Goal: Task Accomplishment & Management: Manage account settings

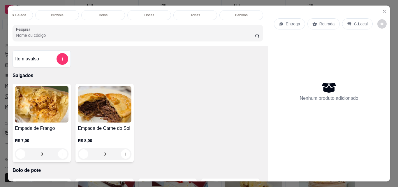
scroll to position [0, 208]
click at [146, 13] on p "Doces" at bounding box center [149, 15] width 10 height 5
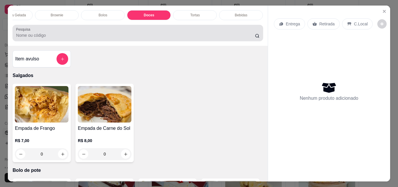
scroll to position [15, 0]
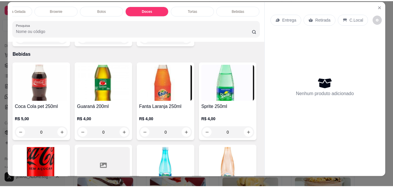
scroll to position [0, 0]
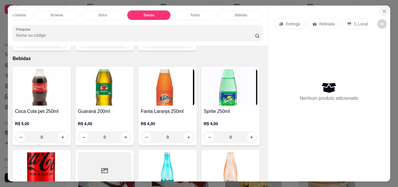
click at [383, 9] on icon "Close" at bounding box center [384, 11] width 5 height 5
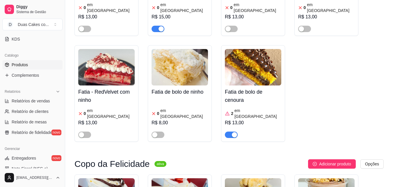
scroll to position [116, 0]
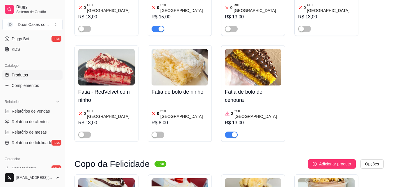
click at [17, 75] on span "Produtos" at bounding box center [20, 75] width 16 height 6
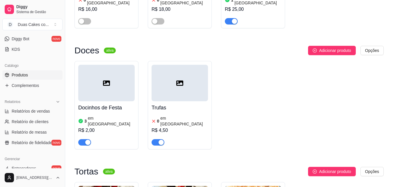
scroll to position [2155, 0]
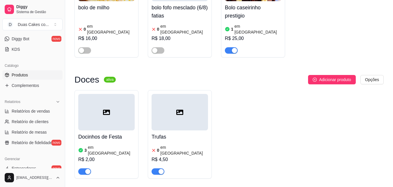
click at [188, 133] on h4 "Trufas" at bounding box center [180, 137] width 57 height 8
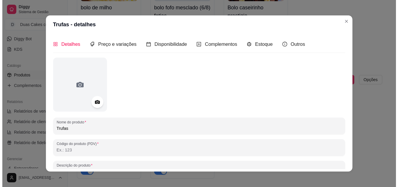
scroll to position [2126, 0]
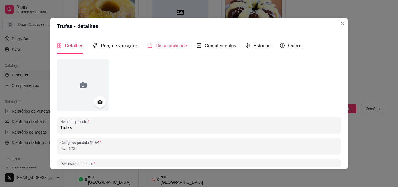
click at [170, 41] on div "Disponibilidade" at bounding box center [167, 45] width 40 height 17
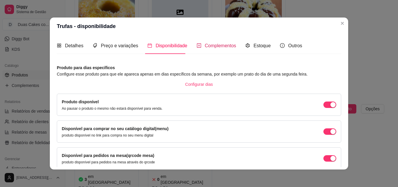
click at [219, 46] on span "Complementos" at bounding box center [220, 45] width 31 height 5
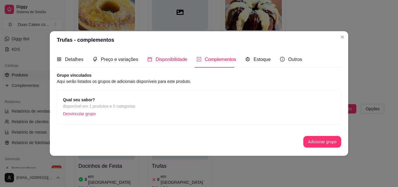
click at [162, 59] on span "Disponibilidade" at bounding box center [172, 59] width 32 height 5
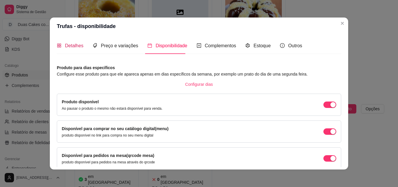
click at [68, 45] on span "Detalhes" at bounding box center [74, 45] width 18 height 5
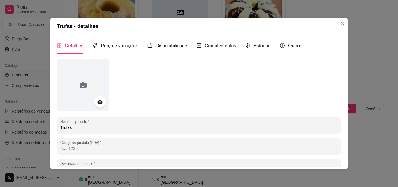
click at [72, 127] on input "Trufas" at bounding box center [198, 127] width 277 height 6
click at [91, 128] on input "Trufas" at bounding box center [198, 127] width 277 height 6
click at [97, 103] on icon at bounding box center [99, 102] width 5 height 4
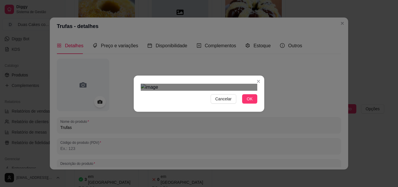
click at [128, 17] on div "Cancelar OK" at bounding box center [199, 93] width 398 height 187
click at [188, 124] on div "Use the arrow keys to move the crop selection area" at bounding box center [199, 179] width 111 height 111
click at [244, 103] on button "OK" at bounding box center [249, 98] width 15 height 9
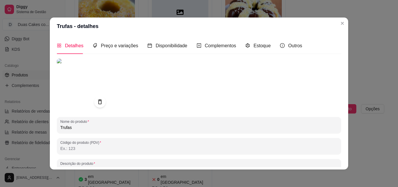
click at [80, 129] on input "Trufas" at bounding box center [198, 127] width 277 height 6
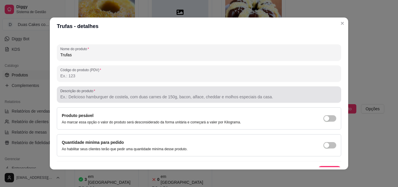
scroll to position [83, 0]
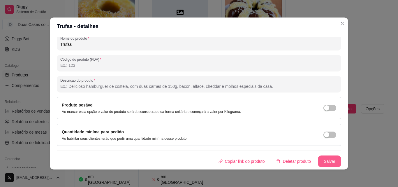
click at [326, 159] on button "Salvar" at bounding box center [329, 161] width 23 height 12
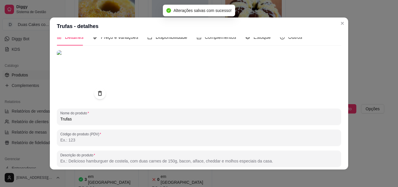
scroll to position [0, 0]
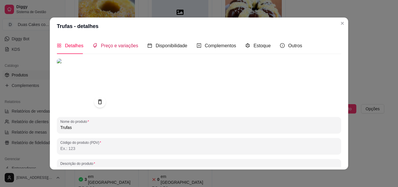
click at [114, 46] on span "Preço e variações" at bounding box center [119, 45] width 37 height 5
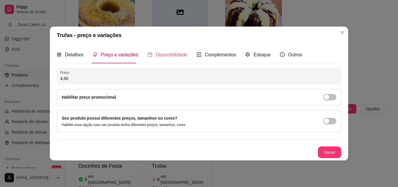
click at [166, 50] on div "Disponibilidade" at bounding box center [167, 54] width 40 height 17
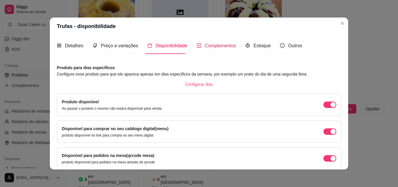
click at [207, 44] on span "Complementos" at bounding box center [220, 45] width 31 height 5
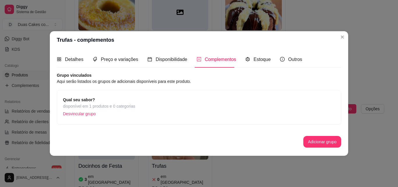
click at [87, 102] on strong "Qual seu sabor?" at bounding box center [79, 99] width 32 height 5
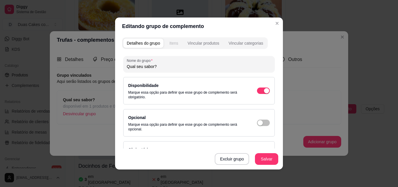
click at [172, 42] on div "Itens" at bounding box center [173, 43] width 9 height 6
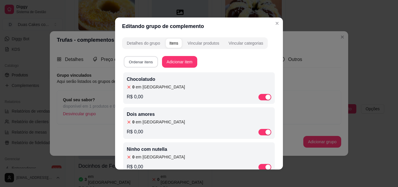
click at [135, 62] on button "Ordenar itens" at bounding box center [141, 61] width 34 height 11
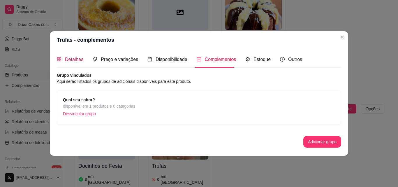
click at [75, 61] on span "Detalhes" at bounding box center [74, 59] width 18 height 5
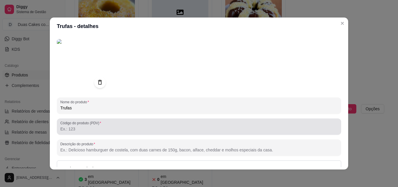
scroll to position [29, 0]
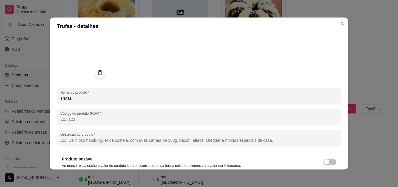
click at [72, 99] on input "Trufas" at bounding box center [198, 98] width 277 height 6
type input "T"
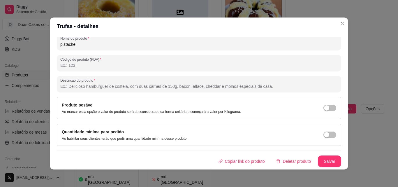
scroll to position [1, 0]
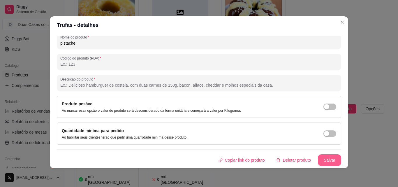
type input "pistache"
click at [328, 159] on button "Salvar" at bounding box center [329, 159] width 23 height 11
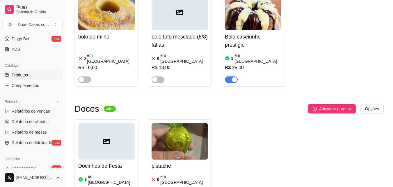
click at [173, 173] on article "em [GEOGRAPHIC_DATA]" at bounding box center [184, 179] width 48 height 12
click at [168, 172] on div "0 em estoque R$ 4,50" at bounding box center [180, 187] width 57 height 31
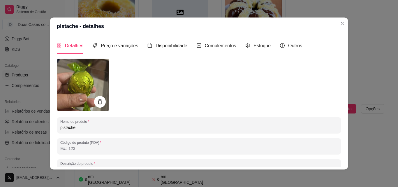
click at [77, 127] on input "pistache" at bounding box center [198, 127] width 277 height 6
type input "p"
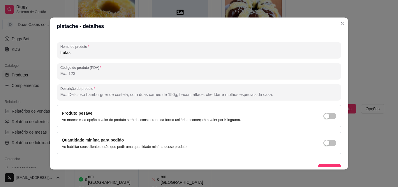
scroll to position [83, 0]
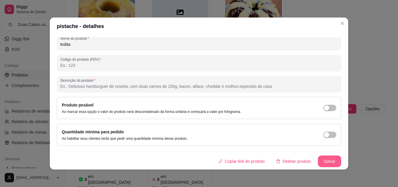
type input "trufas"
click at [319, 162] on button "Salvar" at bounding box center [329, 161] width 23 height 11
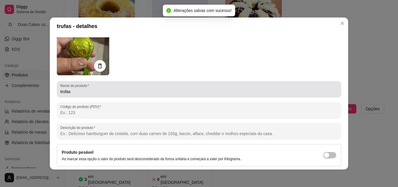
scroll to position [0, 0]
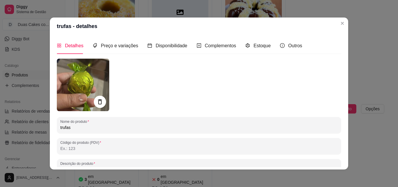
click at [100, 101] on icon at bounding box center [99, 101] width 7 height 7
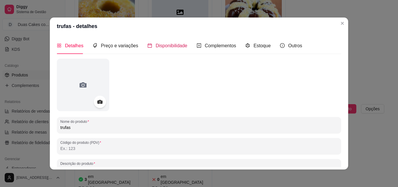
click at [164, 46] on span "Disponibilidade" at bounding box center [172, 45] width 32 height 5
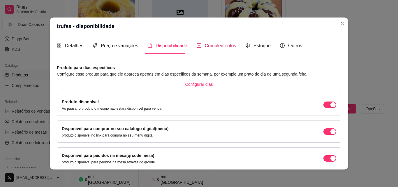
click at [205, 46] on span "Complementos" at bounding box center [220, 45] width 31 height 5
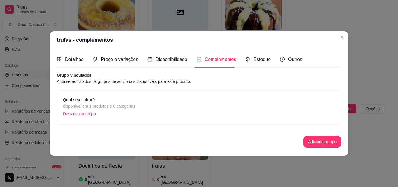
click at [86, 104] on span "disponível em 1 produtos e 0 categorias" at bounding box center [99, 106] width 72 height 6
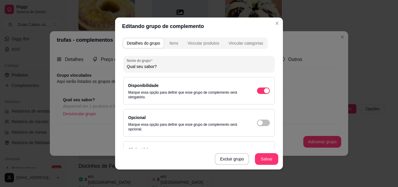
click at [155, 66] on input "Qual seu sabor?" at bounding box center [199, 66] width 144 height 6
type input "Q"
type input "pistache"
click at [171, 42] on div "Itens" at bounding box center [173, 43] width 9 height 6
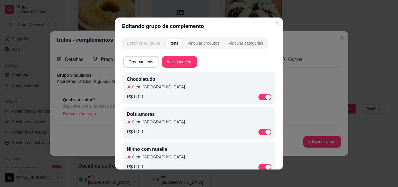
click at [141, 41] on div "Detalhes do grupo" at bounding box center [143, 43] width 33 height 6
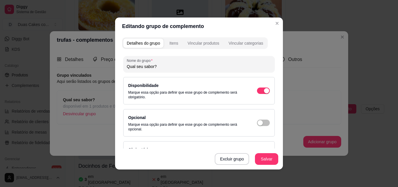
click at [154, 68] on input "Qual seu sabor?" at bounding box center [199, 66] width 144 height 6
type input "Q"
type input "pistache"
click at [269, 161] on button "Salvar" at bounding box center [266, 159] width 23 height 12
click at [171, 45] on div "Itens" at bounding box center [173, 43] width 9 height 6
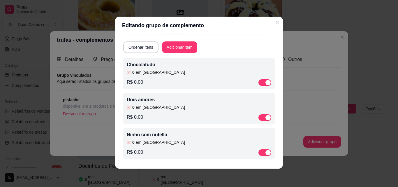
scroll to position [1, 0]
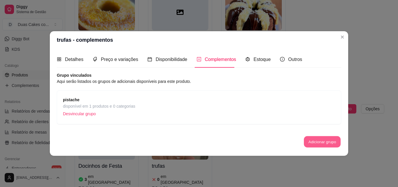
click at [316, 138] on button "Adicionar grupo" at bounding box center [322, 141] width 37 height 11
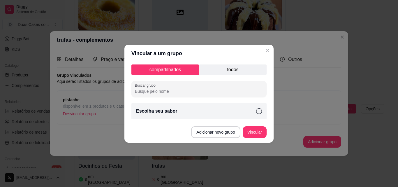
click at [233, 69] on p "todos" at bounding box center [233, 69] width 68 height 10
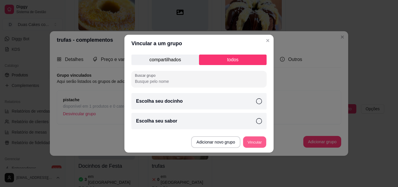
click at [248, 141] on button "Vincular" at bounding box center [254, 141] width 23 height 11
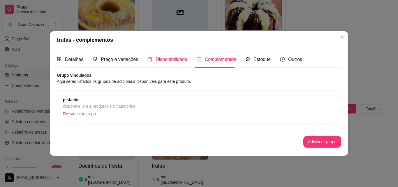
click at [170, 61] on span "Disponibilidade" at bounding box center [172, 59] width 32 height 5
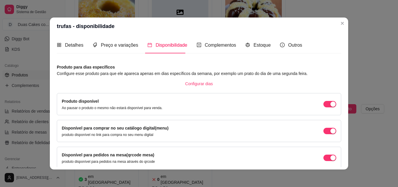
scroll to position [0, 0]
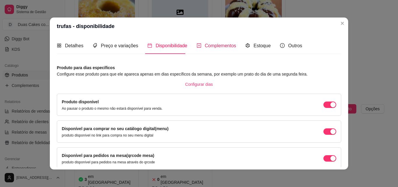
click at [208, 44] on span "Complementos" at bounding box center [220, 45] width 31 height 5
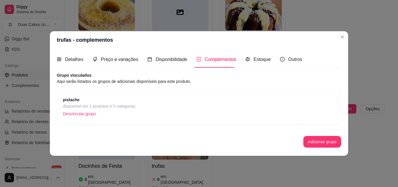
click at [134, 103] on span "pistache" at bounding box center [99, 99] width 72 height 6
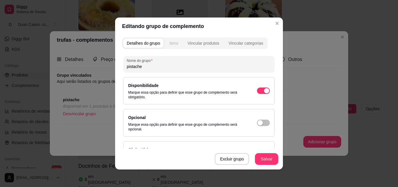
click at [172, 43] on div "Itens" at bounding box center [173, 43] width 9 height 6
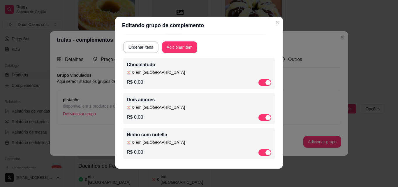
scroll to position [1, 0]
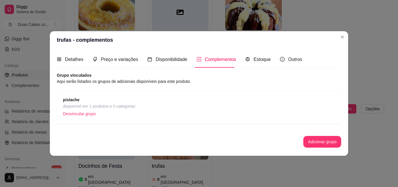
click at [80, 99] on span "pistache" at bounding box center [99, 99] width 72 height 6
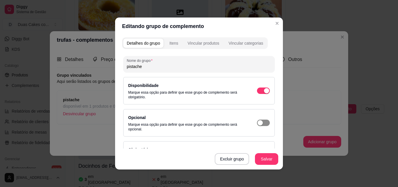
click at [257, 122] on div "button" at bounding box center [259, 122] width 5 height 5
type input "0"
click at [267, 156] on button "Salvar" at bounding box center [266, 158] width 23 height 11
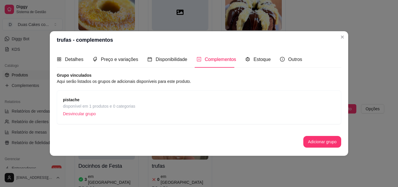
click at [89, 108] on span "disponível em 1 produtos e 0 categorias" at bounding box center [99, 106] width 72 height 6
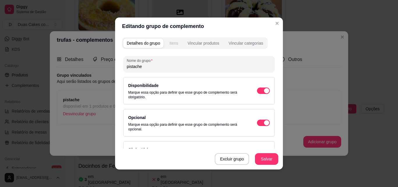
click at [174, 40] on button "Itens" at bounding box center [174, 42] width 16 height 9
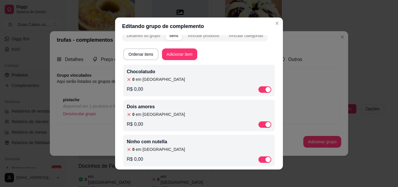
scroll to position [15, 0]
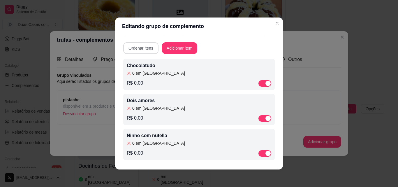
click at [141, 48] on button "Ordenar itens" at bounding box center [140, 48] width 35 height 12
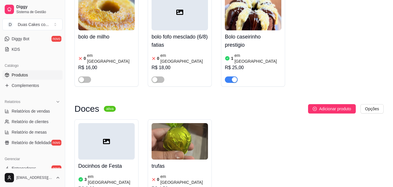
click at [176, 123] on img at bounding box center [180, 141] width 57 height 36
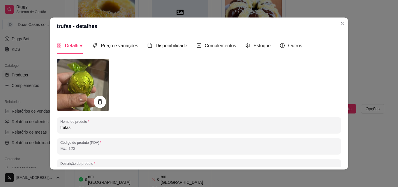
click at [98, 99] on icon at bounding box center [99, 101] width 7 height 7
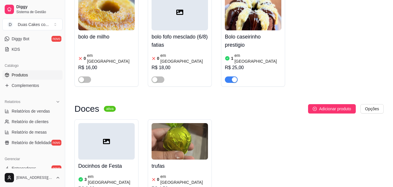
click at [173, 123] on img at bounding box center [180, 141] width 57 height 36
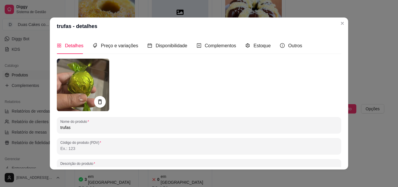
click at [70, 80] on img at bounding box center [83, 85] width 52 height 52
click at [98, 101] on icon at bounding box center [100, 101] width 4 height 5
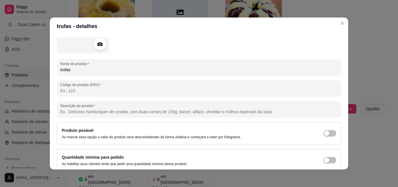
scroll to position [83, 0]
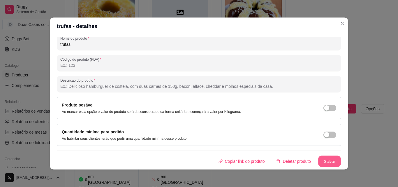
click at [318, 162] on button "Salvar" at bounding box center [329, 161] width 23 height 11
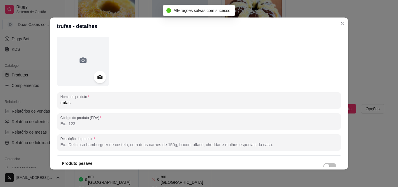
scroll to position [0, 0]
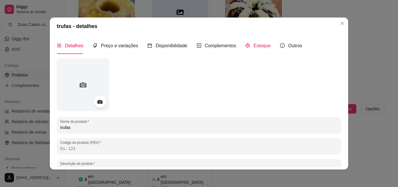
click at [253, 44] on span "Estoque" at bounding box center [261, 45] width 17 height 5
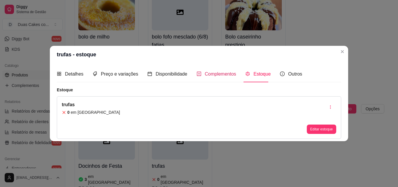
click at [210, 75] on span "Complementos" at bounding box center [220, 73] width 31 height 5
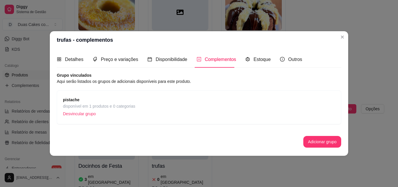
click at [102, 105] on span "disponível em 1 produtos e 0 categorias" at bounding box center [99, 106] width 72 height 6
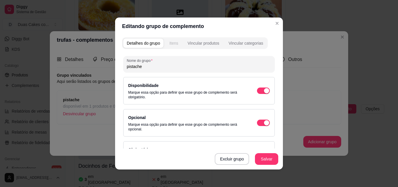
click at [173, 44] on div "Itens" at bounding box center [173, 43] width 9 height 6
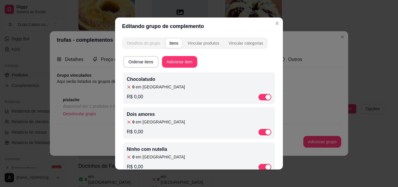
click at [146, 45] on div "Detalhes do grupo" at bounding box center [143, 43] width 33 height 6
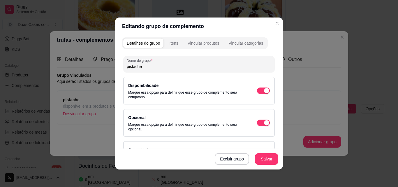
click at [143, 68] on input "pistache" at bounding box center [199, 66] width 144 height 6
type input "p"
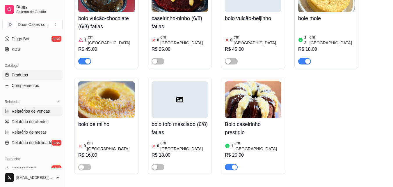
scroll to position [87, 0]
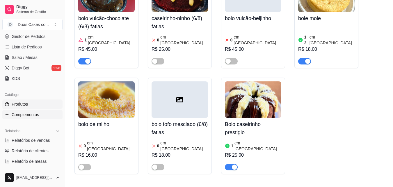
click at [25, 115] on span "Complementos" at bounding box center [25, 115] width 27 height 6
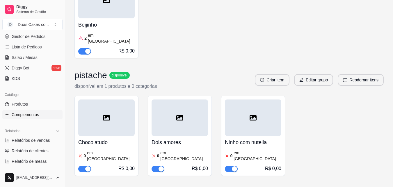
scroll to position [342, 0]
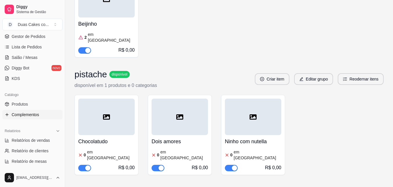
click at [86, 69] on h3 "pistache" at bounding box center [91, 74] width 33 height 10
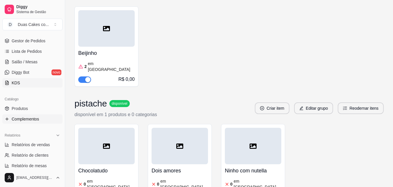
scroll to position [87, 0]
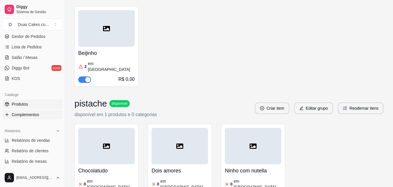
click at [17, 104] on span "Produtos" at bounding box center [20, 104] width 16 height 6
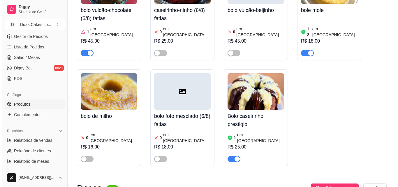
scroll to position [2068, 0]
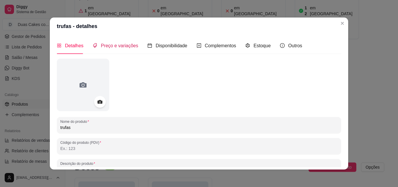
click at [120, 44] on span "Preço e variações" at bounding box center [119, 45] width 37 height 5
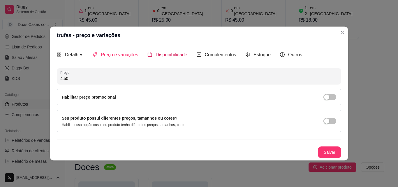
click at [171, 52] on span "Disponibilidade" at bounding box center [172, 54] width 32 height 5
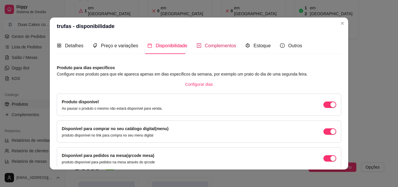
click at [218, 45] on span "Complementos" at bounding box center [220, 45] width 31 height 5
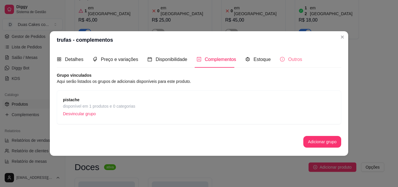
click at [287, 55] on div "Outros" at bounding box center [291, 59] width 22 height 17
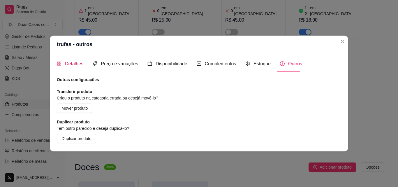
click at [78, 66] on span "Detalhes" at bounding box center [74, 63] width 18 height 5
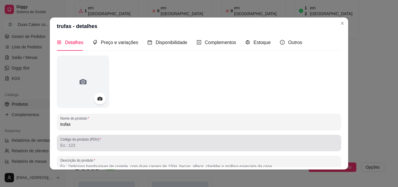
scroll to position [0, 0]
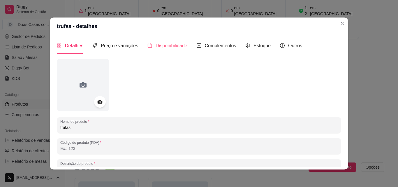
click at [168, 40] on div "Disponibilidade" at bounding box center [167, 45] width 40 height 17
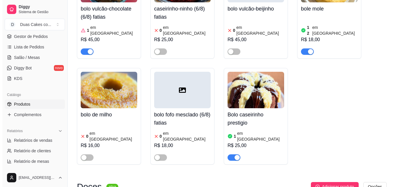
scroll to position [2039, 0]
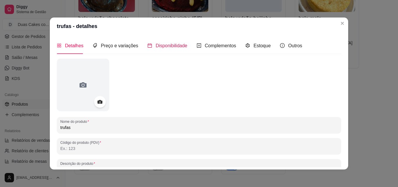
click at [176, 45] on span "Disponibilidade" at bounding box center [172, 45] width 32 height 5
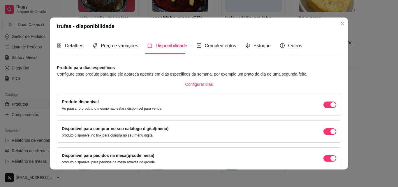
click at [190, 74] on article "Configure esse produto para que ele apareca apenas em dias específicos da seman…" at bounding box center [199, 74] width 284 height 6
click at [106, 73] on article "Configure esse produto para que ele apareca apenas em dias específicos da seman…" at bounding box center [199, 74] width 284 height 6
click at [108, 75] on article "Configure esse produto para que ele apareca apenas em dias específicos da seman…" at bounding box center [199, 74] width 284 height 6
click at [205, 45] on span "Complementos" at bounding box center [220, 45] width 31 height 5
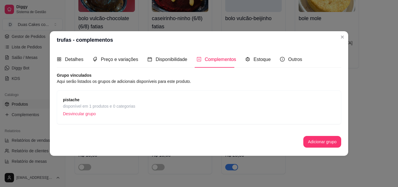
click at [98, 107] on span "disponível em 1 produtos e 0 categorias" at bounding box center [99, 106] width 72 height 6
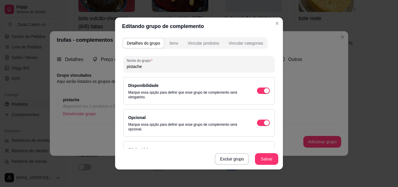
click at [146, 66] on input "pistache" at bounding box center [199, 66] width 144 height 6
type input "p"
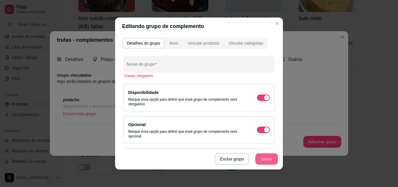
click at [258, 157] on button "Salvar" at bounding box center [266, 158] width 23 height 11
click at [141, 65] on input "Nome do grupo" at bounding box center [199, 66] width 144 height 6
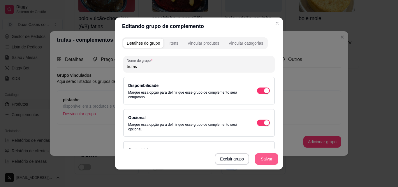
type input "trufas"
click at [264, 158] on button "Salvar" at bounding box center [266, 158] width 23 height 11
click at [147, 41] on div "Detalhes do grupo" at bounding box center [143, 43] width 33 height 6
click at [148, 42] on div "Detalhes do grupo" at bounding box center [143, 43] width 33 height 6
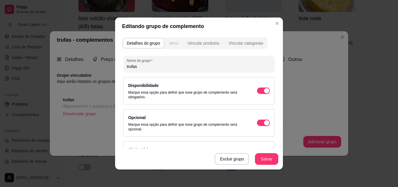
click at [175, 41] on div "Itens" at bounding box center [173, 43] width 9 height 6
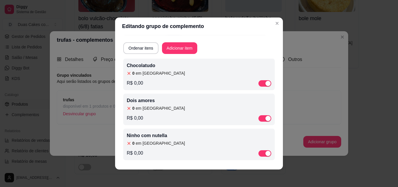
scroll to position [1, 0]
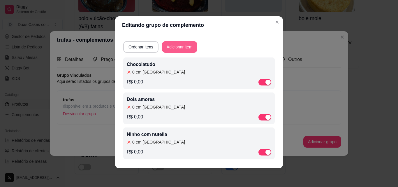
click at [179, 46] on button "Adicionar item" at bounding box center [179, 47] width 35 height 12
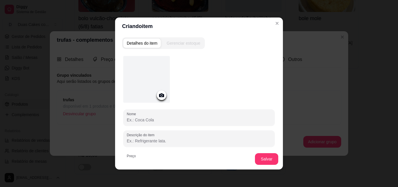
click at [156, 121] on input "Nome" at bounding box center [199, 120] width 144 height 6
type input "t"
type input "pistache"
click at [160, 96] on icon at bounding box center [161, 95] width 7 height 7
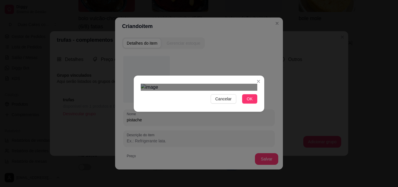
click at [201, 127] on div "Use the arrow keys to move the crop selection area" at bounding box center [196, 179] width 105 height 105
click at [250, 103] on button "OK" at bounding box center [249, 98] width 15 height 9
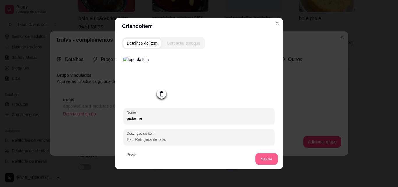
click at [258, 158] on button "Salvar" at bounding box center [266, 158] width 23 height 11
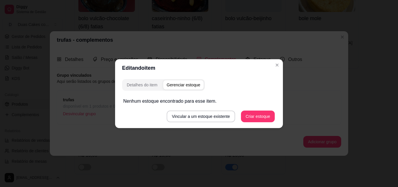
click at [188, 83] on div "Gerenciar estoque" at bounding box center [183, 85] width 33 height 6
click at [252, 114] on button "Criar estoque" at bounding box center [258, 116] width 34 height 12
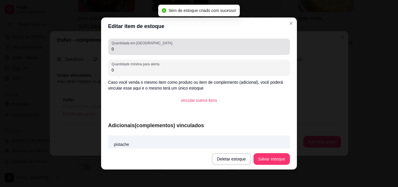
click at [120, 48] on input "0" at bounding box center [199, 49] width 175 height 6
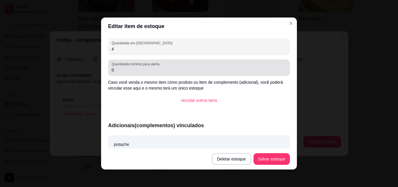
type input "4"
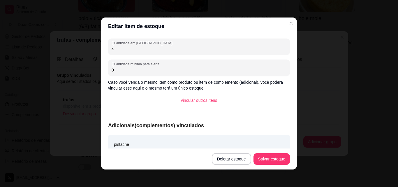
click at [118, 70] on input "0" at bounding box center [199, 70] width 175 height 6
type input "1"
click at [273, 162] on button "Salvar estoque" at bounding box center [272, 158] width 36 height 11
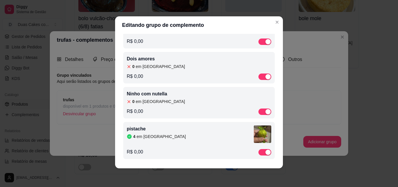
scroll to position [55, 0]
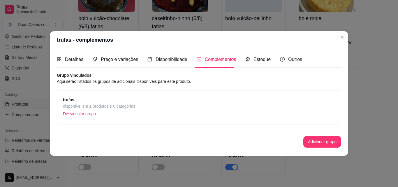
click at [89, 107] on span "disponível em 1 produtos e 0 categorias" at bounding box center [99, 106] width 72 height 6
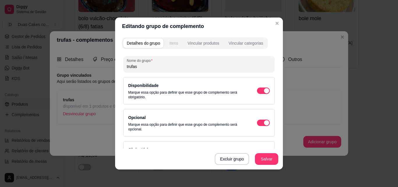
click at [175, 42] on div "Itens" at bounding box center [173, 43] width 9 height 6
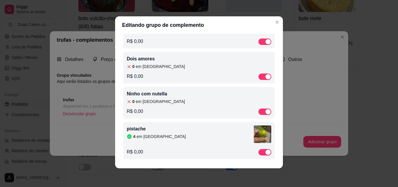
scroll to position [0, 0]
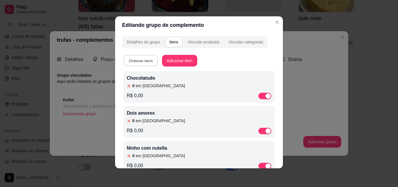
click at [137, 62] on button "Ordenar itens" at bounding box center [141, 60] width 34 height 11
click at [150, 40] on div "Detalhes do grupo" at bounding box center [143, 42] width 33 height 6
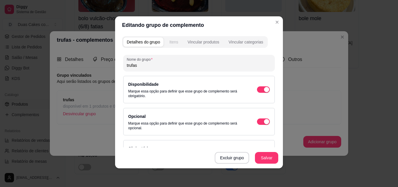
click at [172, 40] on div "Itens" at bounding box center [173, 42] width 9 height 6
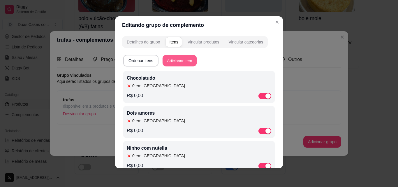
click at [184, 62] on button "Adicionar item" at bounding box center [180, 60] width 34 height 11
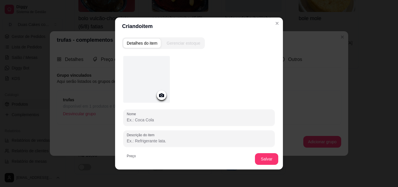
click at [159, 94] on icon at bounding box center [161, 95] width 5 height 4
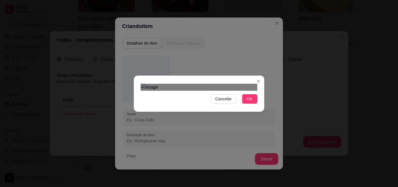
click at [142, 122] on div "Use the arrow keys to move the crop selection area" at bounding box center [194, 174] width 105 height 105
click at [247, 102] on span "OK" at bounding box center [250, 99] width 6 height 6
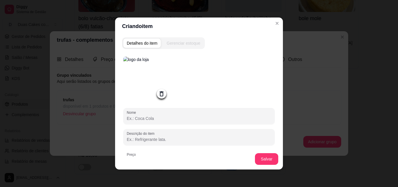
click at [148, 120] on input "Nome" at bounding box center [199, 118] width 144 height 6
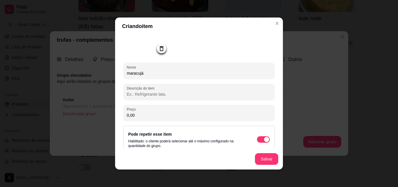
scroll to position [54, 0]
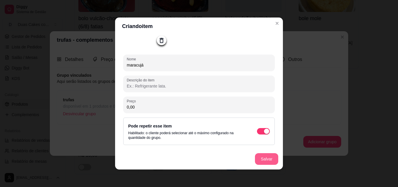
type input "maracujá"
click at [258, 158] on button "Salvar" at bounding box center [266, 158] width 23 height 11
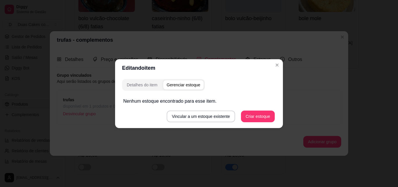
scroll to position [0, 0]
click at [190, 85] on div "Gerenciar estoque" at bounding box center [183, 85] width 33 height 6
click at [190, 84] on div "Gerenciar estoque" at bounding box center [183, 85] width 33 height 6
click at [251, 120] on button "Criar estoque" at bounding box center [257, 115] width 33 height 11
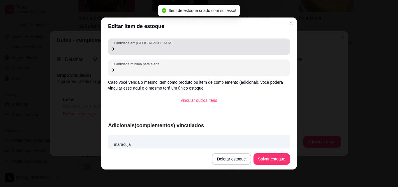
click at [112, 49] on input "0" at bounding box center [199, 49] width 175 height 6
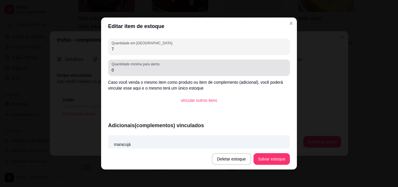
type input "7"
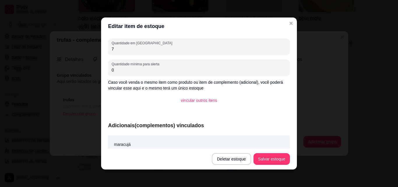
click at [120, 72] on input "0" at bounding box center [199, 70] width 175 height 6
type input "1"
click at [270, 156] on button "Salvar estoque" at bounding box center [272, 158] width 36 height 11
click at [261, 160] on button "Salvar estoque" at bounding box center [272, 158] width 36 height 11
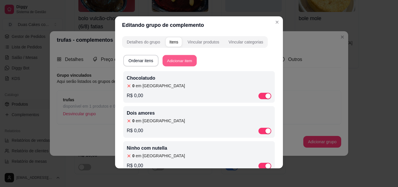
click at [179, 59] on button "Adicionar item" at bounding box center [180, 60] width 34 height 11
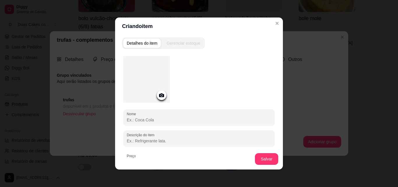
click at [161, 92] on icon at bounding box center [161, 95] width 7 height 7
click at [151, 118] on input "Nome" at bounding box center [199, 120] width 144 height 6
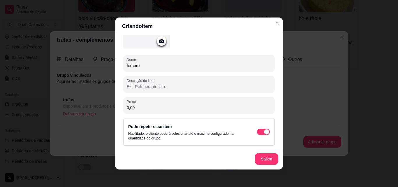
scroll to position [54, 0]
type input "ferreiro"
click at [266, 159] on button "Salvar" at bounding box center [266, 158] width 23 height 11
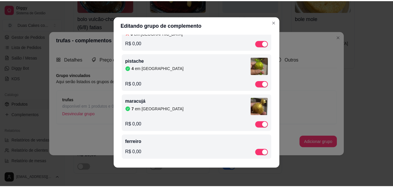
scroll to position [124, 0]
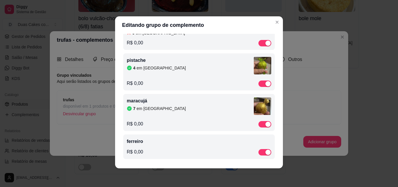
click at [193, 147] on div "ferreiro R$ 0,00" at bounding box center [199, 146] width 144 height 17
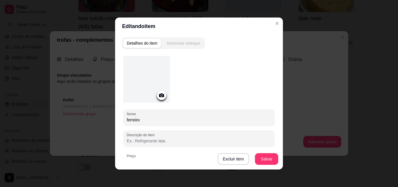
click at [182, 43] on div "Gerenciar estoque" at bounding box center [183, 43] width 33 height 6
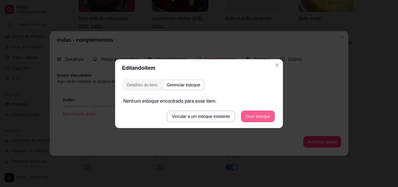
click at [261, 118] on button "Criar estoque" at bounding box center [258, 116] width 34 height 12
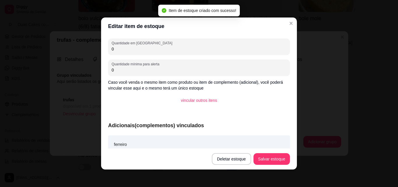
click at [121, 50] on input "0" at bounding box center [199, 49] width 175 height 6
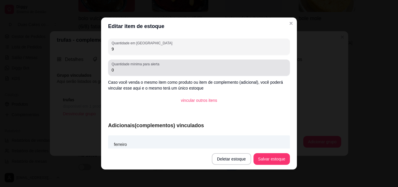
type input "9"
click at [120, 71] on input "0" at bounding box center [199, 70] width 175 height 6
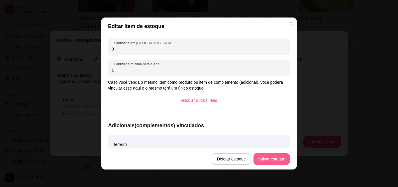
type input "1"
click at [274, 159] on button "Salvar estoque" at bounding box center [272, 158] width 36 height 11
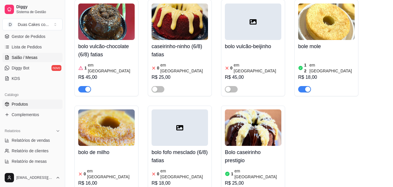
scroll to position [2010, 0]
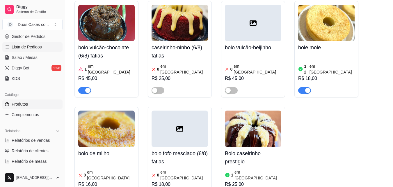
click at [32, 47] on span "Lista de Pedidos" at bounding box center [27, 47] width 30 height 6
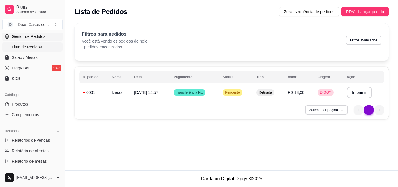
click at [27, 33] on link "Gestor de Pedidos" at bounding box center [32, 36] width 60 height 9
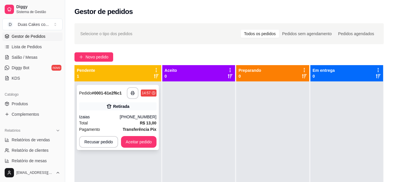
click at [129, 119] on div "(85) 98117-9975" at bounding box center [138, 117] width 37 height 6
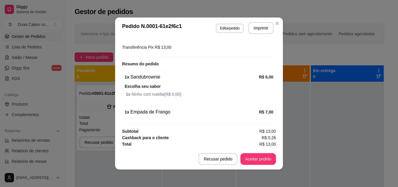
scroll to position [116, 0]
click at [251, 160] on button "Aceitar pedido" at bounding box center [258, 158] width 34 height 11
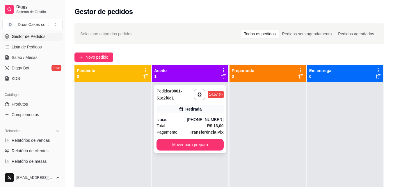
click at [201, 117] on div "(85) 98117-9975" at bounding box center [205, 119] width 37 height 6
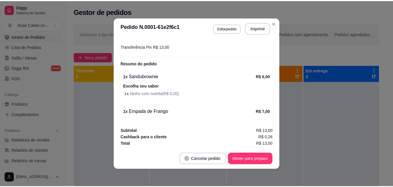
scroll to position [117, 0]
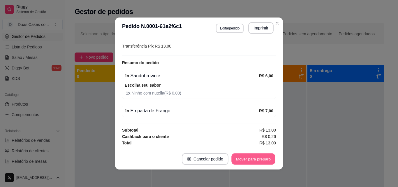
click at [248, 158] on button "Mover para preparo" at bounding box center [253, 158] width 44 height 11
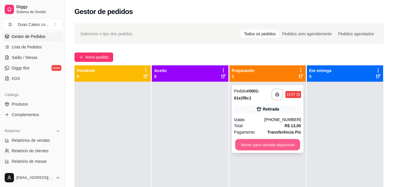
click at [273, 140] on button "Mover para retirada disponível" at bounding box center [267, 144] width 65 height 11
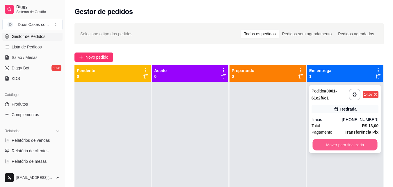
click at [335, 145] on button "Mover para finalizado" at bounding box center [345, 144] width 65 height 11
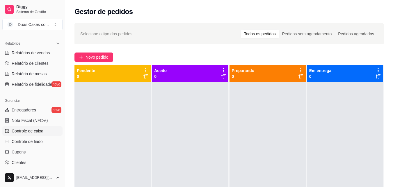
scroll to position [87, 0]
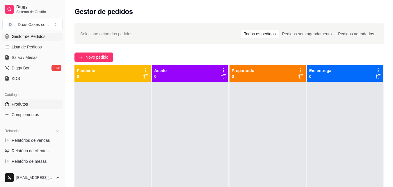
click at [23, 103] on span "Produtos" at bounding box center [20, 104] width 16 height 6
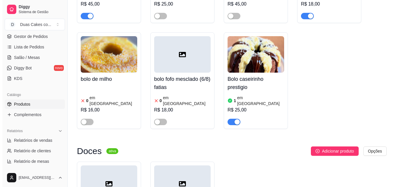
scroll to position [2097, 0]
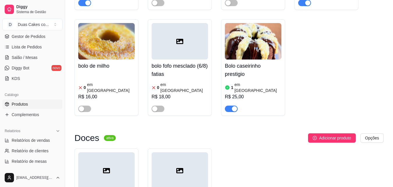
click at [128, 133] on div "Doces ativa Adicionar produto Opções Docinhos de Festa 3 em estoque R$ 2,00 tru…" at bounding box center [230, 187] width 310 height 109
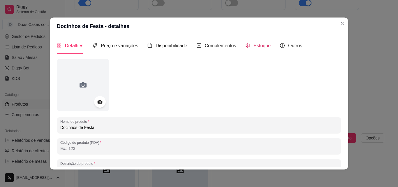
drag, startPoint x: 265, startPoint y: 42, endPoint x: 273, endPoint y: 63, distance: 22.5
click at [265, 42] on div "Estoque" at bounding box center [257, 45] width 25 height 7
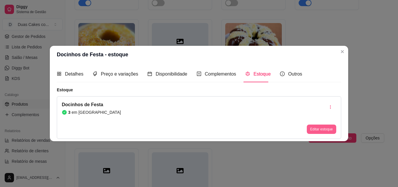
click at [311, 126] on button "Editar estoque" at bounding box center [321, 128] width 29 height 9
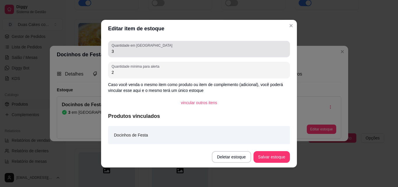
click at [126, 57] on div "Quantidade em estoque 3" at bounding box center [199, 49] width 182 height 16
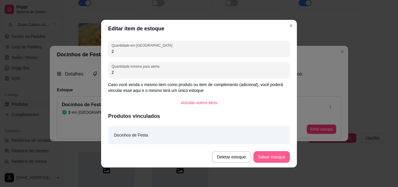
type input "2"
click at [273, 153] on button "Salvar estoque" at bounding box center [271, 157] width 36 height 12
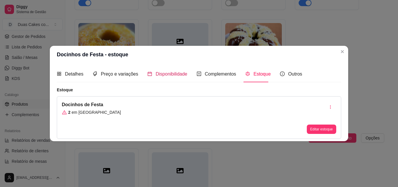
click at [161, 71] on span "Disponibilidade" at bounding box center [172, 73] width 32 height 5
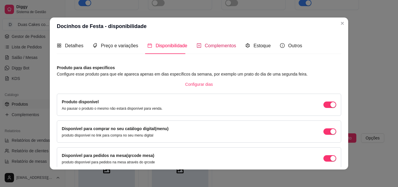
click at [205, 46] on span "Complementos" at bounding box center [220, 45] width 31 height 5
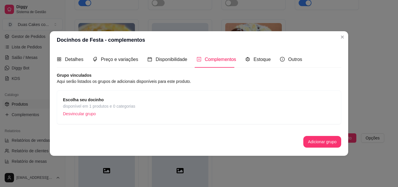
click at [78, 107] on span "disponível em 1 produtos e 0 categorias" at bounding box center [99, 106] width 72 height 6
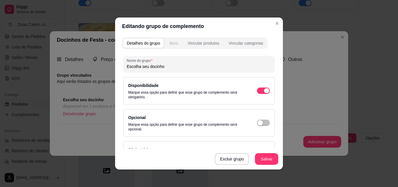
click at [176, 44] on button "Itens" at bounding box center [174, 42] width 16 height 9
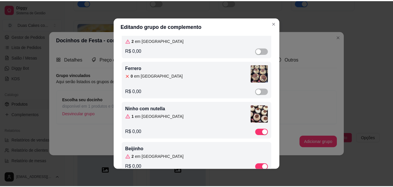
scroll to position [87, 0]
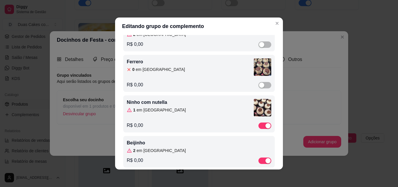
click at [189, 108] on div "1 em estoque" at bounding box center [190, 110] width 127 height 6
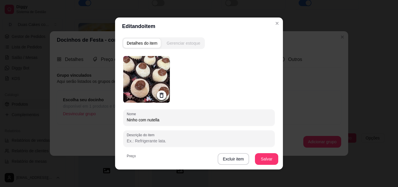
click at [189, 41] on div "Gerenciar estoque" at bounding box center [183, 43] width 33 height 6
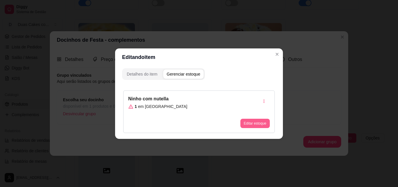
click at [254, 124] on button "Editar estoque" at bounding box center [254, 123] width 29 height 9
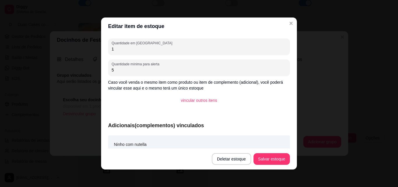
click at [112, 48] on input "1" at bounding box center [199, 49] width 175 height 6
type input "0"
click at [276, 162] on button "Salvar estoque" at bounding box center [272, 158] width 36 height 11
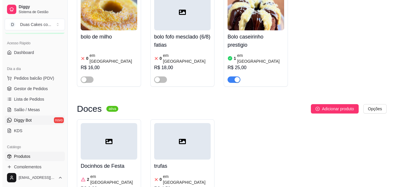
scroll to position [29, 0]
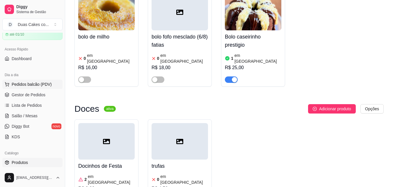
click at [23, 82] on span "Pedidos balcão (PDV)" at bounding box center [32, 84] width 40 height 6
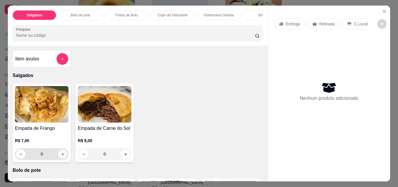
click at [61, 156] on icon "increase-product-quantity" at bounding box center [63, 154] width 4 height 4
type input "1"
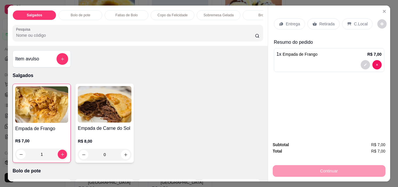
click at [76, 10] on div "Bolo de pote" at bounding box center [81, 15] width 44 height 10
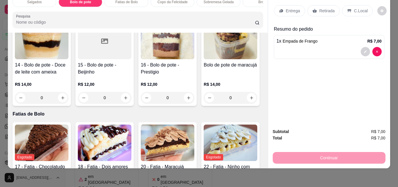
scroll to position [354, 0]
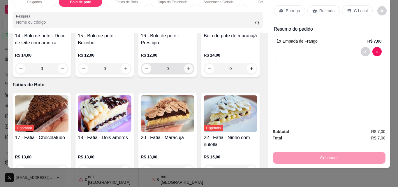
click at [184, 73] on button "increase-product-quantity" at bounding box center [188, 68] width 9 height 9
type input "1"
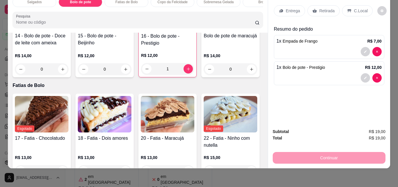
click at [324, 8] on p "Retirada" at bounding box center [326, 11] width 15 height 6
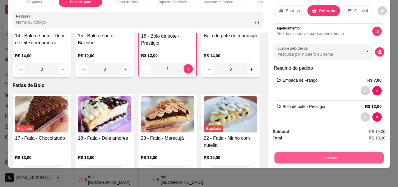
click at [345, 152] on button "Continuar" at bounding box center [328, 157] width 109 height 11
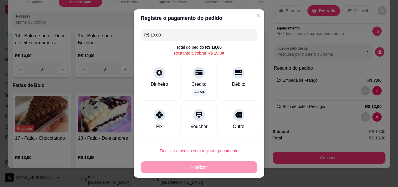
click at [158, 35] on input "R$ 19,00" at bounding box center [199, 35] width 110 height 12
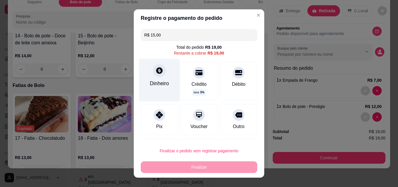
click at [158, 84] on div "Dinheiro" at bounding box center [159, 84] width 19 height 8
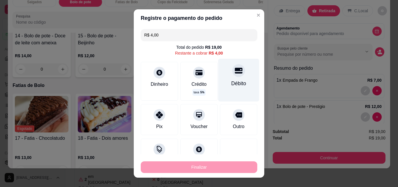
click at [231, 80] on div "Débito" at bounding box center [238, 84] width 15 height 8
type input "R$ 0,00"
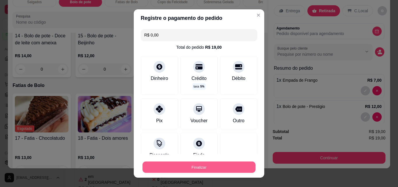
click at [188, 168] on button "Finalizar" at bounding box center [198, 166] width 113 height 11
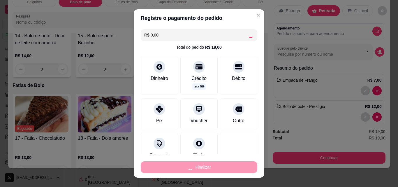
type input "0"
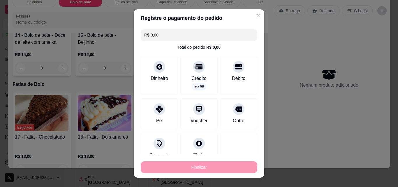
type input "-R$ 19,00"
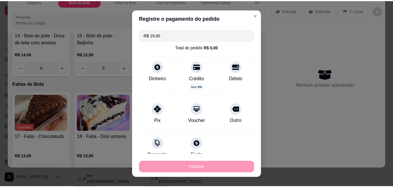
scroll to position [354, 0]
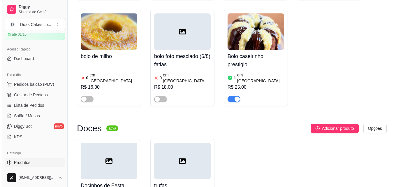
scroll to position [2097, 0]
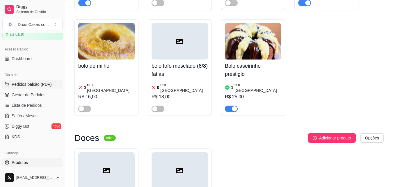
click at [34, 85] on span "Pedidos balcão (PDV)" at bounding box center [32, 84] width 40 height 6
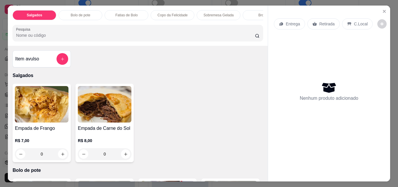
click at [123, 13] on p "Fatias de Bolo" at bounding box center [126, 15] width 22 height 5
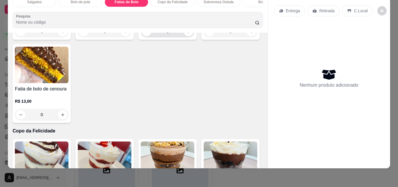
scroll to position [522, 0]
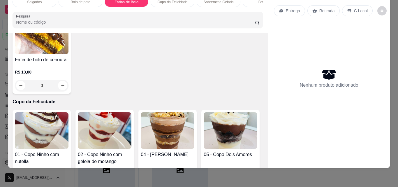
click at [124, 5] on icon "increase-product-quantity" at bounding box center [125, 2] width 4 height 4
type input "1"
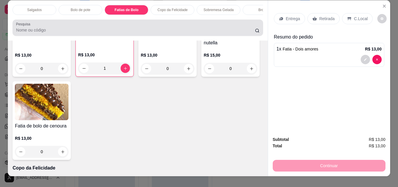
scroll to position [0, 0]
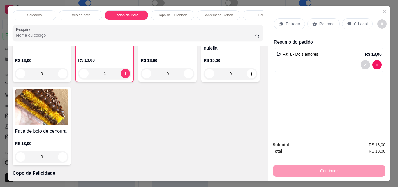
click at [207, 13] on p "Sobremesa Gelada" at bounding box center [219, 15] width 30 height 5
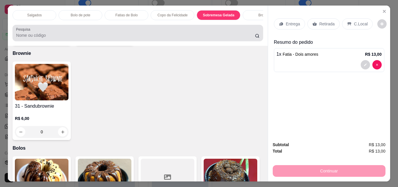
scroll to position [15, 0]
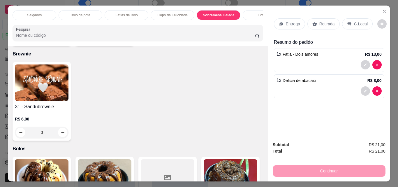
type input "2"
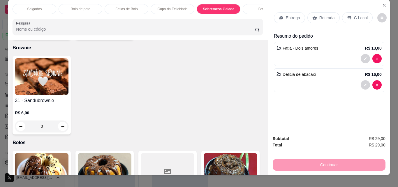
scroll to position [15, 0]
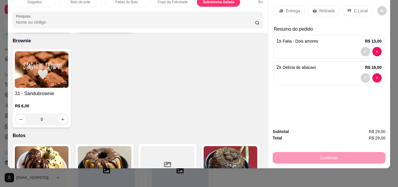
click at [324, 8] on p "Retirada" at bounding box center [326, 11] width 15 height 6
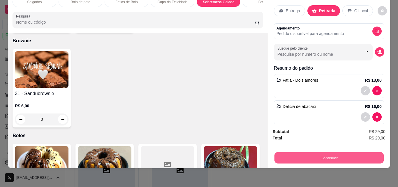
click at [329, 152] on button "Continuar" at bounding box center [328, 157] width 109 height 11
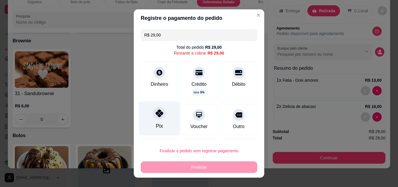
click at [158, 115] on icon at bounding box center [160, 113] width 8 height 8
type input "R$ 0,00"
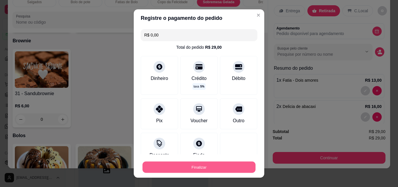
click at [197, 167] on button "Finalizar" at bounding box center [198, 166] width 113 height 11
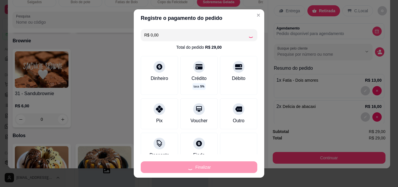
type input "0"
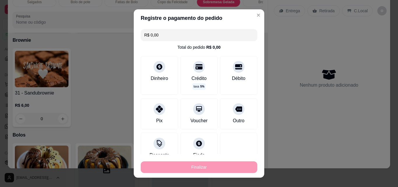
type input "-R$ 29,00"
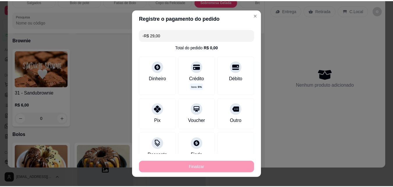
scroll to position [862, 0]
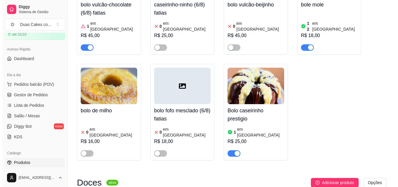
scroll to position [2039, 0]
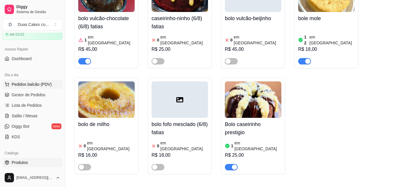
click at [26, 82] on span "Pedidos balcão (PDV)" at bounding box center [32, 84] width 40 height 6
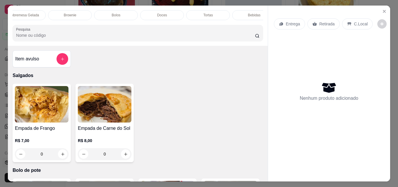
scroll to position [0, 208]
click at [242, 13] on p "Bebidas" at bounding box center [241, 15] width 13 height 5
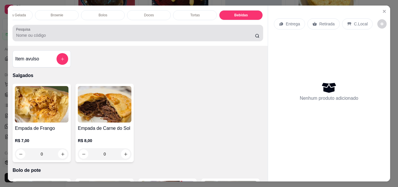
scroll to position [15, 0]
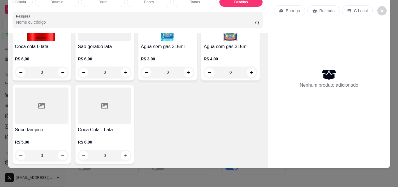
type input "1"
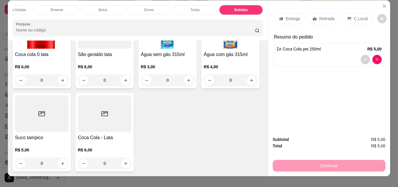
scroll to position [0, 0]
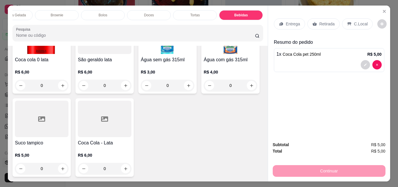
click at [15, 13] on p "Sobremesa Gelada" at bounding box center [11, 15] width 30 height 5
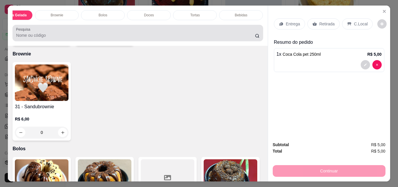
scroll to position [15, 0]
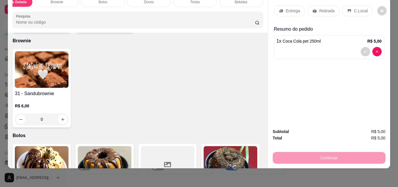
type input "1"
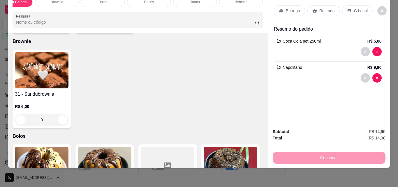
click at [324, 5] on div "Retirada" at bounding box center [323, 10] width 32 height 11
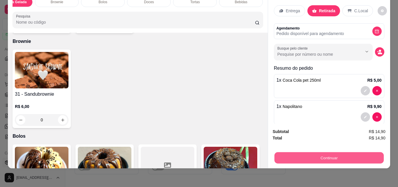
click at [334, 153] on button "Continuar" at bounding box center [328, 157] width 109 height 11
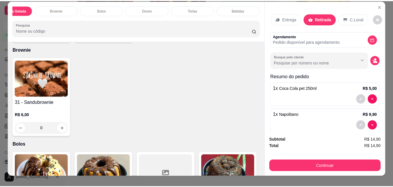
scroll to position [0, 0]
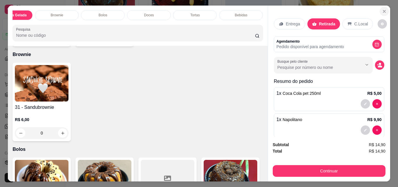
click at [382, 9] on icon "Close" at bounding box center [384, 11] width 5 height 5
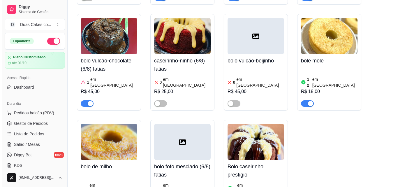
scroll to position [1980, 0]
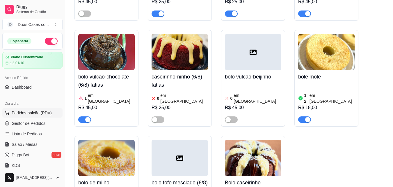
click at [26, 112] on span "Pedidos balcão (PDV)" at bounding box center [32, 113] width 40 height 6
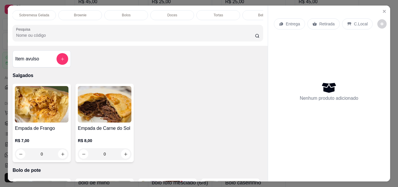
scroll to position [0, 208]
click at [101, 13] on p "Bolos" at bounding box center [102, 15] width 9 height 5
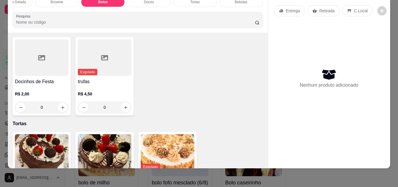
scroll to position [1163, 0]
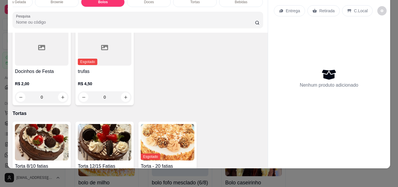
type input "1"
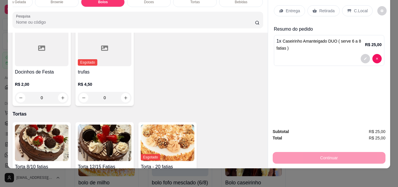
scroll to position [1164, 0]
click at [322, 8] on p "Retirada" at bounding box center [326, 11] width 15 height 6
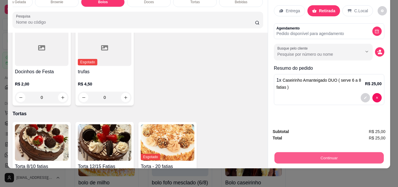
click at [320, 156] on button "Continuar" at bounding box center [328, 157] width 109 height 11
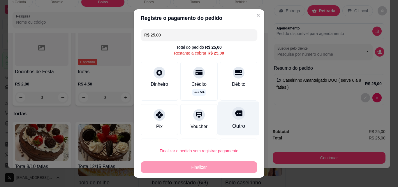
click at [232, 124] on div "Outro" at bounding box center [238, 126] width 13 height 8
type input "R$ 0,00"
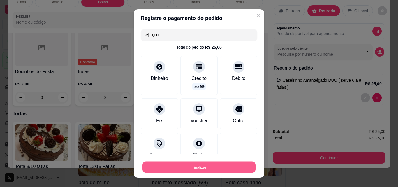
click at [186, 165] on button "Finalizar" at bounding box center [198, 166] width 113 height 11
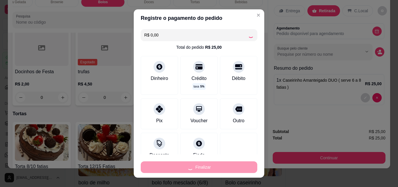
type input "0"
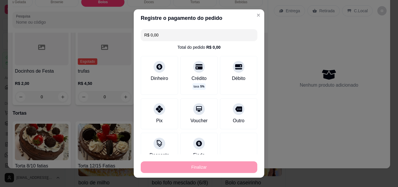
type input "-R$ 25,00"
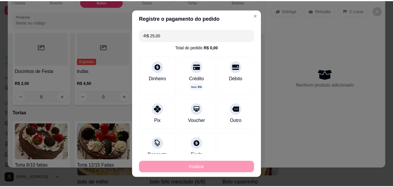
scroll to position [1163, 0]
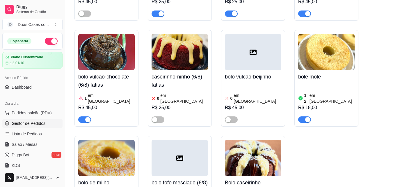
click at [23, 119] on link "Gestor de Pedidos" at bounding box center [32, 123] width 60 height 9
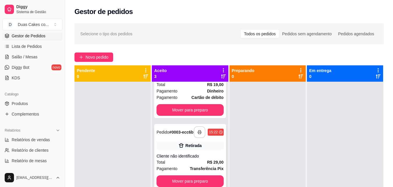
scroll to position [46, 0]
click at [182, 177] on button "Mover para preparo" at bounding box center [190, 180] width 65 height 11
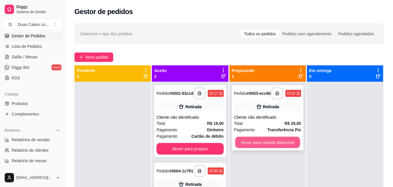
click at [270, 148] on button "Mover para retirada disponível" at bounding box center [267, 142] width 65 height 11
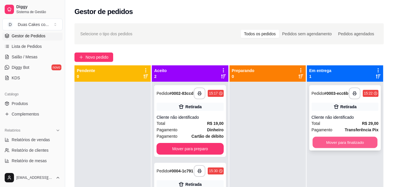
click at [350, 147] on button "Mover para finalizado" at bounding box center [345, 142] width 65 height 11
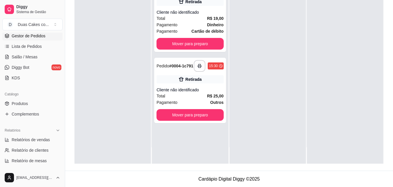
scroll to position [89, 0]
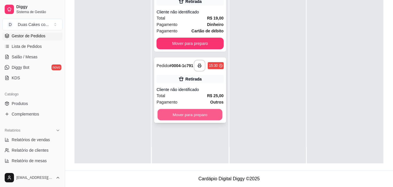
click at [189, 119] on button "Mover para preparo" at bounding box center [190, 114] width 65 height 11
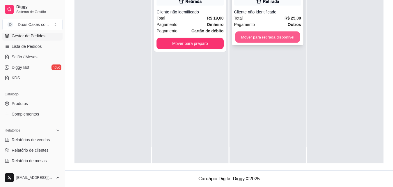
click at [252, 35] on button "Mover para retirada disponível" at bounding box center [267, 36] width 65 height 11
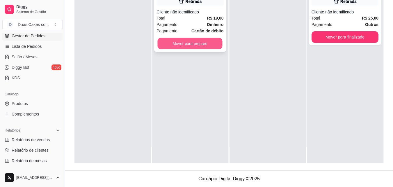
click at [187, 48] on button "Mover para preparo" at bounding box center [190, 43] width 65 height 11
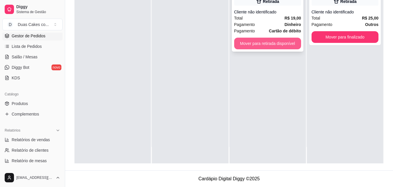
click at [257, 43] on button "Mover para retirada disponível" at bounding box center [267, 44] width 67 height 12
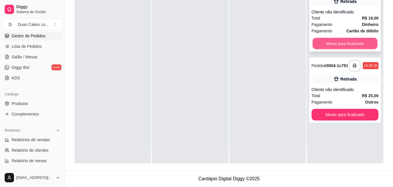
click at [337, 46] on button "Mover para finalizado" at bounding box center [345, 43] width 65 height 11
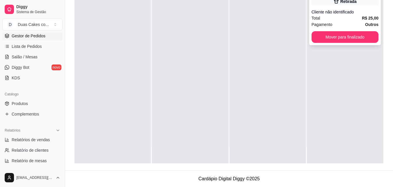
click at [335, 31] on div "**********" at bounding box center [346, 12] width 72 height 65
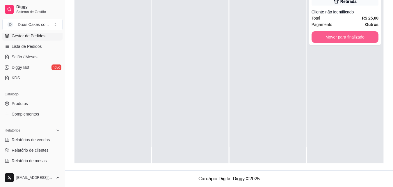
click at [336, 38] on button "Mover para finalizado" at bounding box center [345, 37] width 67 height 12
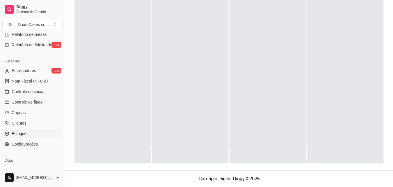
scroll to position [203, 0]
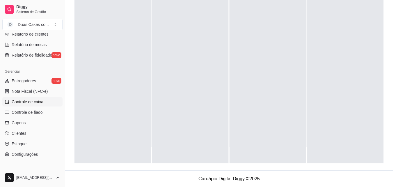
click at [27, 98] on link "Controle de caixa" at bounding box center [32, 101] width 60 height 9
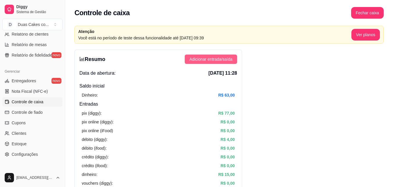
click at [225, 62] on span "Adicionar entrada/saída" at bounding box center [211, 59] width 43 height 6
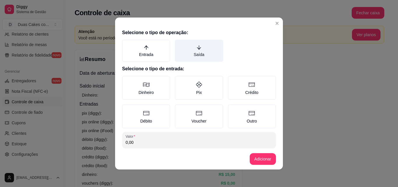
click at [197, 48] on icon "arrow-down" at bounding box center [198, 47] width 5 height 5
click at [179, 44] on button "Saída" at bounding box center [176, 41] width 5 height 5
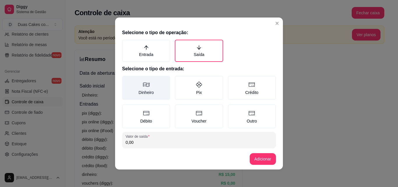
click at [147, 90] on label "Dinheiro" at bounding box center [146, 88] width 48 height 24
click at [126, 80] on button "Dinheiro" at bounding box center [124, 77] width 5 height 5
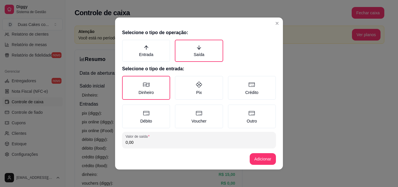
click at [142, 141] on input "0,00" at bounding box center [199, 142] width 147 height 6
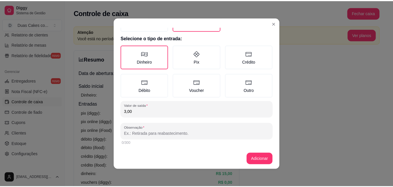
scroll to position [31, 0]
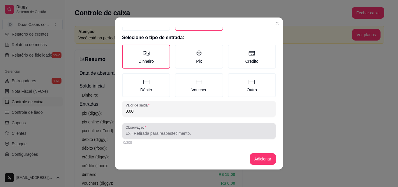
type input "3,00"
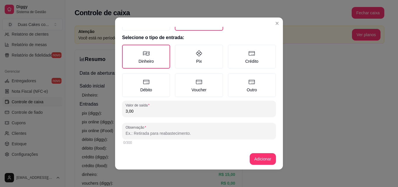
click at [142, 133] on input "Observação" at bounding box center [199, 133] width 147 height 6
type input "taxa mas delivery"
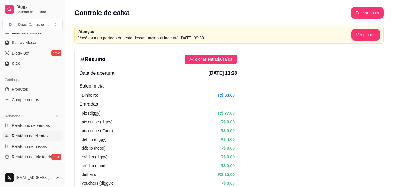
scroll to position [87, 0]
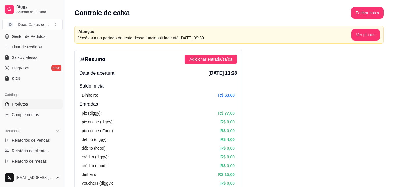
click at [24, 105] on span "Produtos" at bounding box center [20, 104] width 16 height 6
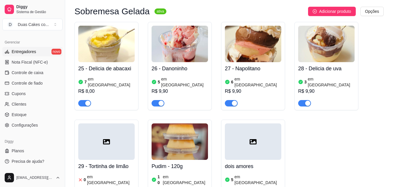
scroll to position [1485, 0]
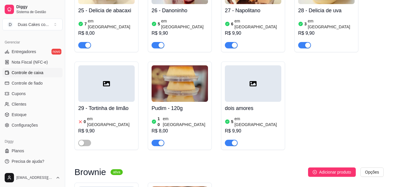
click at [27, 74] on span "Controle de caixa" at bounding box center [28, 73] width 32 height 6
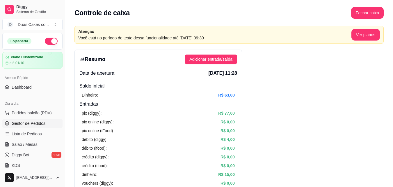
click at [31, 122] on span "Gestor de Pedidos" at bounding box center [29, 123] width 34 height 6
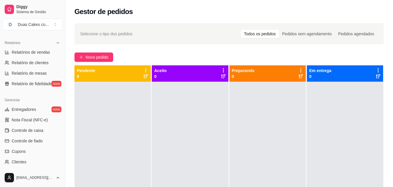
scroll to position [204, 0]
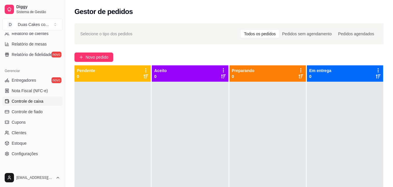
click at [31, 98] on link "Controle de caixa" at bounding box center [32, 100] width 60 height 9
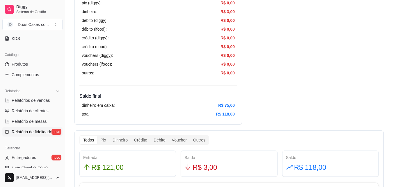
scroll to position [116, 0]
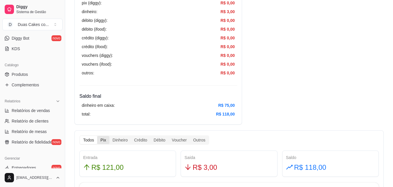
click at [104, 142] on div "Pix" at bounding box center [103, 140] width 12 height 8
click at [97, 136] on input "Pix" at bounding box center [97, 136] width 0 height 0
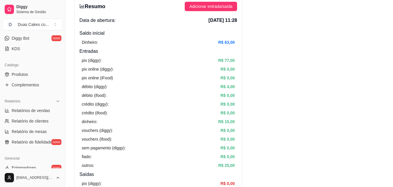
scroll to position [29, 0]
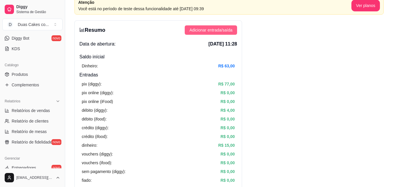
click at [230, 32] on span "Adicionar entrada/saída" at bounding box center [211, 30] width 43 height 6
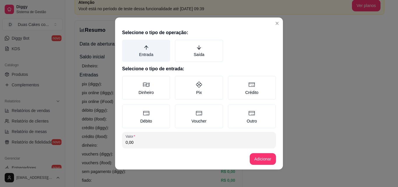
click at [143, 52] on label "Entrada" at bounding box center [146, 51] width 48 height 22
click at [126, 44] on button "Entrada" at bounding box center [124, 41] width 5 height 5
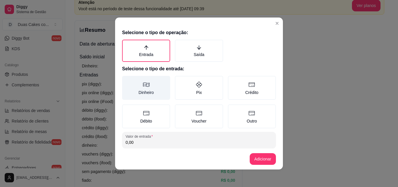
click at [141, 90] on label "Dinheiro" at bounding box center [146, 88] width 48 height 24
click at [126, 80] on button "Dinheiro" at bounding box center [124, 77] width 5 height 5
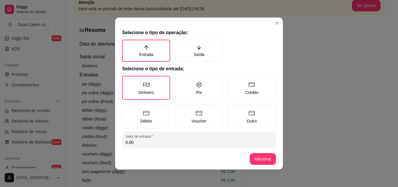
click at [132, 143] on input "0,00" at bounding box center [199, 142] width 147 height 6
click at [152, 87] on label "Dinheiro" at bounding box center [146, 88] width 48 height 24
click at [126, 80] on button "Dinheiro" at bounding box center [124, 77] width 5 height 5
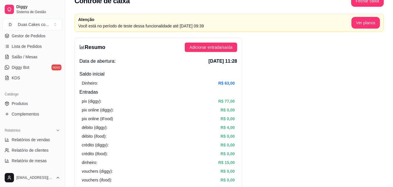
scroll to position [0, 0]
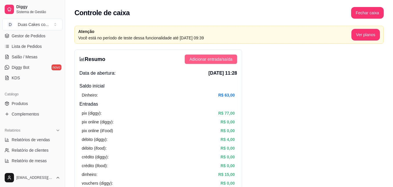
click at [217, 57] on span "Adicionar entrada/saída" at bounding box center [211, 59] width 43 height 6
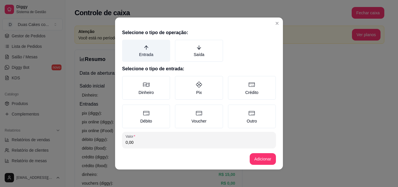
click at [146, 56] on label "Entrada" at bounding box center [146, 51] width 48 height 22
click at [126, 44] on button "Entrada" at bounding box center [124, 41] width 5 height 5
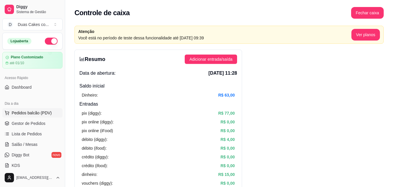
click at [17, 113] on span "Pedidos balcão (PDV)" at bounding box center [32, 113] width 40 height 6
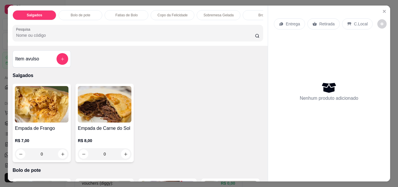
click at [205, 15] on p "Sobremesa Gelada" at bounding box center [219, 15] width 30 height 5
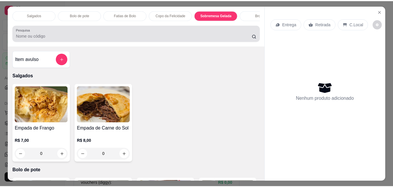
scroll to position [15, 0]
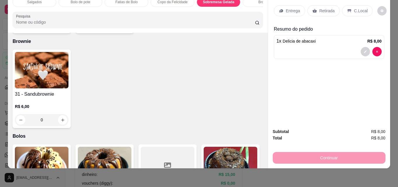
type input "2"
click at [319, 8] on p "Retirada" at bounding box center [326, 11] width 15 height 6
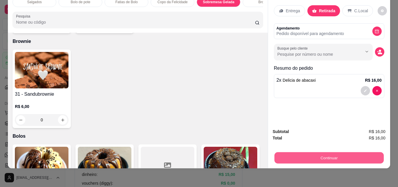
click at [331, 152] on button "Continuar" at bounding box center [328, 157] width 109 height 11
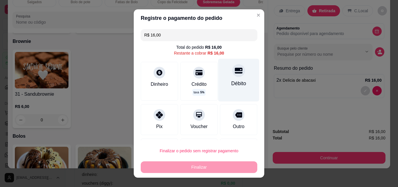
click at [230, 78] on div "Débito" at bounding box center [238, 80] width 41 height 43
type input "R$ 0,00"
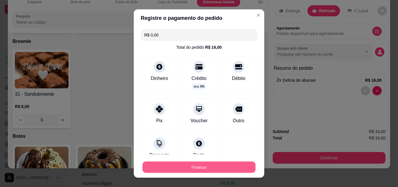
click at [192, 168] on button "Finalizar" at bounding box center [198, 166] width 113 height 11
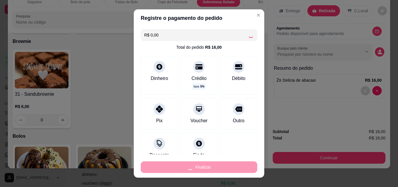
type input "0"
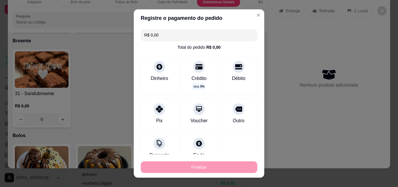
type input "-R$ 16,00"
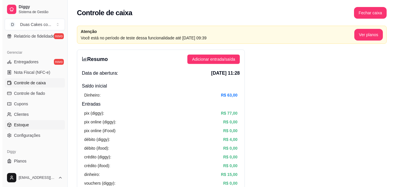
scroll to position [232, 0]
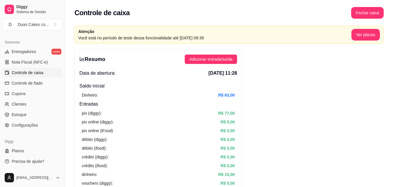
click at [34, 72] on span "Controle de caixa" at bounding box center [28, 73] width 32 height 6
click at [216, 59] on span "Adicionar entrada/saída" at bounding box center [211, 59] width 43 height 6
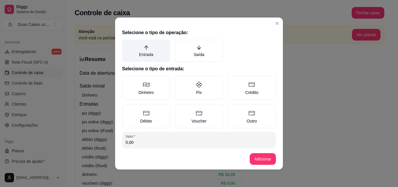
click at [144, 49] on icon "arrow-up" at bounding box center [146, 47] width 5 height 5
click at [126, 44] on button "Entrada" at bounding box center [124, 41] width 5 height 5
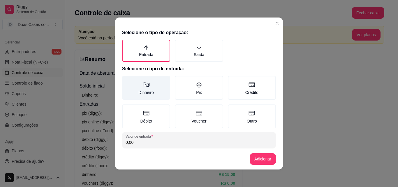
click at [143, 89] on label "Dinheiro" at bounding box center [146, 88] width 48 height 24
click at [126, 80] on button "Dinheiro" at bounding box center [124, 77] width 5 height 5
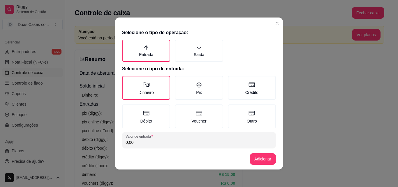
click at [144, 144] on input "0,00" at bounding box center [199, 142] width 147 height 6
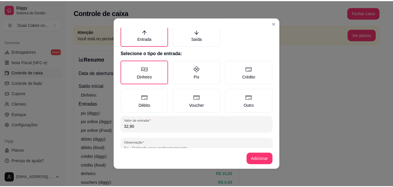
scroll to position [31, 0]
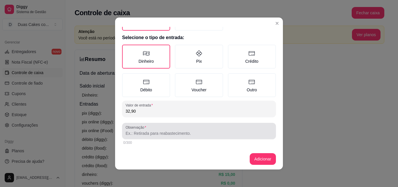
type input "32,90"
click at [154, 132] on input "Observação" at bounding box center [199, 133] width 147 height 6
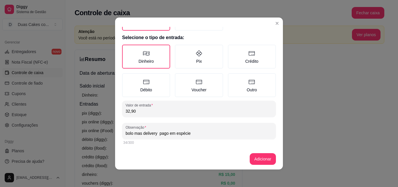
click at [132, 133] on input "bolo mas delivery pago em espécie" at bounding box center [199, 133] width 147 height 6
type input "bolo caseirinho 2 amores mas delivery pago em espécie"
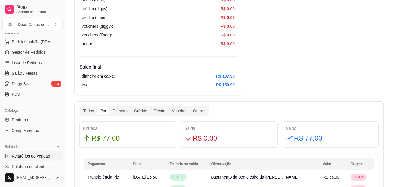
scroll to position [58, 0]
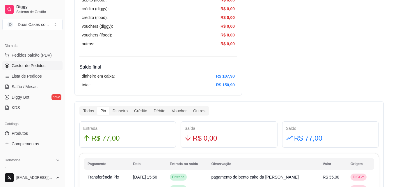
click at [34, 64] on span "Gestor de Pedidos" at bounding box center [29, 66] width 34 height 6
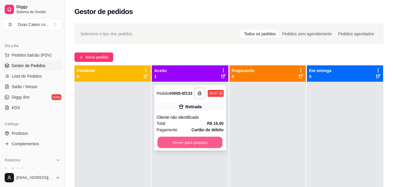
click at [198, 140] on button "Mover para preparo" at bounding box center [190, 142] width 65 height 11
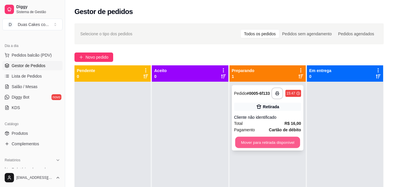
click at [267, 142] on button "Mover para retirada disponível" at bounding box center [267, 142] width 65 height 11
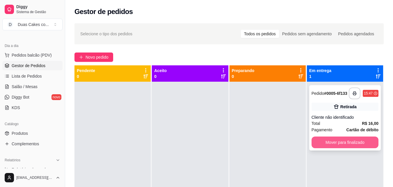
click at [355, 141] on button "Mover para finalizado" at bounding box center [345, 142] width 67 height 12
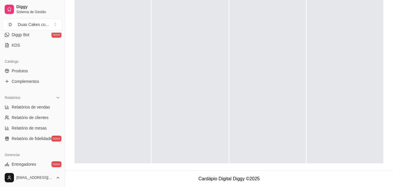
scroll to position [116, 0]
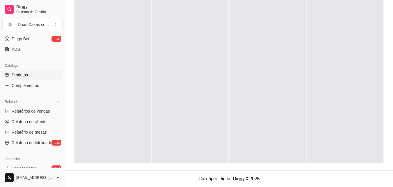
click at [17, 74] on span "Produtos" at bounding box center [20, 75] width 16 height 6
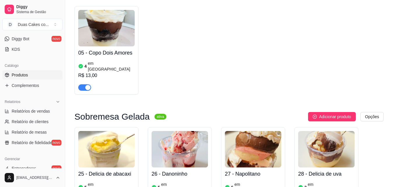
scroll to position [1340, 0]
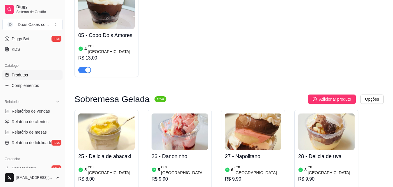
click at [249, 164] on article "em estoque" at bounding box center [258, 170] width 47 height 12
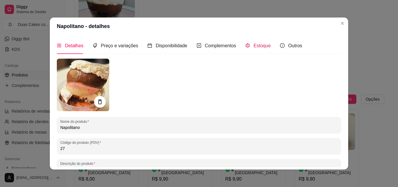
click at [254, 45] on span "Estoque" at bounding box center [261, 45] width 17 height 5
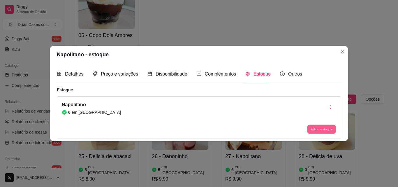
click at [335, 129] on button "Editar estoque" at bounding box center [321, 129] width 29 height 9
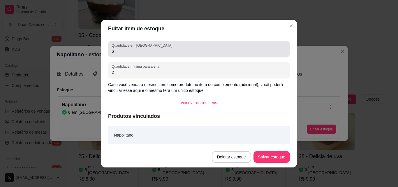
click at [115, 50] on input "6" at bounding box center [199, 51] width 175 height 6
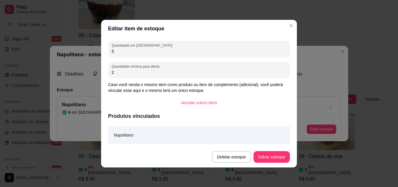
type input "5"
click at [273, 159] on button "Salvar estoque" at bounding box center [272, 156] width 36 height 11
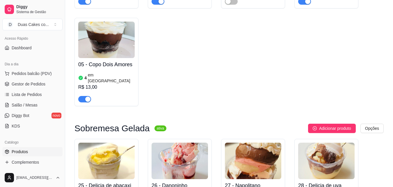
scroll to position [29, 0]
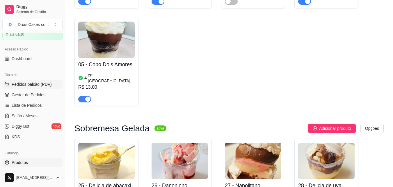
click at [32, 86] on span "Pedidos balcão (PDV)" at bounding box center [32, 84] width 40 height 6
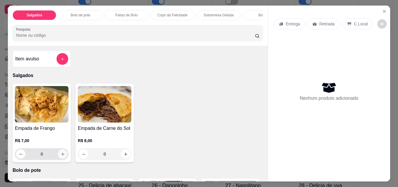
click at [63, 153] on button "increase-product-quantity" at bounding box center [62, 153] width 9 height 9
type input "1"
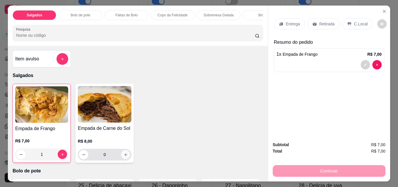
click at [123, 156] on icon "increase-product-quantity" at bounding box center [125, 154] width 4 height 4
type input "1"
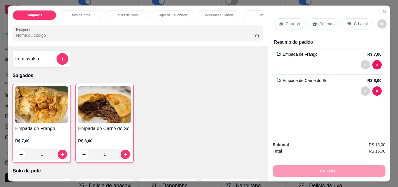
click at [325, 21] on p "Retirada" at bounding box center [326, 24] width 15 height 6
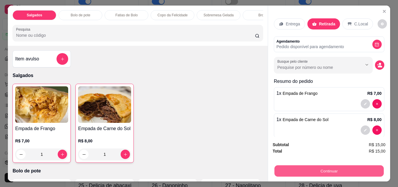
click at [342, 167] on button "Continuar" at bounding box center [328, 170] width 109 height 11
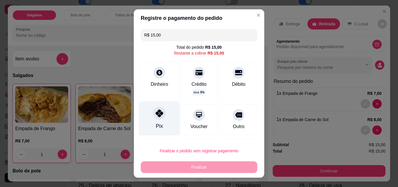
click at [153, 117] on div at bounding box center [159, 113] width 13 height 13
type input "R$ 0,00"
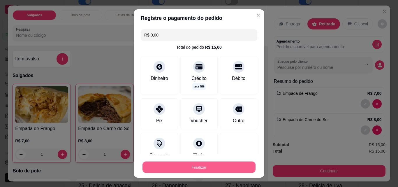
click at [188, 166] on button "Finalizar" at bounding box center [198, 166] width 113 height 11
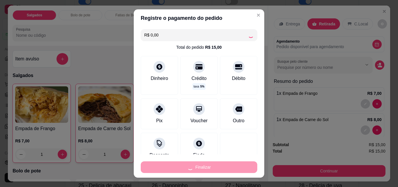
type input "0"
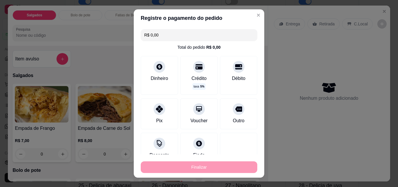
type input "-R$ 15,00"
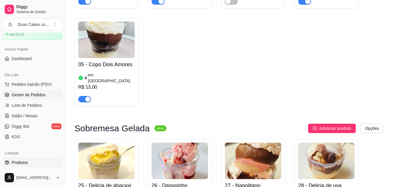
click at [36, 91] on link "Gestor de Pedidos" at bounding box center [32, 94] width 60 height 9
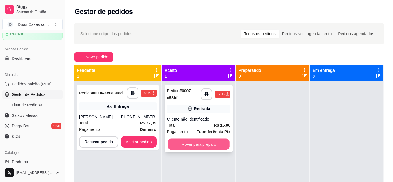
click at [206, 146] on button "Mover para preparo" at bounding box center [199, 144] width 62 height 11
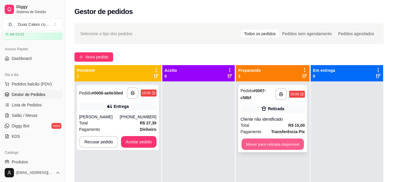
click at [276, 141] on button "Mover para retirada disponível" at bounding box center [273, 144] width 62 height 11
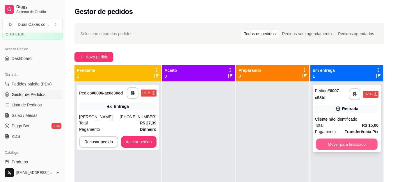
click at [345, 141] on button "Mover para finalizado" at bounding box center [347, 144] width 62 height 11
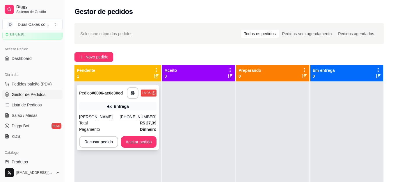
click at [132, 112] on div "**********" at bounding box center [118, 117] width 82 height 65
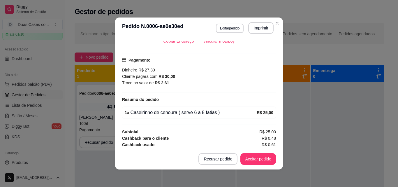
scroll to position [147, 0]
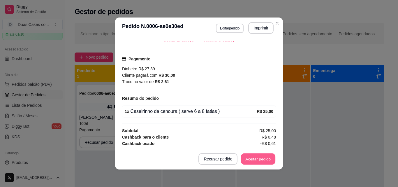
click at [257, 156] on button "Aceitar pedido" at bounding box center [258, 158] width 34 height 11
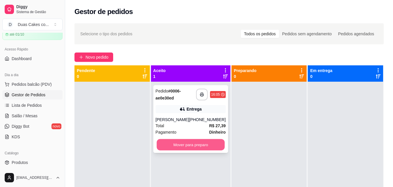
click at [193, 147] on button "Mover para preparo" at bounding box center [191, 144] width 68 height 11
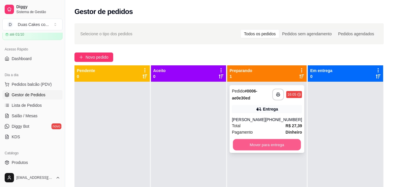
click at [271, 144] on button "Mover para entrega" at bounding box center [267, 144] width 68 height 11
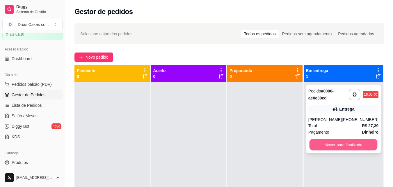
click at [343, 141] on button "Mover para finalizado" at bounding box center [344, 144] width 68 height 11
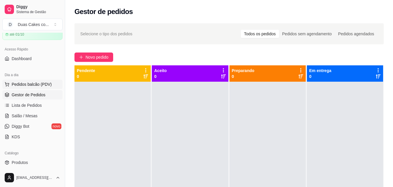
click at [28, 84] on span "Pedidos balcão (PDV)" at bounding box center [32, 84] width 40 height 6
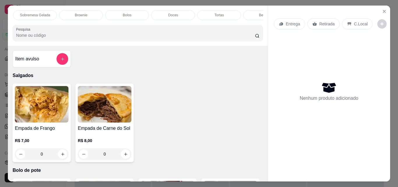
scroll to position [0, 208]
click at [149, 13] on p "Doces" at bounding box center [149, 15] width 10 height 5
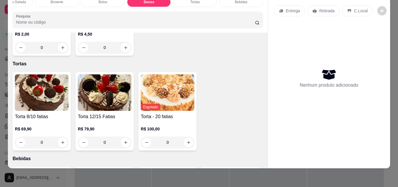
scroll to position [1209, 0]
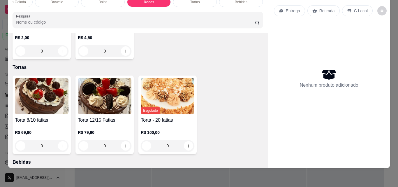
type input "1"
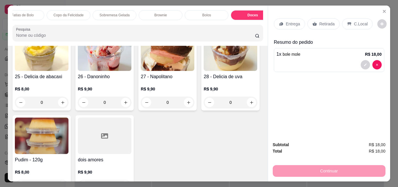
scroll to position [0, 103]
click at [253, 13] on p "Doces" at bounding box center [253, 15] width 10 height 5
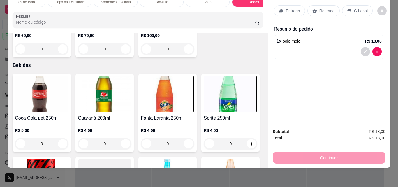
scroll to position [1297, 0]
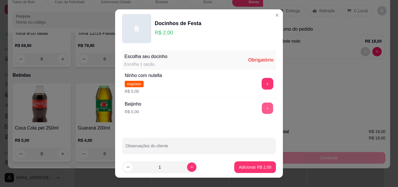
click at [262, 108] on button "+" at bounding box center [267, 108] width 11 height 11
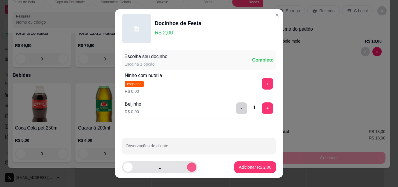
click at [190, 166] on icon "increase-product-quantity" at bounding box center [192, 167] width 4 height 4
type input "2"
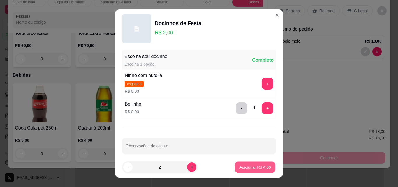
click at [246, 161] on button "Adicionar R$ 4,00" at bounding box center [255, 166] width 40 height 11
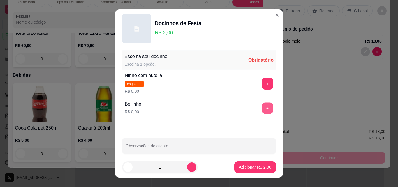
click at [262, 108] on button "+" at bounding box center [267, 108] width 11 height 11
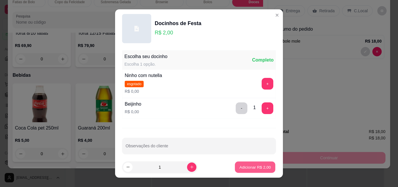
click at [240, 165] on p "Adicionar R$ 2,00" at bounding box center [254, 167] width 31 height 6
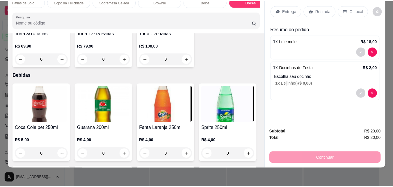
scroll to position [0, 0]
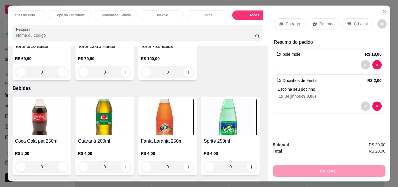
click at [324, 21] on p "Retirada" at bounding box center [326, 24] width 15 height 6
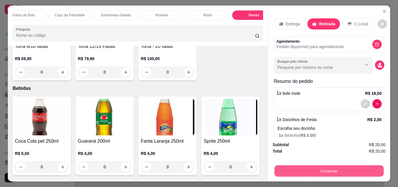
click at [333, 167] on button "Continuar" at bounding box center [328, 170] width 109 height 11
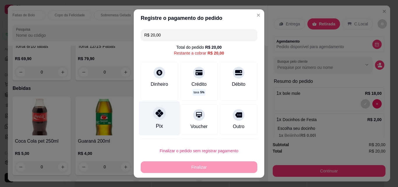
click at [163, 118] on div "Pix" at bounding box center [159, 118] width 41 height 34
type input "R$ 0,00"
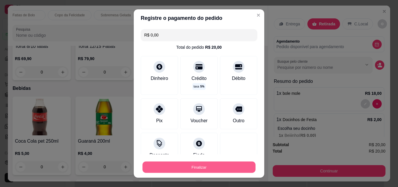
click at [205, 167] on button "Finalizar" at bounding box center [198, 166] width 113 height 11
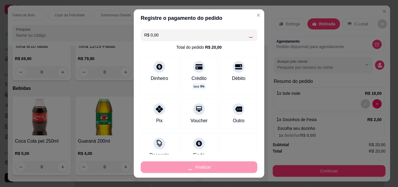
type input "0"
type input "-R$ 20,00"
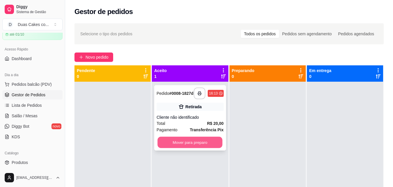
click at [200, 148] on button "Mover para preparo" at bounding box center [190, 142] width 65 height 11
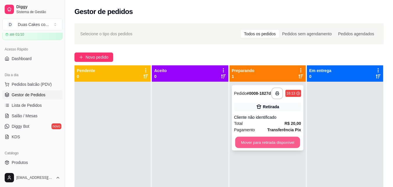
click at [270, 145] on button "Mover para retirada disponível" at bounding box center [267, 142] width 65 height 11
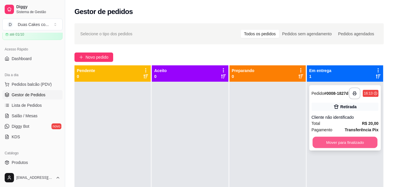
click at [334, 142] on button "Mover para finalizado" at bounding box center [345, 142] width 65 height 11
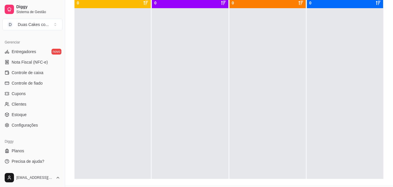
scroll to position [89, 0]
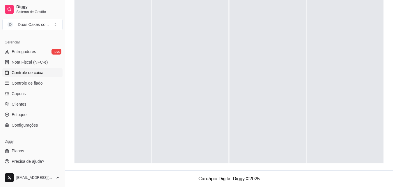
click at [16, 72] on span "Controle de caixa" at bounding box center [28, 73] width 32 height 6
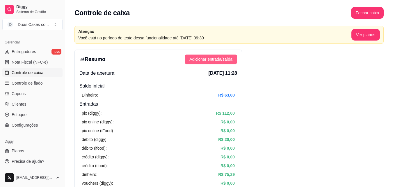
click at [226, 59] on span "Adicionar entrada/saída" at bounding box center [211, 59] width 43 height 6
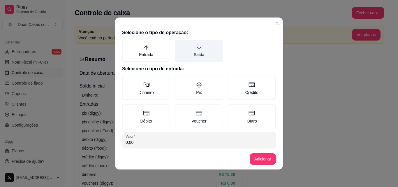
click at [195, 44] on label "Saída" at bounding box center [199, 51] width 48 height 22
click at [179, 44] on button "Saída" at bounding box center [176, 41] width 5 height 5
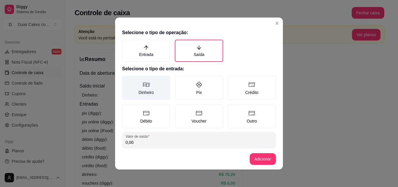
click at [148, 79] on label "Dinheiro" at bounding box center [146, 88] width 48 height 24
click at [126, 79] on button "Dinheiro" at bounding box center [124, 77] width 5 height 5
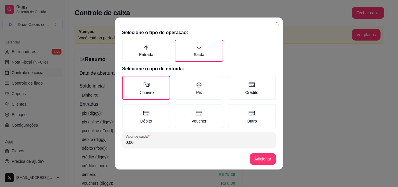
click at [135, 142] on input "0,00" at bounding box center [199, 142] width 147 height 6
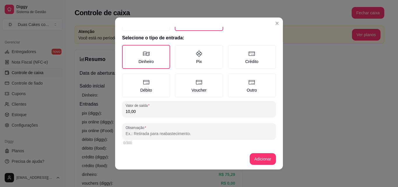
scroll to position [31, 0]
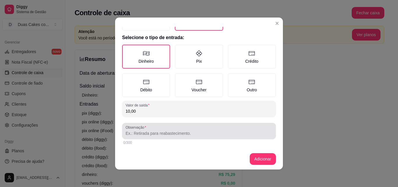
type input "10,00"
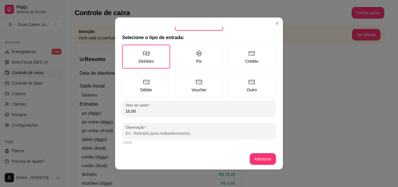
click at [133, 134] on input "Observação" at bounding box center [199, 133] width 147 height 6
click at [161, 133] on input "Observação" at bounding box center [199, 133] width 147 height 6
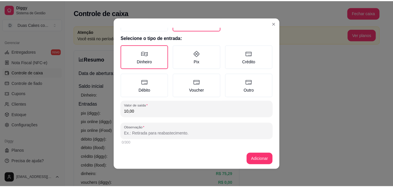
scroll to position [1, 0]
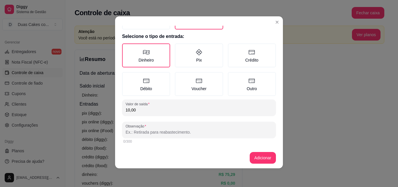
click at [160, 133] on input "Observação" at bounding box center [199, 132] width 147 height 6
type input "gasolina da moto do samuel"
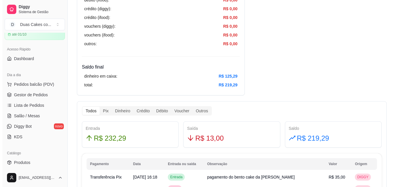
scroll to position [0, 0]
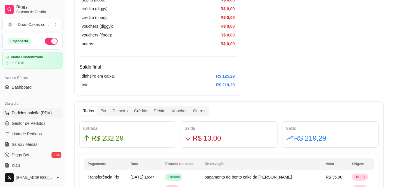
click at [29, 114] on span "Pedidos balcão (PDV)" at bounding box center [32, 113] width 40 height 6
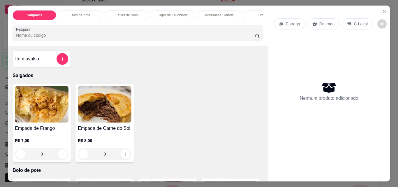
click at [180, 13] on p "Copo da Felicidade" at bounding box center [173, 15] width 30 height 5
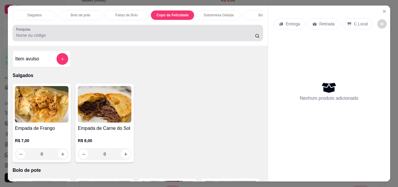
scroll to position [15, 0]
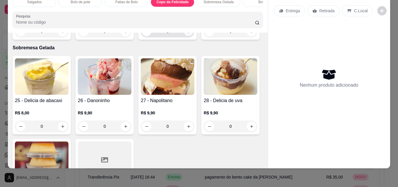
click at [188, 34] on icon "increase-product-quantity" at bounding box center [188, 31] width 4 height 4
type input "1"
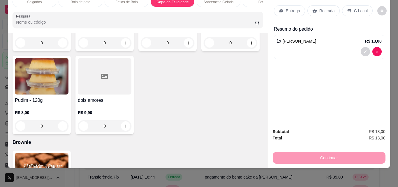
scroll to position [765, 0]
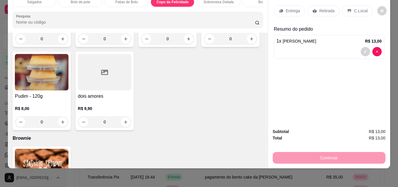
type input "1"
click at [324, 5] on div "Retirada" at bounding box center [323, 10] width 32 height 11
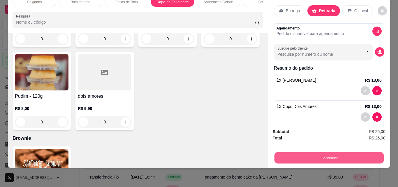
click at [332, 152] on button "Continuar" at bounding box center [328, 157] width 109 height 11
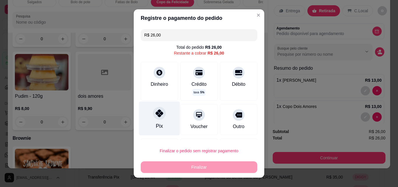
click at [158, 110] on icon at bounding box center [160, 113] width 8 height 8
type input "R$ 0,00"
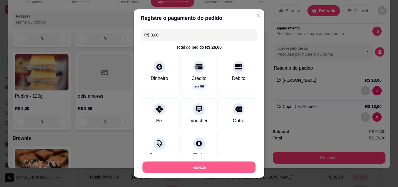
click at [198, 167] on button "Finalizar" at bounding box center [198, 166] width 113 height 11
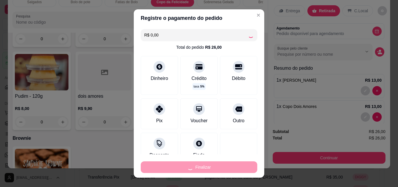
type input "0"
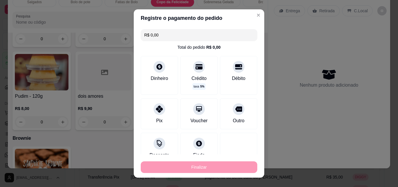
type input "-R$ 26,00"
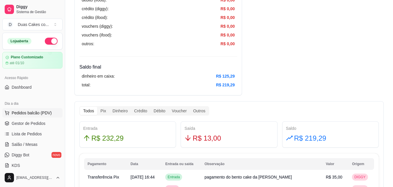
click at [32, 109] on button "Pedidos balcão (PDV)" at bounding box center [32, 112] width 60 height 9
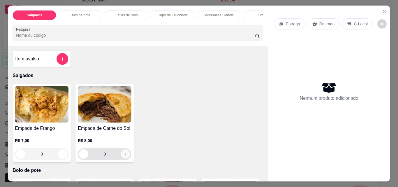
click at [124, 156] on icon "increase-product-quantity" at bounding box center [125, 154] width 4 height 4
type input "1"
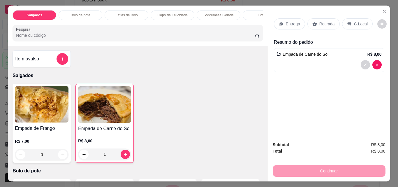
click at [172, 13] on p "Copo da Felicidade" at bounding box center [173, 15] width 30 height 5
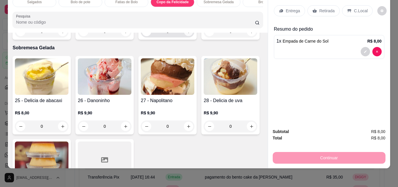
click at [187, 33] on icon "increase-product-quantity" at bounding box center [188, 31] width 3 height 3
type input "1"
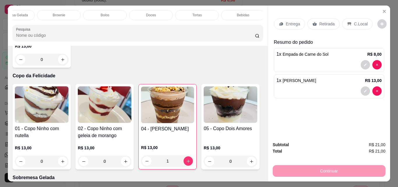
scroll to position [0, 208]
click at [147, 13] on p "Doces" at bounding box center [149, 15] width 10 height 5
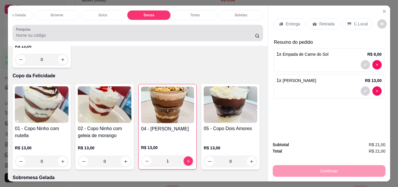
scroll to position [15, 0]
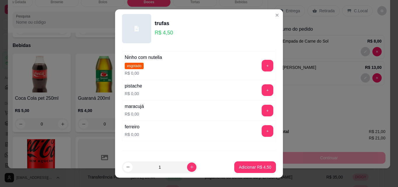
scroll to position [87, 0]
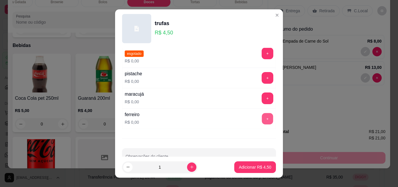
click at [262, 117] on button "+" at bounding box center [267, 118] width 11 height 11
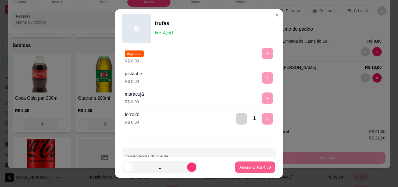
click at [258, 166] on p "Adicionar R$ 4,50" at bounding box center [254, 167] width 31 height 6
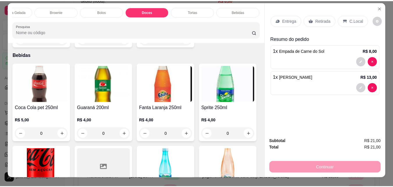
scroll to position [0, 0]
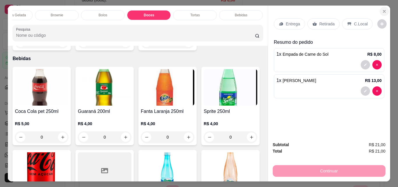
click at [383, 10] on icon "Close" at bounding box center [384, 11] width 2 height 2
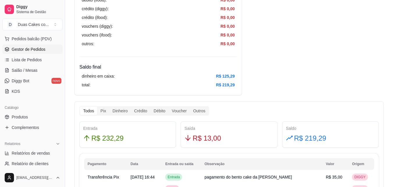
scroll to position [116, 0]
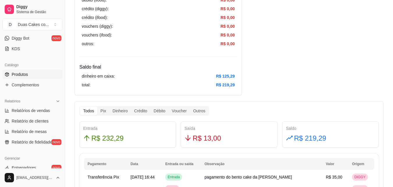
click at [13, 74] on span "Produtos" at bounding box center [20, 74] width 16 height 6
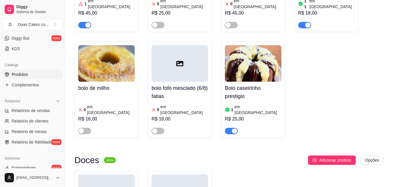
scroll to position [2155, 0]
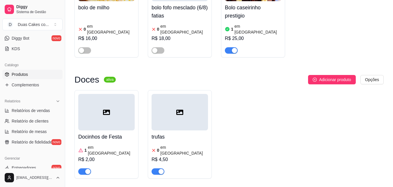
click at [186, 133] on h4 "trufas" at bounding box center [180, 137] width 57 height 8
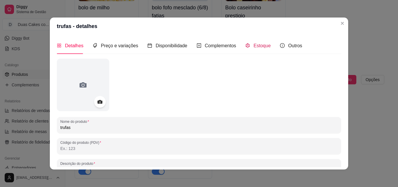
click at [257, 43] on span "Estoque" at bounding box center [261, 45] width 17 height 5
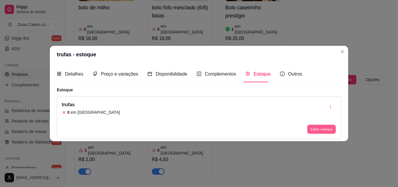
click at [316, 130] on button "Editar estoque" at bounding box center [321, 129] width 29 height 9
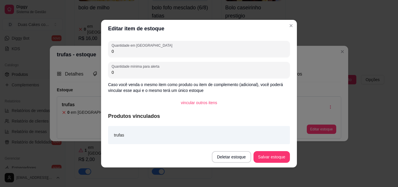
click at [116, 52] on input "0" at bounding box center [199, 51] width 175 height 6
type input "20"
click at [261, 155] on button "Salvar estoque" at bounding box center [272, 156] width 36 height 11
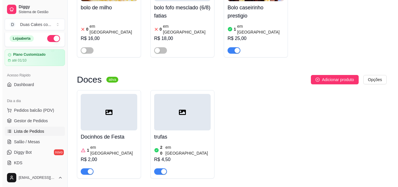
scroll to position [0, 0]
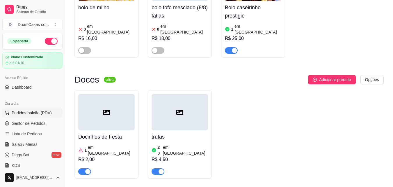
click at [31, 111] on span "Pedidos balcão (PDV)" at bounding box center [32, 113] width 40 height 6
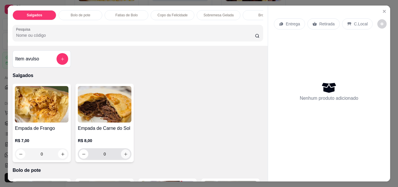
click at [124, 155] on icon "increase-product-quantity" at bounding box center [125, 153] width 3 height 3
type input "1"
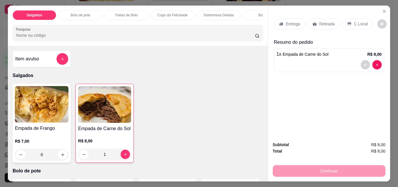
drag, startPoint x: 178, startPoint y: 10, endPoint x: 203, endPoint y: 23, distance: 28.0
click at [178, 10] on div "Copo da Felicidade" at bounding box center [173, 15] width 44 height 10
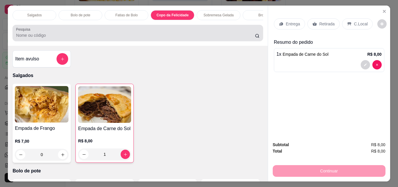
scroll to position [15, 0]
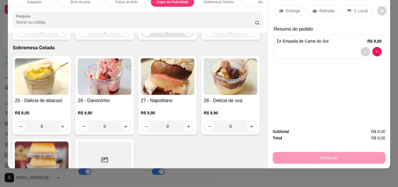
click at [186, 34] on icon "increase-product-quantity" at bounding box center [188, 31] width 4 height 4
type input "1"
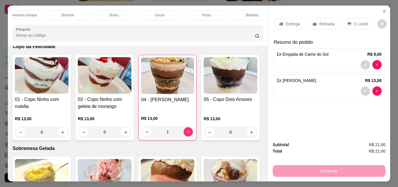
scroll to position [0, 208]
click at [153, 10] on div "Doces" at bounding box center [149, 15] width 44 height 10
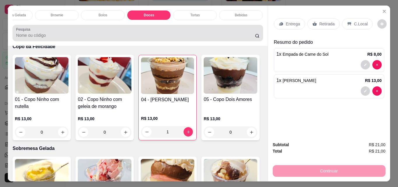
scroll to position [15, 0]
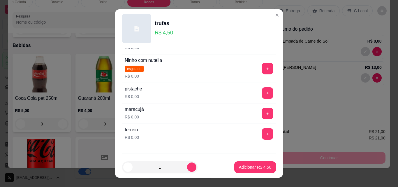
scroll to position [103, 0]
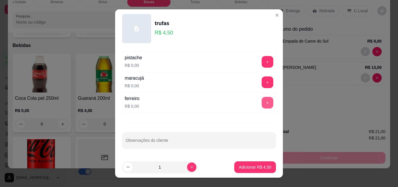
click at [262, 102] on button "+" at bounding box center [268, 103] width 12 height 12
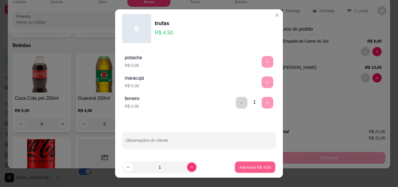
click at [254, 170] on p "Adicionar R$ 4,50" at bounding box center [254, 167] width 31 height 6
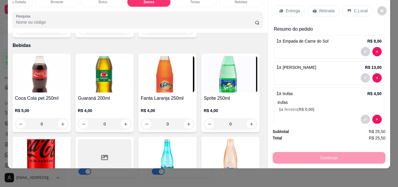
drag, startPoint x: 328, startPoint y: 3, endPoint x: 331, endPoint y: 10, distance: 7.7
click at [331, 8] on p "Retirada" at bounding box center [326, 11] width 15 height 6
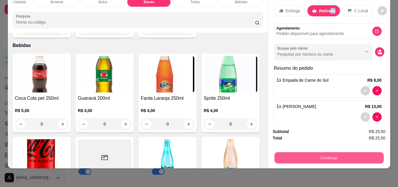
click at [337, 152] on button "Continuar" at bounding box center [328, 157] width 109 height 11
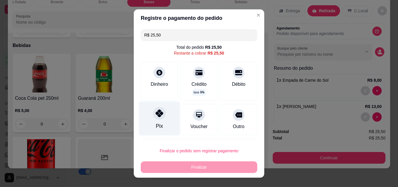
click at [149, 125] on div "Pix" at bounding box center [159, 118] width 41 height 34
type input "R$ 0,00"
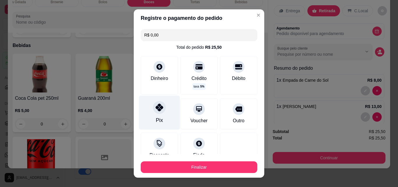
click at [156, 108] on icon at bounding box center [160, 107] width 8 height 8
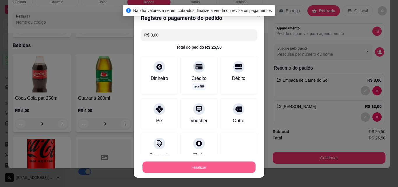
click at [196, 165] on button "Finalizar" at bounding box center [198, 166] width 113 height 11
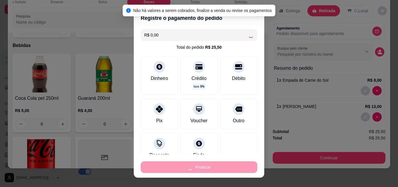
type input "0"
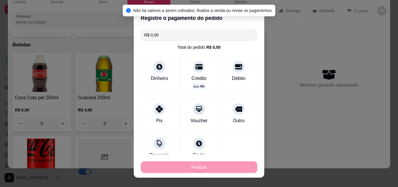
type input "-R$ 25,50"
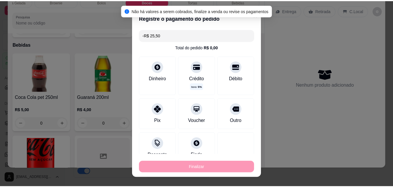
scroll to position [1326, 0]
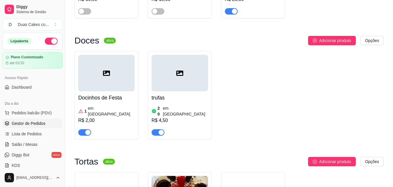
scroll to position [2184, 0]
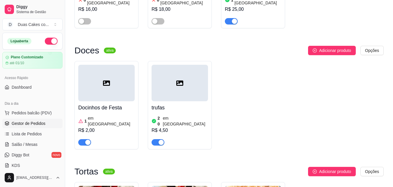
click at [27, 121] on span "Gestor de Pedidos" at bounding box center [29, 123] width 34 height 6
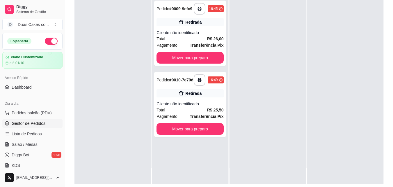
scroll to position [87, 0]
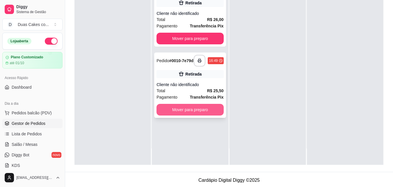
click at [184, 114] on button "Mover para preparo" at bounding box center [190, 110] width 67 height 12
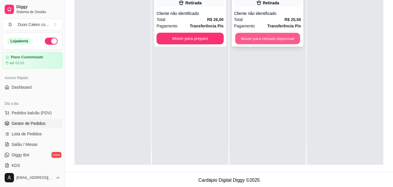
click at [261, 42] on button "Mover para retirada disponível" at bounding box center [267, 38] width 65 height 11
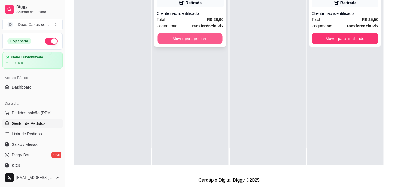
click at [176, 40] on button "Mover para preparo" at bounding box center [190, 38] width 65 height 11
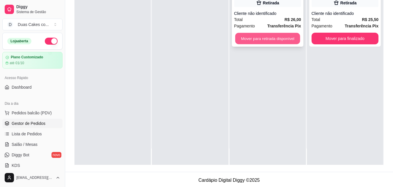
click at [288, 38] on button "Mover para retirada disponível" at bounding box center [267, 38] width 65 height 11
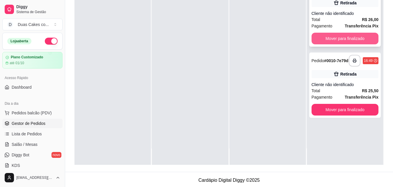
click at [330, 38] on button "Mover para finalizado" at bounding box center [345, 39] width 67 height 12
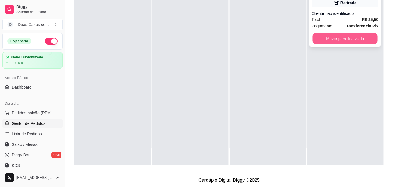
click at [337, 43] on button "Mover para finalizado" at bounding box center [345, 38] width 65 height 11
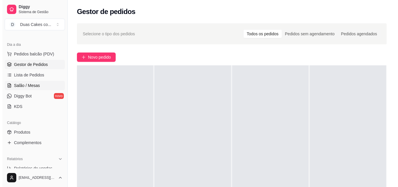
scroll to position [58, 0]
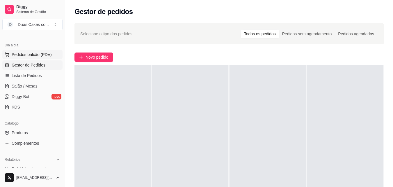
click at [32, 53] on span "Pedidos balcão (PDV)" at bounding box center [32, 55] width 40 height 6
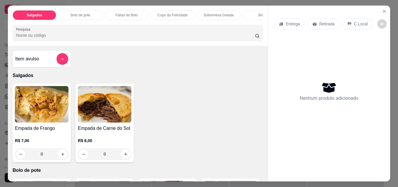
click at [257, 18] on div "Brownie" at bounding box center [265, 15] width 44 height 10
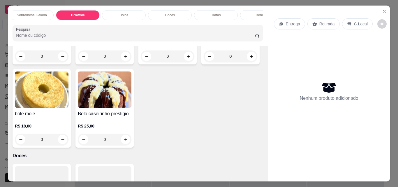
scroll to position [0, 208]
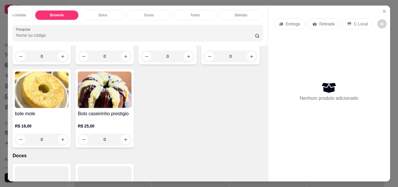
click at [194, 10] on div "Tortas" at bounding box center [195, 15] width 44 height 10
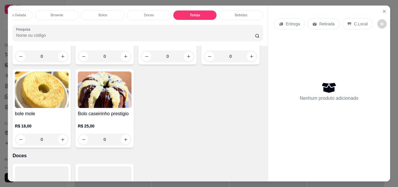
scroll to position [15, 0]
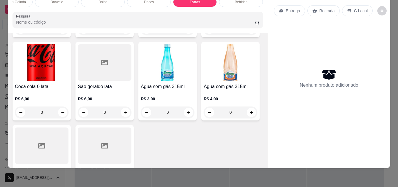
type input "1"
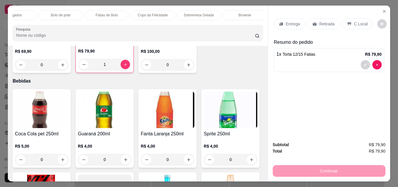
scroll to position [0, 0]
click at [38, 13] on p "Salgados" at bounding box center [34, 15] width 15 height 5
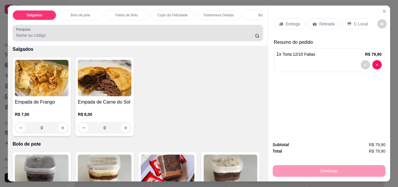
scroll to position [15, 0]
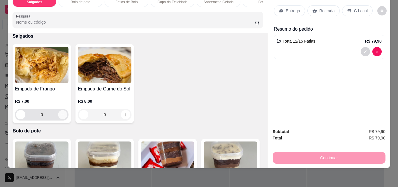
click at [61, 113] on icon "increase-product-quantity" at bounding box center [63, 114] width 4 height 4
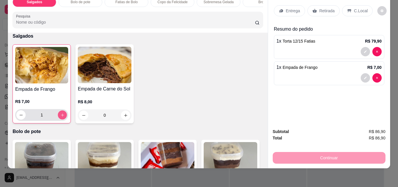
click at [60, 112] on button "increase-product-quantity" at bounding box center [62, 114] width 9 height 9
type input "4"
click at [325, 8] on p "Retirada" at bounding box center [326, 11] width 15 height 6
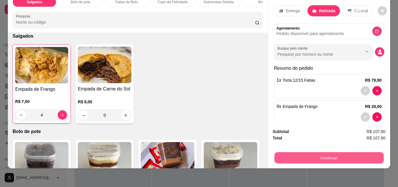
click at [324, 152] on button "Continuar" at bounding box center [328, 157] width 109 height 11
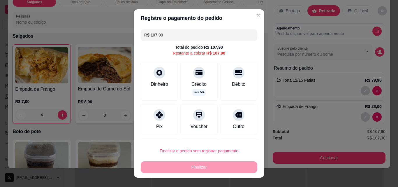
click at [161, 36] on input "R$ 107,90" at bounding box center [199, 35] width 110 height 12
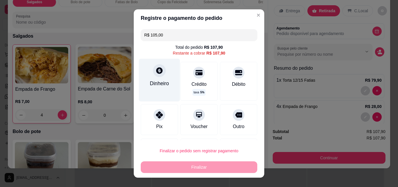
click at [154, 75] on div at bounding box center [159, 70] width 13 height 13
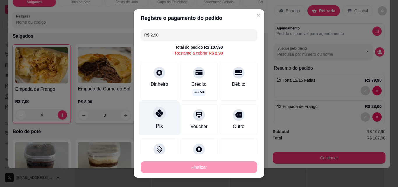
click at [156, 117] on icon at bounding box center [160, 113] width 8 height 8
type input "R$ 0,00"
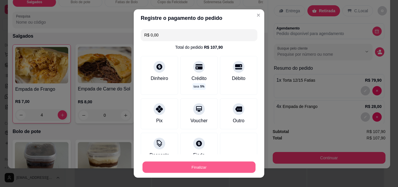
click at [197, 164] on button "Finalizar" at bounding box center [198, 166] width 113 height 11
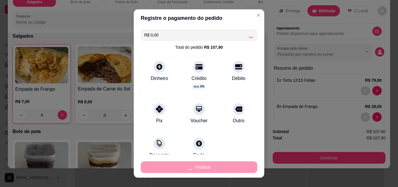
type input "0"
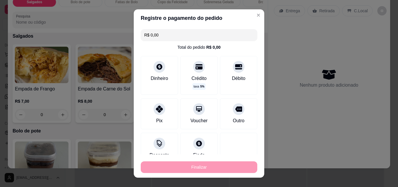
type input "-R$ 107,90"
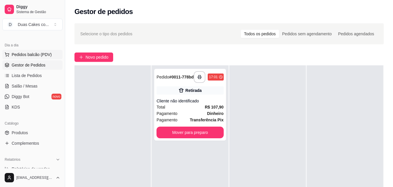
click at [18, 53] on span "Pedidos balcão (PDV)" at bounding box center [32, 55] width 40 height 6
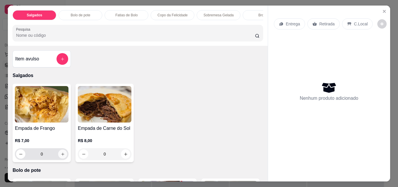
click at [61, 156] on icon "increase-product-quantity" at bounding box center [63, 154] width 4 height 4
type input "1"
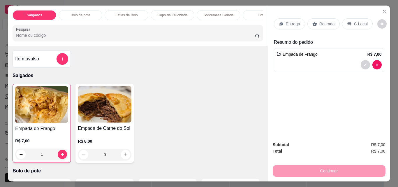
click at [77, 13] on p "Bolo de pote" at bounding box center [81, 15] width 20 height 5
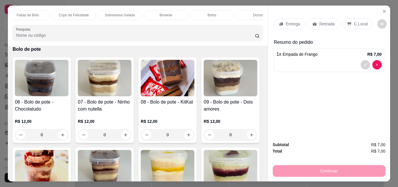
scroll to position [0, 116]
click at [97, 10] on div "Sobremesa Gelada" at bounding box center [102, 15] width 44 height 10
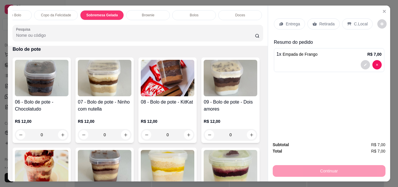
scroll to position [15, 0]
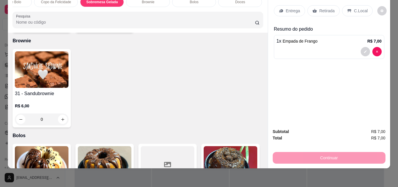
type input "1"
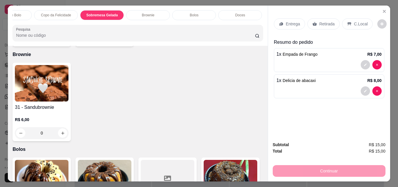
scroll to position [0, 128]
click at [183, 13] on p "Bolos" at bounding box center [182, 15] width 9 height 5
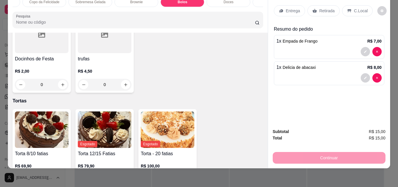
scroll to position [1223, 0]
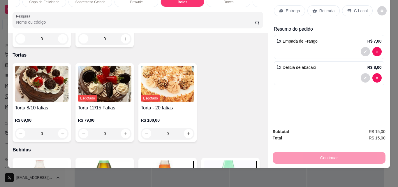
type input "1"
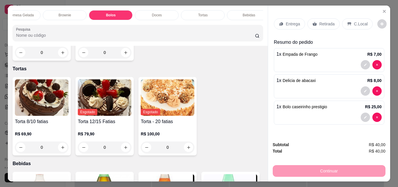
scroll to position [0, 208]
click at [249, 12] on div "Bebidas" at bounding box center [241, 15] width 44 height 10
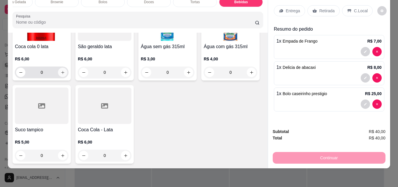
scroll to position [1604, 0]
click at [65, 75] on icon "increase-product-quantity" at bounding box center [63, 72] width 4 height 4
type input "1"
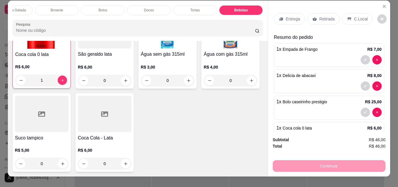
scroll to position [0, 0]
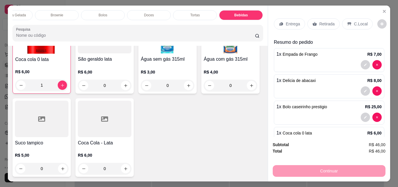
click at [321, 18] on div "Retirada" at bounding box center [323, 23] width 32 height 11
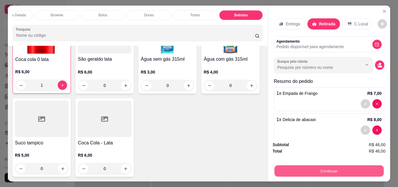
click at [328, 167] on button "Continuar" at bounding box center [328, 170] width 109 height 11
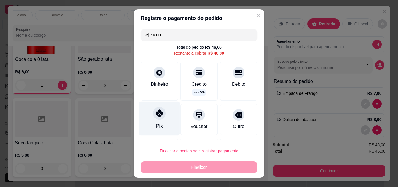
click at [158, 113] on icon at bounding box center [160, 113] width 8 height 8
type input "R$ 0,00"
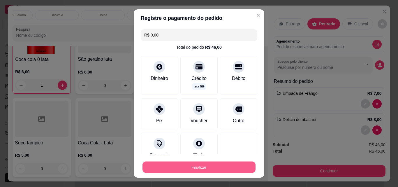
click at [205, 165] on button "Finalizar" at bounding box center [198, 166] width 113 height 11
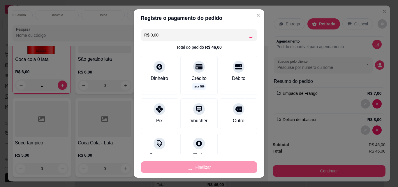
type input "0"
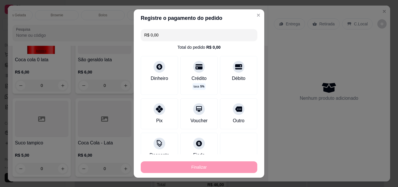
type input "-R$ 46,00"
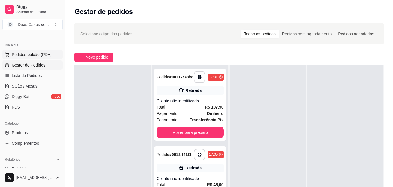
click at [37, 54] on span "Pedidos balcão (PDV)" at bounding box center [32, 55] width 40 height 6
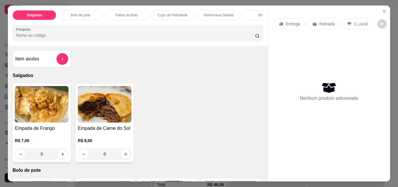
click at [126, 10] on div "Fatias de Bolo" at bounding box center [127, 15] width 44 height 10
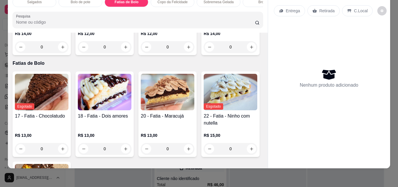
scroll to position [376, 0]
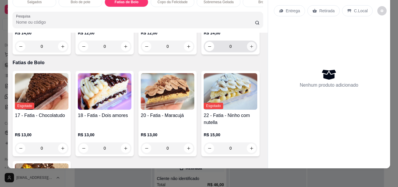
click at [249, 49] on icon "increase-product-quantity" at bounding box center [251, 46] width 4 height 4
type input "1"
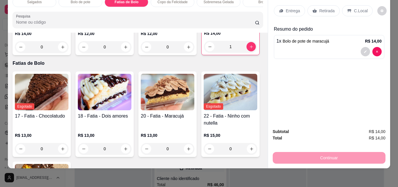
click at [326, 8] on p "Retirada" at bounding box center [326, 11] width 15 height 6
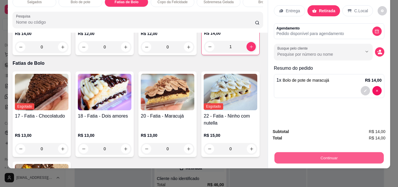
click at [329, 152] on button "Continuar" at bounding box center [328, 157] width 109 height 11
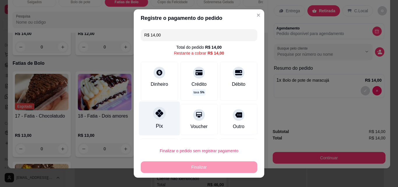
click at [156, 112] on icon at bounding box center [160, 113] width 8 height 8
type input "R$ 0,00"
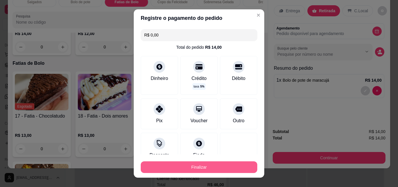
click at [195, 165] on button "Finalizar" at bounding box center [199, 167] width 116 height 12
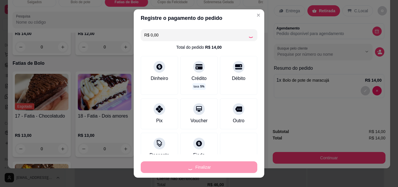
type input "0"
type input "-R$ 14,00"
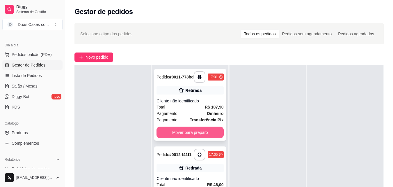
click at [191, 133] on button "Mover para preparo" at bounding box center [190, 132] width 67 height 12
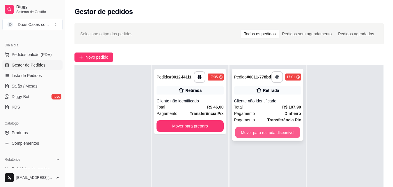
click at [255, 137] on button "Mover para retirada disponível" at bounding box center [267, 132] width 65 height 11
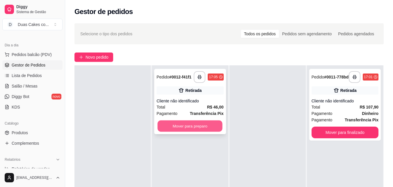
click at [195, 122] on button "Mover para preparo" at bounding box center [190, 125] width 65 height 11
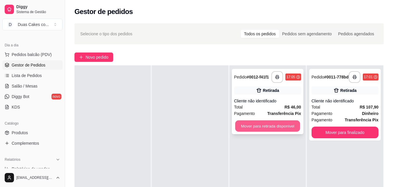
click at [266, 131] on button "Mover para retirada disponível" at bounding box center [267, 125] width 65 height 11
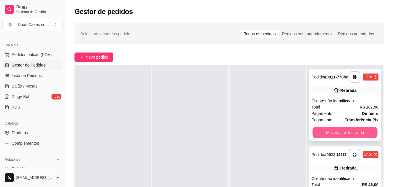
click at [338, 132] on button "Mover para finalizado" at bounding box center [345, 132] width 65 height 11
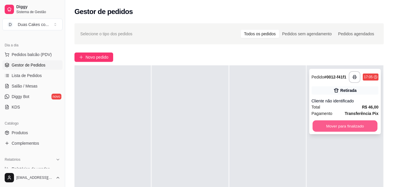
click at [348, 128] on button "Mover para finalizado" at bounding box center [345, 125] width 65 height 11
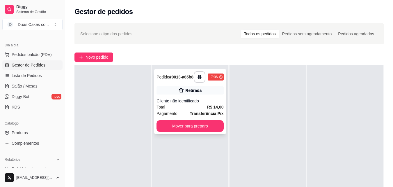
click at [192, 122] on div "**********" at bounding box center [190, 101] width 72 height 65
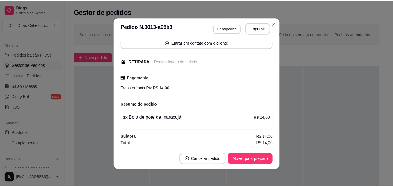
scroll to position [1, 0]
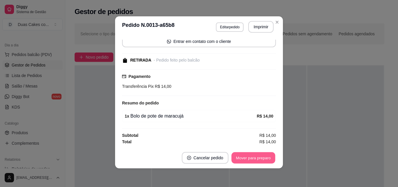
click at [253, 156] on button "Mover para preparo" at bounding box center [253, 157] width 44 height 11
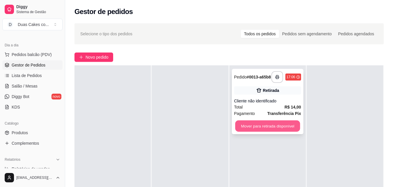
click at [269, 130] on button "Mover para retirada disponível" at bounding box center [267, 125] width 65 height 11
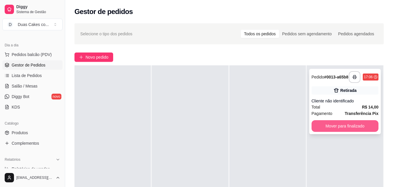
click at [347, 124] on button "Mover para finalizado" at bounding box center [345, 126] width 67 height 12
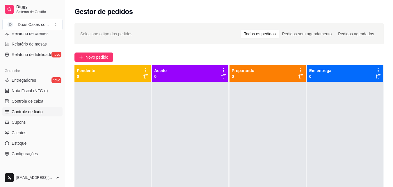
scroll to position [232, 0]
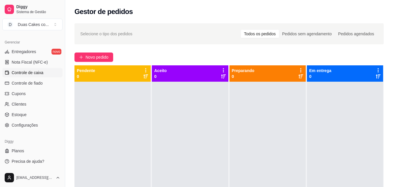
click at [38, 69] on link "Controle de caixa" at bounding box center [32, 72] width 60 height 9
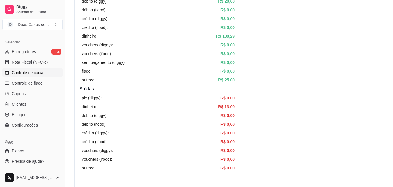
scroll to position [233, 0]
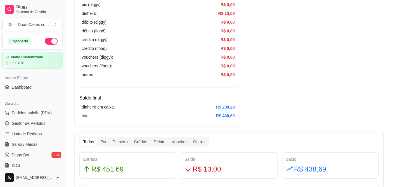
scroll to position [233, 0]
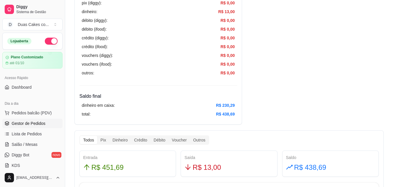
click at [22, 121] on span "Gestor de Pedidos" at bounding box center [29, 123] width 34 height 6
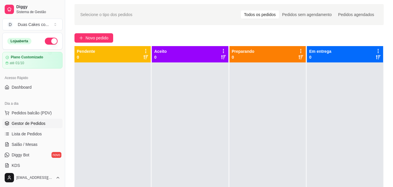
scroll to position [29, 0]
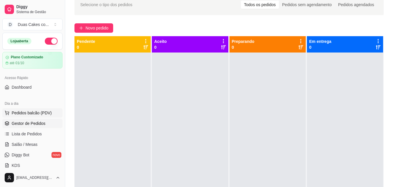
click at [30, 111] on span "Pedidos balcão (PDV)" at bounding box center [32, 113] width 40 height 6
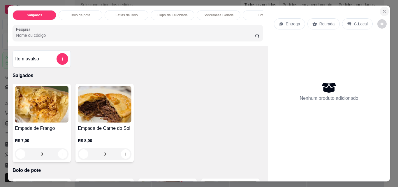
click at [382, 9] on icon "Close" at bounding box center [384, 11] width 5 height 5
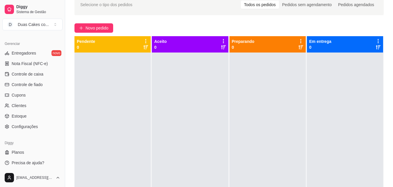
scroll to position [232, 0]
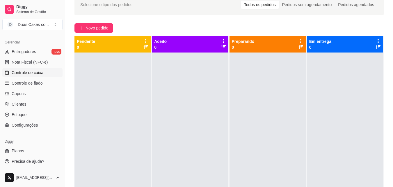
click at [23, 74] on span "Controle de caixa" at bounding box center [28, 73] width 32 height 6
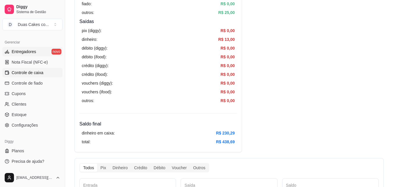
scroll to position [233, 0]
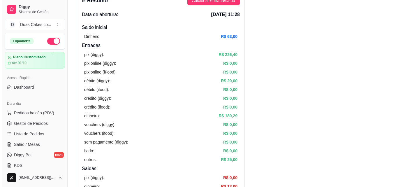
scroll to position [58, 0]
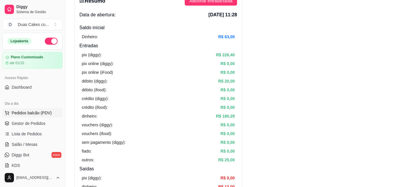
click at [20, 112] on span "Pedidos balcão (PDV)" at bounding box center [32, 113] width 40 height 6
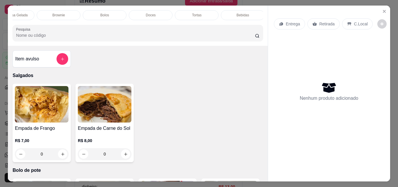
scroll to position [0, 208]
click at [195, 13] on p "Tortas" at bounding box center [195, 15] width 10 height 5
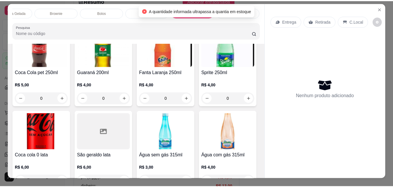
scroll to position [0, 0]
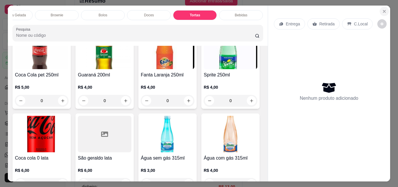
click at [382, 9] on icon "Close" at bounding box center [384, 11] width 5 height 5
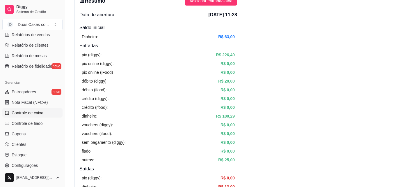
scroll to position [204, 0]
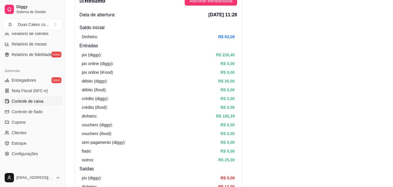
click at [33, 99] on span "Controle de caixa" at bounding box center [28, 101] width 32 height 6
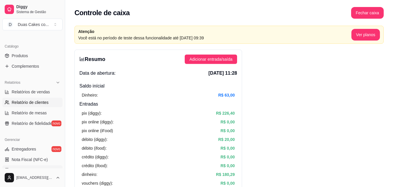
scroll to position [116, 0]
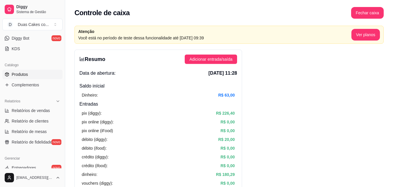
click at [26, 74] on span "Produtos" at bounding box center [20, 74] width 16 height 6
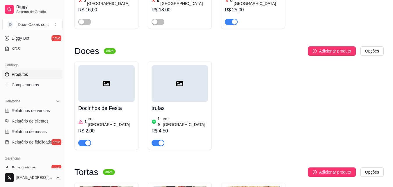
scroll to position [2213, 0]
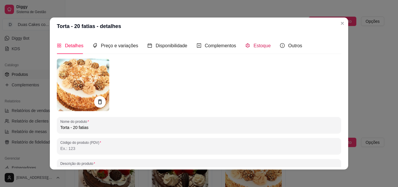
click at [253, 44] on span "Estoque" at bounding box center [261, 45] width 17 height 5
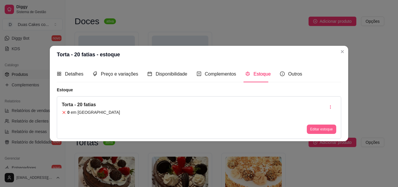
click at [325, 129] on button "Editar estoque" at bounding box center [321, 128] width 29 height 9
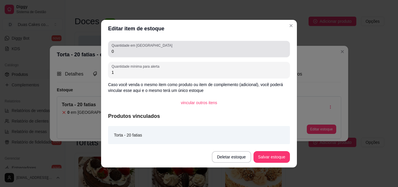
click at [121, 48] on div "0" at bounding box center [199, 49] width 175 height 12
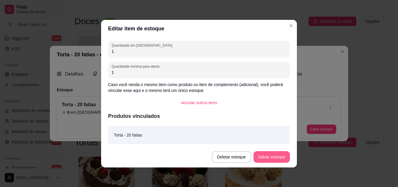
type input "1"
click at [268, 158] on button "Salvar estoque" at bounding box center [272, 156] width 36 height 11
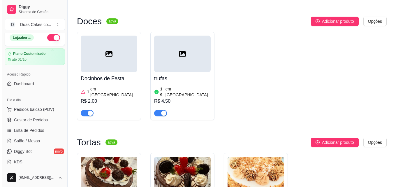
scroll to position [0, 0]
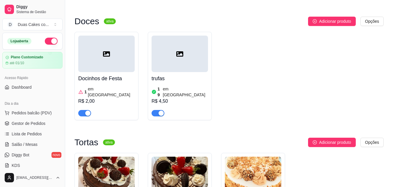
click at [30, 107] on div "Dia a dia" at bounding box center [32, 103] width 60 height 9
click at [30, 110] on span "Pedidos balcão (PDV)" at bounding box center [32, 113] width 40 height 6
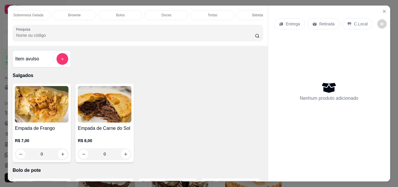
scroll to position [0, 208]
click at [196, 13] on p "Tortas" at bounding box center [195, 15] width 10 height 5
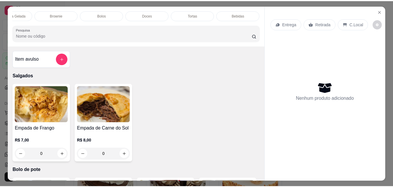
scroll to position [15, 0]
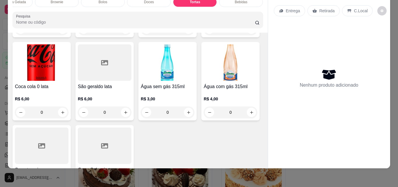
type input "1"
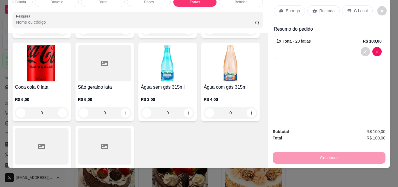
drag, startPoint x: 324, startPoint y: 5, endPoint x: 331, endPoint y: 9, distance: 8.9
click at [324, 8] on p "Retirada" at bounding box center [326, 11] width 15 height 6
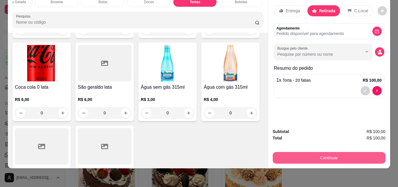
click at [331, 154] on button "Continuar" at bounding box center [329, 158] width 113 height 12
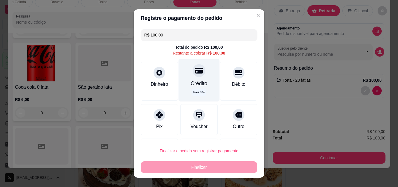
click at [193, 77] on div "Crédito taxa 5 %" at bounding box center [199, 80] width 41 height 43
type input "R$ 0,00"
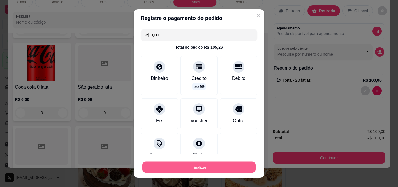
click at [200, 168] on button "Finalizar" at bounding box center [198, 166] width 113 height 11
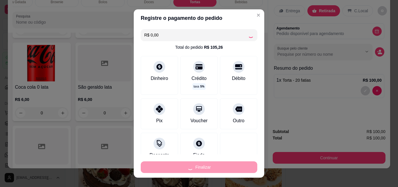
type input "0"
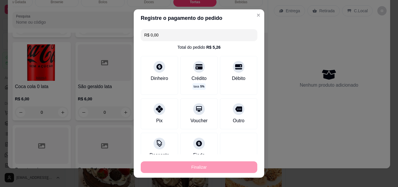
type input "-R$ 100,00"
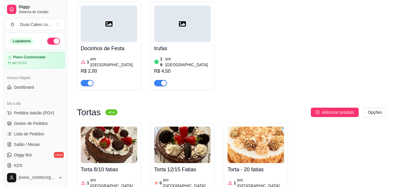
scroll to position [2243, 0]
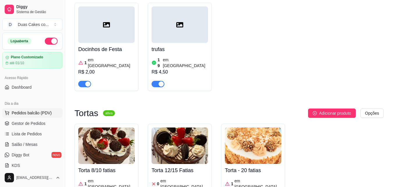
click at [29, 111] on span "Pedidos balcão (PDV)" at bounding box center [32, 113] width 40 height 6
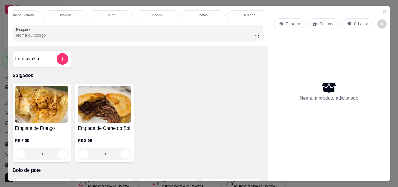
scroll to position [0, 208]
click at [197, 13] on p "Tortas" at bounding box center [195, 15] width 10 height 5
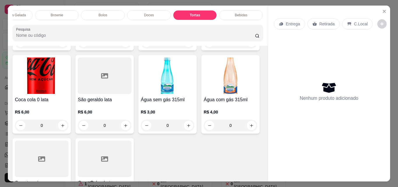
scroll to position [15, 0]
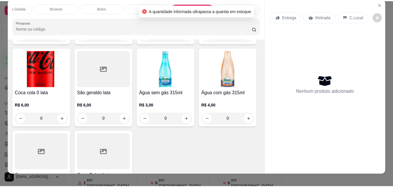
scroll to position [0, 0]
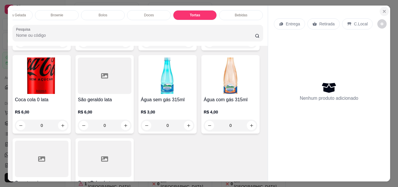
click at [382, 9] on icon "Close" at bounding box center [384, 11] width 5 height 5
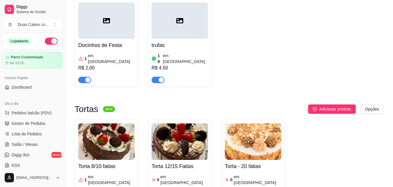
scroll to position [2243, 0]
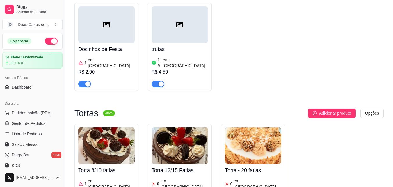
click at [239, 178] on article "em [GEOGRAPHIC_DATA]" at bounding box center [258, 184] width 48 height 12
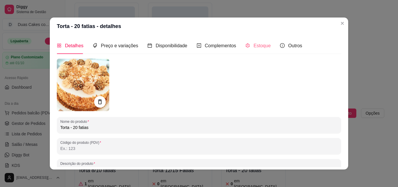
click at [257, 42] on div "Estoque" at bounding box center [257, 45] width 25 height 17
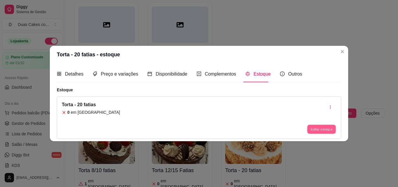
click at [327, 125] on button "Editar estoque" at bounding box center [321, 129] width 29 height 9
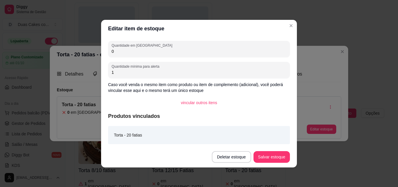
click at [117, 52] on input "0" at bounding box center [199, 51] width 175 height 6
type input "1"
click at [268, 161] on button "Salvar estoque" at bounding box center [272, 156] width 36 height 11
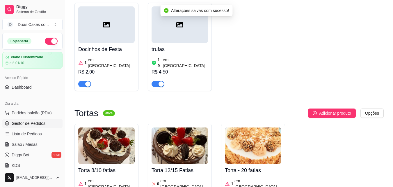
click at [37, 121] on span "Gestor de Pedidos" at bounding box center [29, 123] width 34 height 6
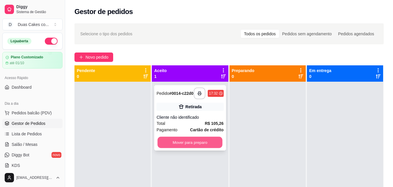
click at [193, 148] on button "Mover para preparo" at bounding box center [190, 142] width 65 height 11
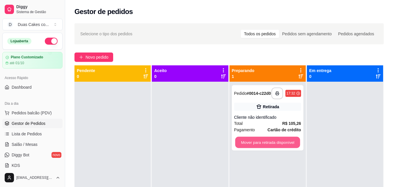
click at [262, 146] on button "Mover para retirada disponível" at bounding box center [267, 142] width 65 height 11
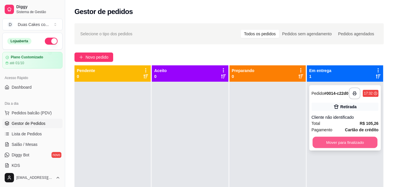
click at [342, 145] on button "Mover para finalizado" at bounding box center [345, 142] width 65 height 11
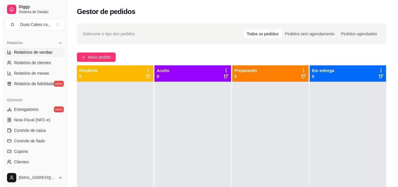
scroll to position [232, 0]
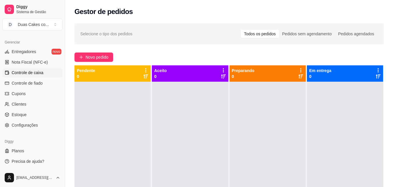
click at [36, 70] on span "Controle de caixa" at bounding box center [28, 73] width 32 height 6
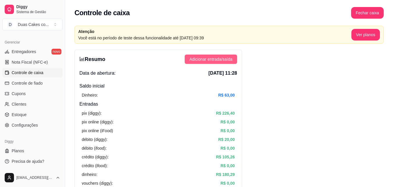
click at [230, 57] on span "Adicionar entrada/saída" at bounding box center [211, 59] width 43 height 6
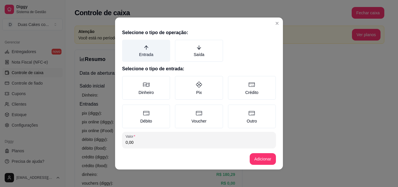
click at [136, 49] on label "Entrada" at bounding box center [146, 51] width 48 height 22
click at [126, 44] on button "Entrada" at bounding box center [124, 41] width 5 height 5
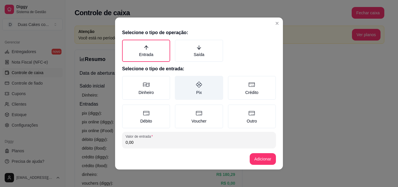
click at [191, 92] on label "Pix" at bounding box center [199, 88] width 48 height 24
click at [179, 80] on button "Pix" at bounding box center [176, 77] width 5 height 5
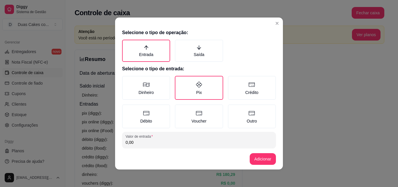
click at [160, 142] on input "0,00" at bounding box center [199, 142] width 147 height 6
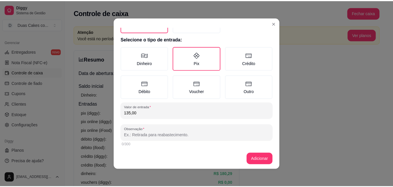
scroll to position [31, 0]
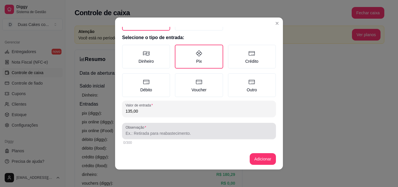
type input "135,00"
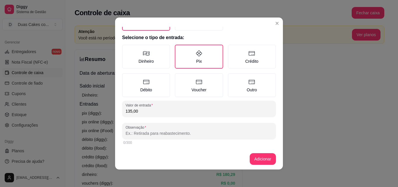
click at [164, 133] on input "Observação" at bounding box center [199, 133] width 147 height 6
click at [165, 134] on input "50% da encomenda do adams" at bounding box center [199, 133] width 147 height 6
type input "50% da encomenda do cliente [PERSON_NAME]"
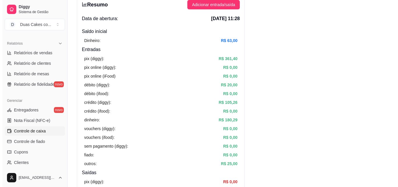
scroll to position [0, 0]
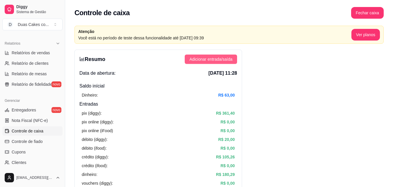
click at [211, 60] on span "Adicionar entrada/saída" at bounding box center [211, 59] width 43 height 6
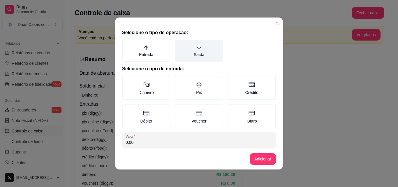
click at [198, 50] on label "Saída" at bounding box center [199, 51] width 48 height 22
click at [179, 44] on button "Saída" at bounding box center [176, 41] width 5 height 5
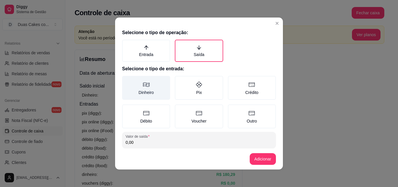
click at [143, 84] on icon at bounding box center [146, 84] width 7 height 7
click at [126, 80] on button "Dinheiro" at bounding box center [124, 77] width 5 height 5
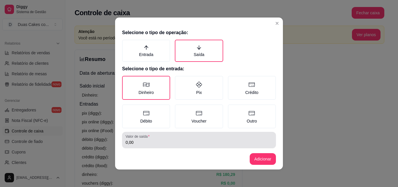
click at [160, 142] on input "0,00" at bounding box center [199, 142] width 147 height 6
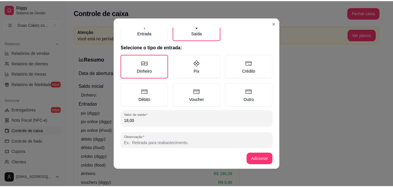
scroll to position [31, 0]
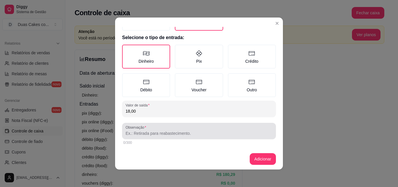
type input "18,00"
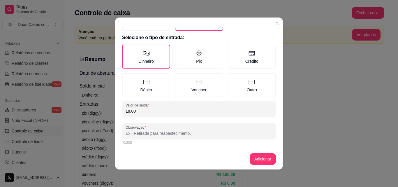
click at [140, 133] on input "Observação" at bounding box center [199, 133] width 147 height 6
type input "uma bandeija de ovos"
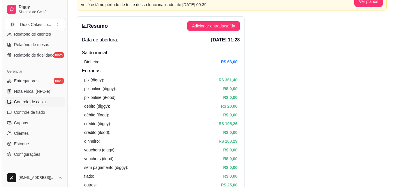
scroll to position [0, 0]
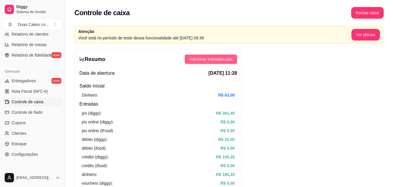
click at [227, 59] on span "Adicionar entrada/saída" at bounding box center [211, 59] width 43 height 6
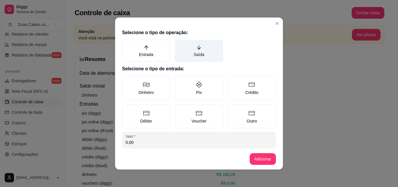
click at [199, 47] on label "Saída" at bounding box center [199, 51] width 48 height 22
click at [179, 44] on button "Saída" at bounding box center [176, 41] width 5 height 5
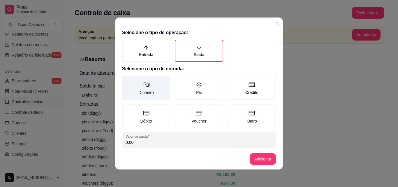
click at [143, 83] on icon at bounding box center [146, 84] width 7 height 7
click at [126, 80] on button "Dinheiro" at bounding box center [124, 77] width 5 height 5
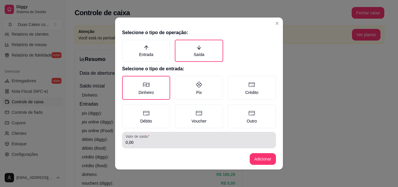
click at [141, 145] on div "0,00" at bounding box center [199, 140] width 147 height 12
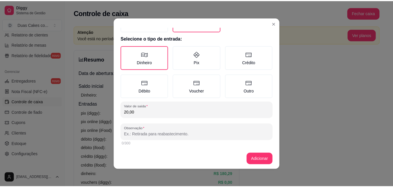
scroll to position [31, 0]
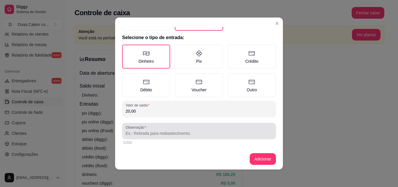
type input "20,00"
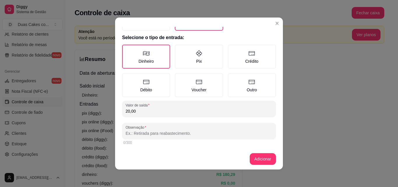
click at [151, 135] on input "Observação" at bounding box center [199, 133] width 147 height 6
type input "diária [PERSON_NAME]"
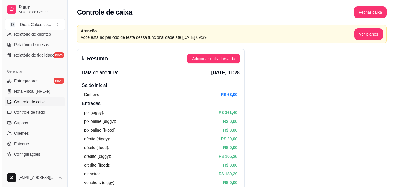
scroll to position [0, 0]
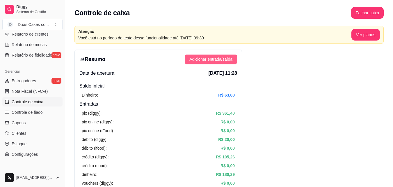
click at [212, 57] on span "Adicionar entrada/saída" at bounding box center [211, 59] width 43 height 6
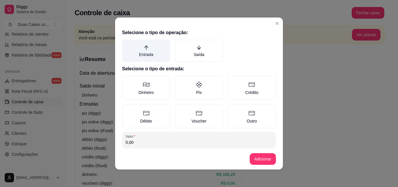
click at [149, 57] on label "Entrada" at bounding box center [146, 51] width 48 height 22
click at [126, 44] on button "Entrada" at bounding box center [124, 41] width 5 height 5
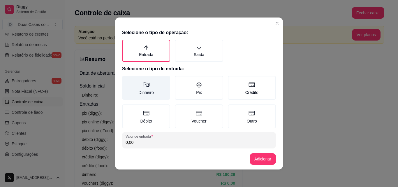
click at [150, 90] on label "Dinheiro" at bounding box center [146, 88] width 48 height 24
click at [126, 80] on button "Dinheiro" at bounding box center [124, 77] width 5 height 5
click at [129, 80] on label "Dinheiro" at bounding box center [146, 88] width 48 height 24
click at [126, 80] on button "Dinheiro" at bounding box center [124, 77] width 5 height 5
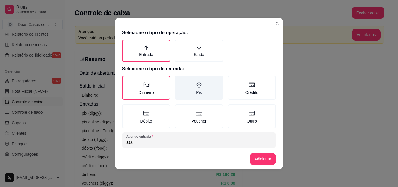
drag, startPoint x: 160, startPoint y: 87, endPoint x: 176, endPoint y: 94, distance: 17.7
click at [172, 93] on div "Dinheiro Pix Crédito Débito Voucher Outro" at bounding box center [199, 102] width 154 height 52
click at [193, 95] on label "Pix" at bounding box center [199, 88] width 48 height 24
click at [179, 80] on button "Pix" at bounding box center [176, 77] width 5 height 5
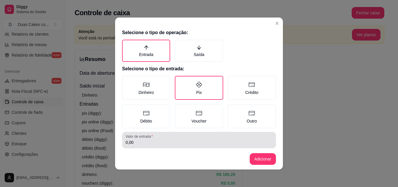
click at [137, 142] on input "0,00" at bounding box center [199, 142] width 147 height 6
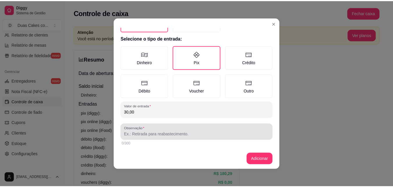
scroll to position [31, 0]
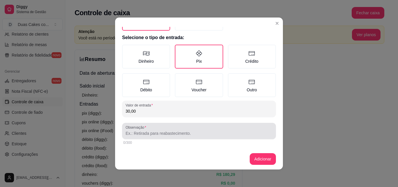
type input "30,00"
click at [155, 130] on input "Observação" at bounding box center [199, 133] width 147 height 6
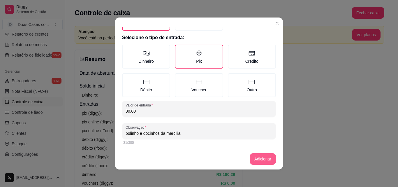
type input "bolinho e docinhos da marcilia"
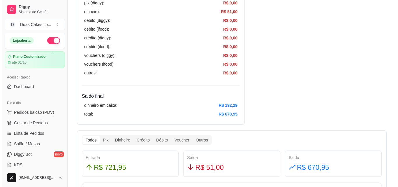
scroll to position [0, 0]
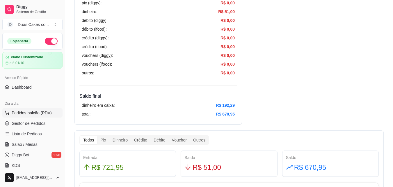
click at [34, 109] on button "Pedidos balcão (PDV)" at bounding box center [32, 112] width 60 height 9
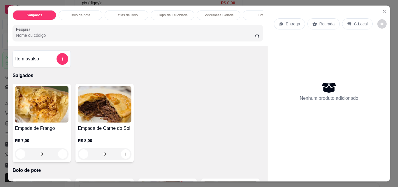
click at [86, 13] on p "Bolo de pote" at bounding box center [81, 15] width 20 height 5
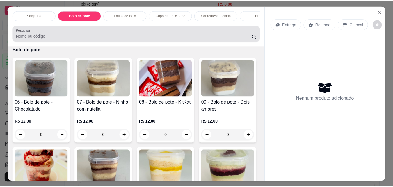
scroll to position [15, 0]
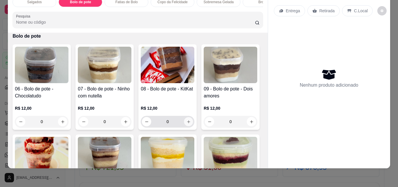
click at [186, 120] on icon "increase-product-quantity" at bounding box center [188, 121] width 4 height 4
type input "1"
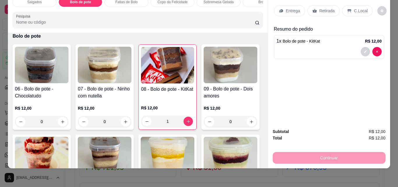
click at [329, 5] on div "Retirada" at bounding box center [323, 10] width 32 height 11
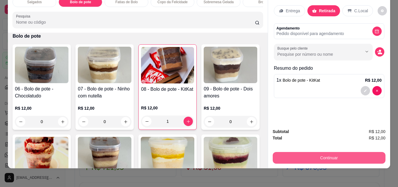
click at [335, 152] on button "Continuar" at bounding box center [329, 158] width 113 height 12
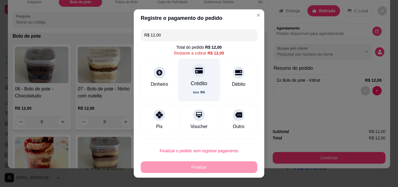
click at [191, 82] on div "Crédito" at bounding box center [199, 84] width 17 height 8
type input "R$ 0,00"
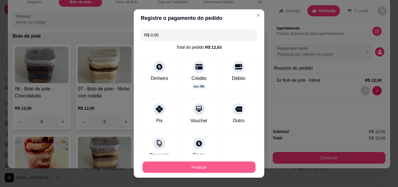
click at [198, 165] on button "Finalizar" at bounding box center [198, 166] width 113 height 11
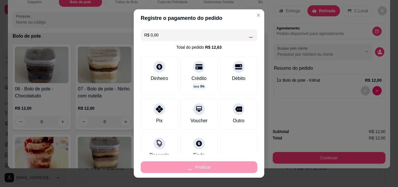
type input "0"
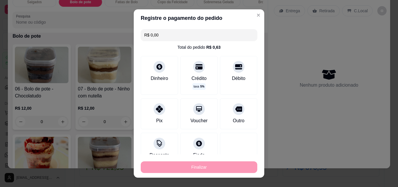
type input "-R$ 12,00"
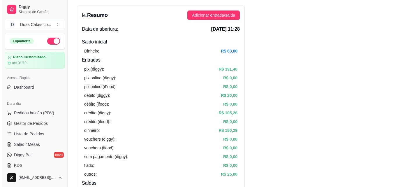
scroll to position [29, 0]
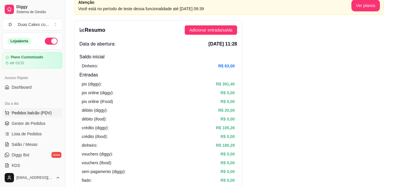
click at [31, 112] on span "Pedidos balcão (PDV)" at bounding box center [32, 113] width 40 height 6
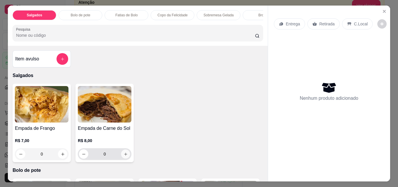
click at [124, 156] on icon "increase-product-quantity" at bounding box center [125, 154] width 4 height 4
type input "1"
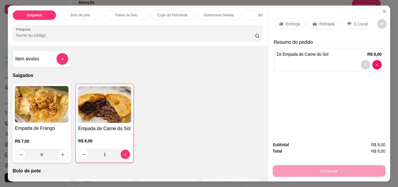
click at [222, 14] on p "Sobremesa Gelada" at bounding box center [219, 15] width 30 height 5
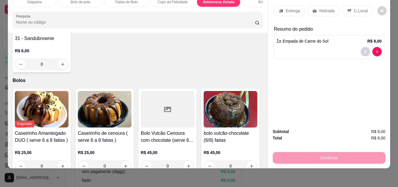
scroll to position [921, 0]
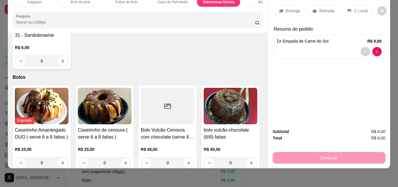
type input "1"
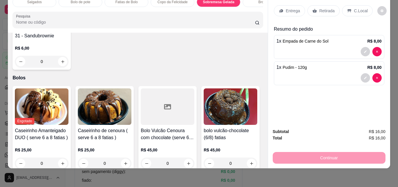
click at [321, 8] on p "Retirada" at bounding box center [326, 11] width 15 height 6
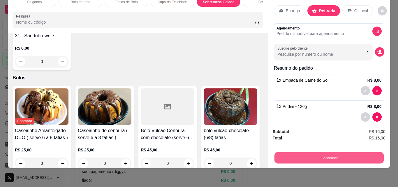
click at [328, 156] on button "Continuar" at bounding box center [328, 157] width 109 height 11
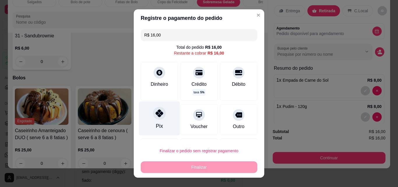
drag, startPoint x: 159, startPoint y: 119, endPoint x: 163, endPoint y: 121, distance: 4.7
click at [159, 120] on div "Pix" at bounding box center [159, 118] width 41 height 34
type input "R$ 0,00"
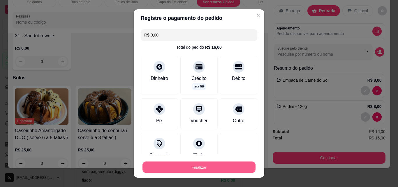
click at [186, 163] on button "Finalizar" at bounding box center [198, 166] width 113 height 11
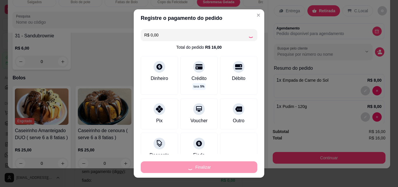
type input "0"
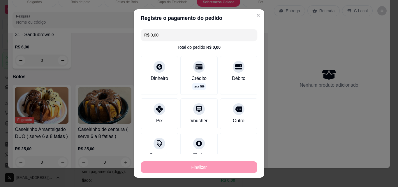
type input "-R$ 16,00"
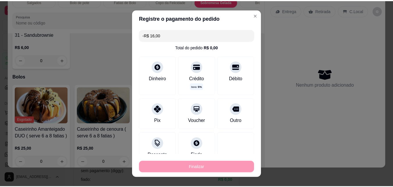
scroll to position [920, 0]
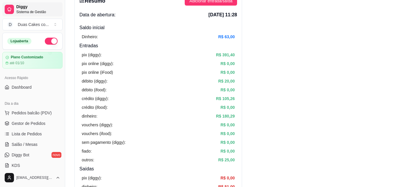
click at [25, 11] on span "Sistema de Gestão" at bounding box center [38, 12] width 44 height 5
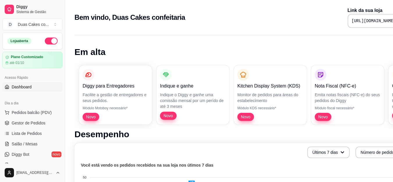
click at [23, 87] on span "Dashboard" at bounding box center [22, 87] width 20 height 6
click at [25, 115] on span "Pedidos balcão (PDV)" at bounding box center [32, 113] width 40 height 6
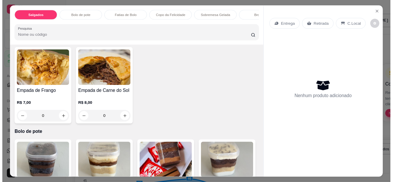
scroll to position [87, 0]
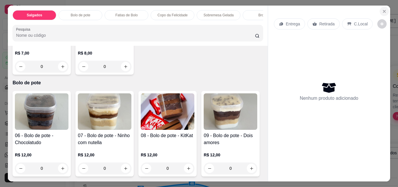
click at [379, 9] on button "Close" at bounding box center [383, 11] width 9 height 9
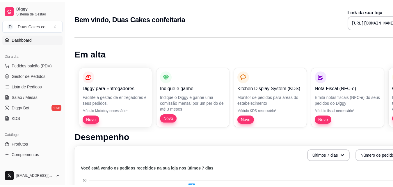
scroll to position [58, 0]
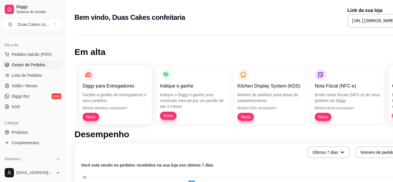
click at [31, 65] on span "Gestor de Pedidos" at bounding box center [29, 65] width 34 height 6
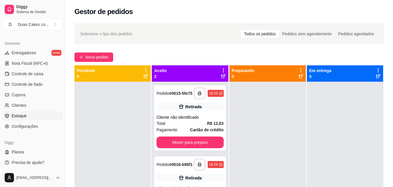
scroll to position [232, 0]
click at [28, 115] on link "Estoque" at bounding box center [32, 114] width 60 height 9
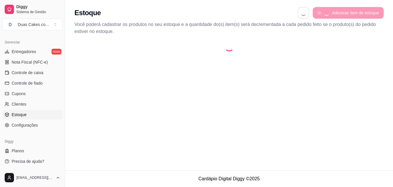
select select "QUANTITY_ORDER"
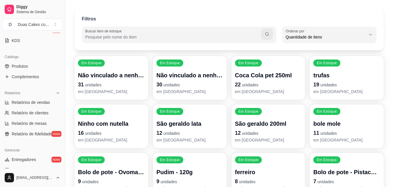
scroll to position [87, 0]
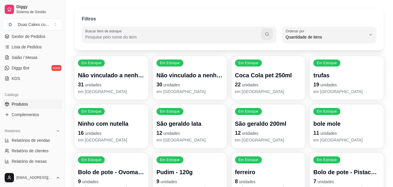
click at [30, 106] on link "Produtos" at bounding box center [32, 103] width 60 height 9
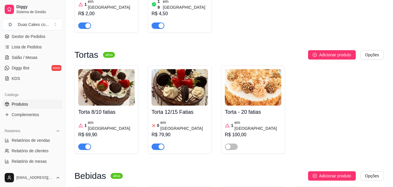
scroll to position [2330, 0]
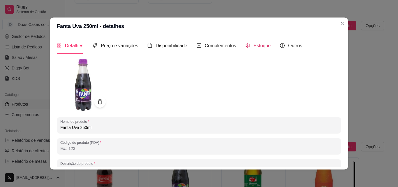
click at [264, 45] on span "Estoque" at bounding box center [261, 45] width 17 height 5
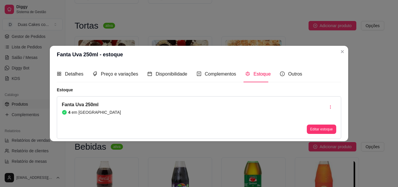
click at [106, 115] on div "Fanta Uva 250ml 4 em estoque Editar estoque" at bounding box center [199, 117] width 284 height 43
click at [315, 126] on button "Editar estoque" at bounding box center [321, 128] width 29 height 9
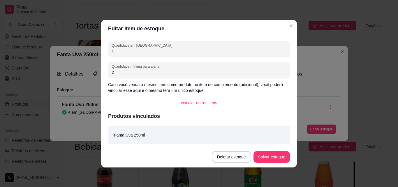
drag, startPoint x: 106, startPoint y: 53, endPoint x: 83, endPoint y: 48, distance: 24.2
click at [83, 48] on div "Editar item de estoque Quantidade em estoque 4 Quantidade mínima para alerta 2 …" at bounding box center [199, 93] width 398 height 187
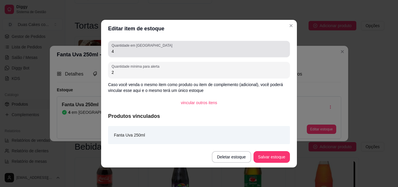
click at [112, 51] on input "4" at bounding box center [199, 51] width 175 height 6
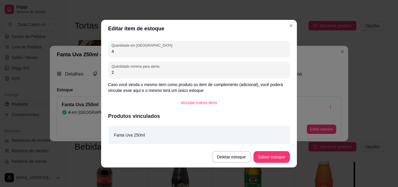
drag, startPoint x: 115, startPoint y: 51, endPoint x: 109, endPoint y: 51, distance: 6.1
click at [109, 51] on div "Quantidade em estoque 4" at bounding box center [199, 49] width 182 height 16
type input "12"
click at [280, 158] on button "Salvar estoque" at bounding box center [272, 156] width 36 height 11
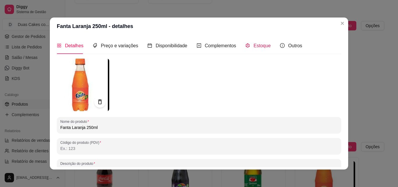
click at [257, 45] on span "Estoque" at bounding box center [261, 45] width 17 height 5
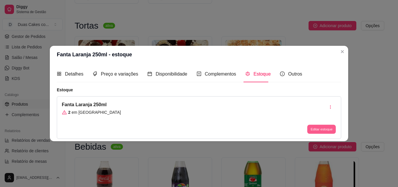
click at [315, 125] on button "Editar estoque" at bounding box center [321, 129] width 29 height 9
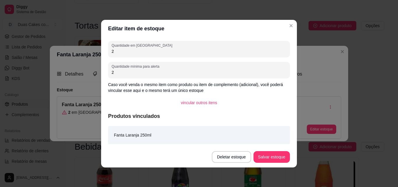
drag, startPoint x: 115, startPoint y: 52, endPoint x: 105, endPoint y: 52, distance: 9.6
click at [105, 52] on div "Quantidade em estoque 2 Quantidade mínima para alerta 2 Caso você venda o mesmo…" at bounding box center [199, 91] width 196 height 109
type input "12"
click at [266, 158] on button "Salvar estoque" at bounding box center [272, 156] width 36 height 11
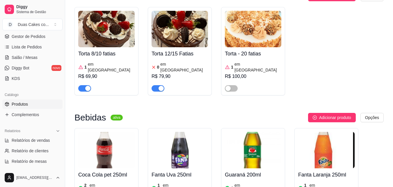
scroll to position [2388, 0]
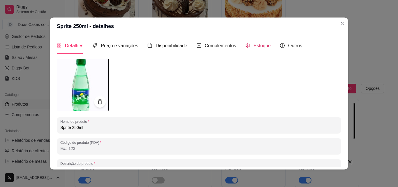
click at [255, 47] on span "Estoque" at bounding box center [261, 45] width 17 height 5
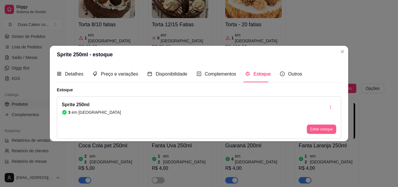
click at [314, 130] on button "Editar estoque" at bounding box center [321, 128] width 29 height 9
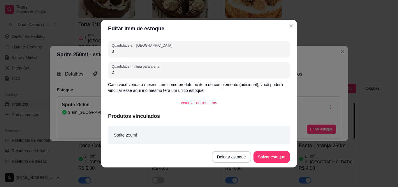
drag, startPoint x: 125, startPoint y: 52, endPoint x: 96, endPoint y: 45, distance: 30.3
click at [96, 45] on div "Editar item de estoque Quantidade em estoque 3 Quantidade mínima para alerta 2 …" at bounding box center [199, 93] width 398 height 187
type input "0"
click at [262, 157] on button "Salvar estoque" at bounding box center [271, 157] width 36 height 12
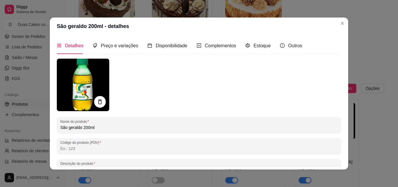
click at [267, 48] on div "Detalhes Preço e variações Disponibilidade Complementos Estoque Outros" at bounding box center [179, 45] width 245 height 17
click at [259, 44] on span "Estoque" at bounding box center [261, 45] width 17 height 5
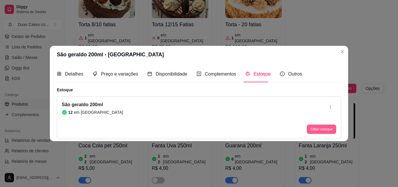
click at [328, 129] on button "Editar estoque" at bounding box center [321, 128] width 29 height 9
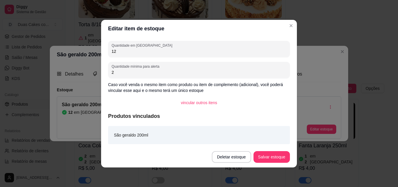
click at [116, 51] on input "12" at bounding box center [199, 51] width 175 height 6
type input "14"
click at [280, 159] on button "Salvar estoque" at bounding box center [271, 157] width 36 height 12
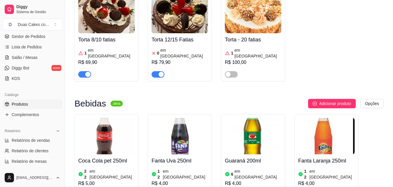
scroll to position [2359, 0]
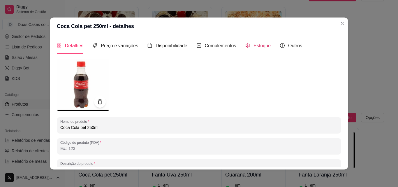
click at [253, 44] on span "Estoque" at bounding box center [261, 45] width 17 height 5
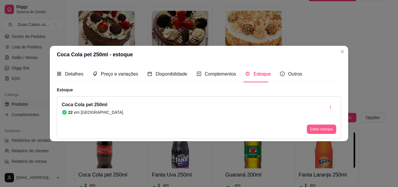
click at [326, 129] on button "Editar estoque" at bounding box center [321, 128] width 29 height 9
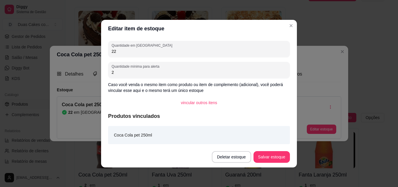
drag, startPoint x: 118, startPoint y: 49, endPoint x: 94, endPoint y: 50, distance: 23.6
click at [94, 50] on div "Editar item de estoque Quantidade em estoque 22 Quantidade mínima para alerta 2…" at bounding box center [199, 93] width 398 height 187
type input "18"
click at [256, 159] on button "Salvar estoque" at bounding box center [272, 156] width 36 height 11
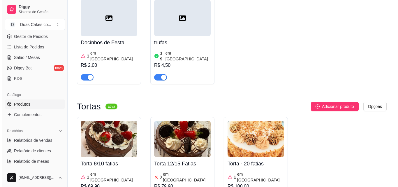
scroll to position [2230, 0]
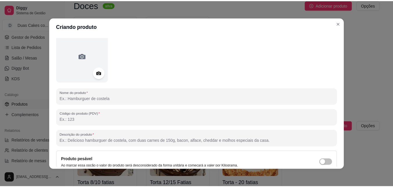
scroll to position [29, 0]
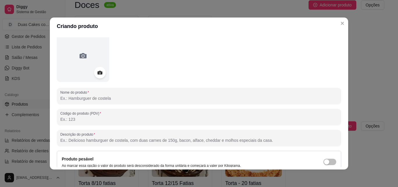
click at [94, 100] on input "Nome do produto" at bounding box center [198, 98] width 277 height 6
type input "Coca"
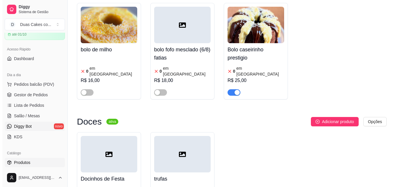
scroll to position [0, 0]
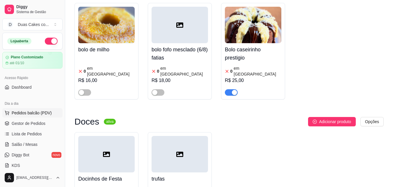
click at [33, 112] on span "Pedidos balcão (PDV)" at bounding box center [32, 113] width 40 height 6
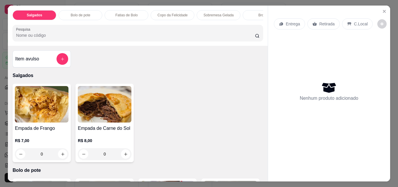
click at [165, 13] on p "Copo da Felicidade" at bounding box center [173, 15] width 30 height 5
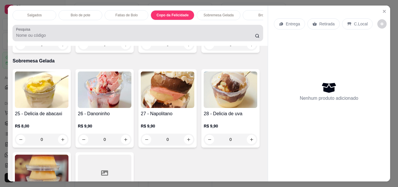
scroll to position [15, 0]
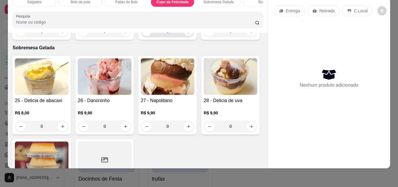
click at [187, 34] on icon "increase-product-quantity" at bounding box center [188, 31] width 4 height 4
type input "1"
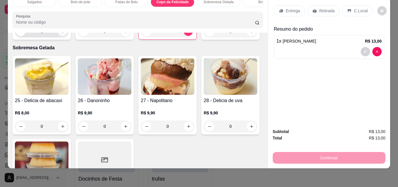
click at [61, 34] on icon "increase-product-quantity" at bounding box center [63, 31] width 4 height 4
type input "1"
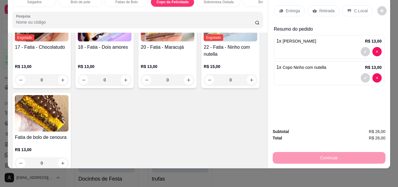
scroll to position [0, 0]
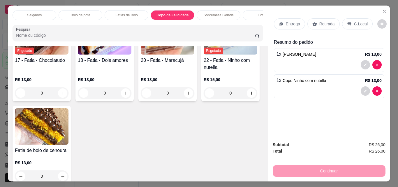
click at [254, 14] on div "Brownie" at bounding box center [265, 15] width 44 height 10
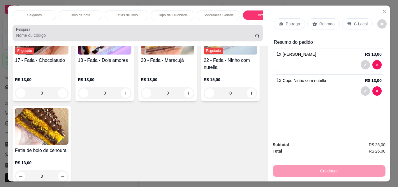
scroll to position [15, 0]
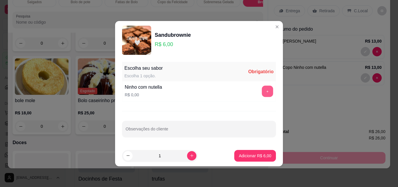
click at [266, 91] on button "+" at bounding box center [267, 90] width 11 height 11
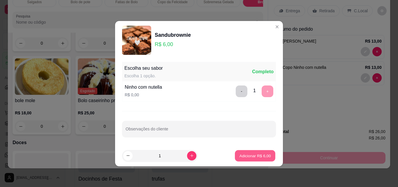
click at [248, 155] on p "Adicionar R$ 6,00" at bounding box center [254, 156] width 31 height 6
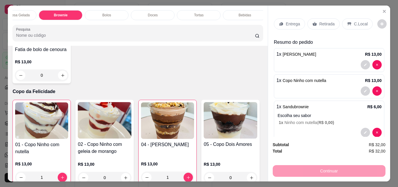
scroll to position [0, 208]
click at [146, 13] on p "Doces" at bounding box center [149, 15] width 10 height 5
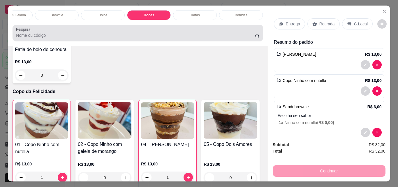
scroll to position [15, 0]
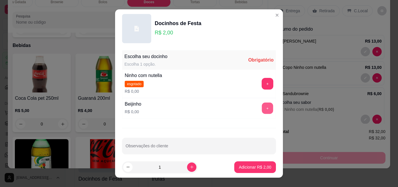
click at [262, 111] on button "+" at bounding box center [267, 108] width 11 height 11
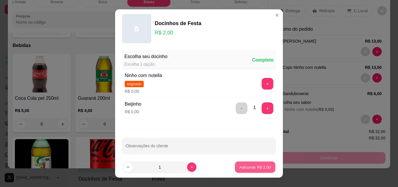
click at [257, 163] on button "Adicionar R$ 2,00" at bounding box center [255, 166] width 40 height 11
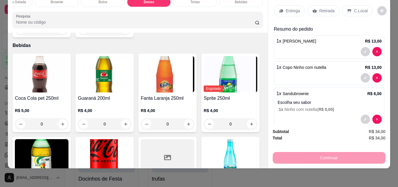
click at [324, 8] on p "Retirada" at bounding box center [326, 11] width 15 height 6
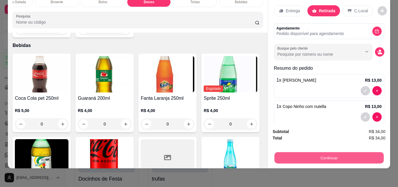
click at [333, 152] on button "Continuar" at bounding box center [328, 157] width 109 height 11
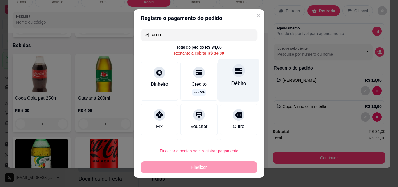
click at [233, 82] on div "Débito" at bounding box center [238, 84] width 15 height 8
type input "R$ 0,00"
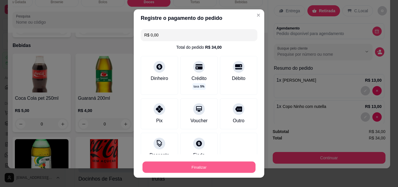
click at [201, 166] on button "Finalizar" at bounding box center [198, 166] width 113 height 11
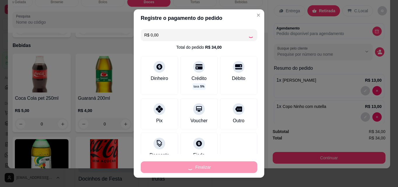
type input "0"
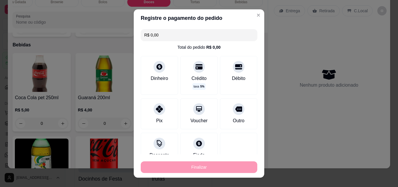
type input "-R$ 34,00"
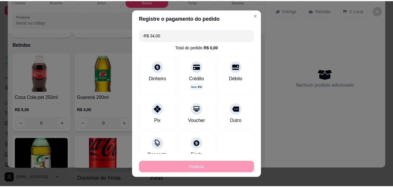
scroll to position [1326, 0]
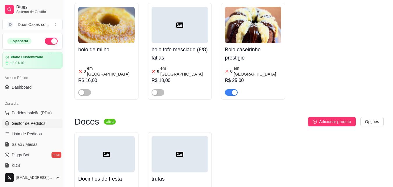
click at [18, 125] on span "Gestor de Pedidos" at bounding box center [29, 123] width 34 height 6
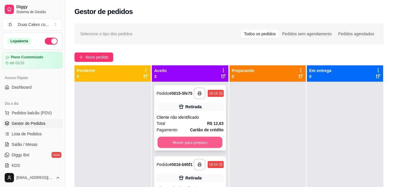
click at [179, 141] on button "Mover para preparo" at bounding box center [190, 142] width 65 height 11
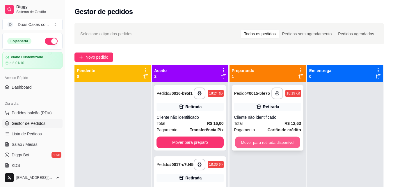
click at [246, 142] on button "Mover para retirada disponível" at bounding box center [267, 142] width 65 height 11
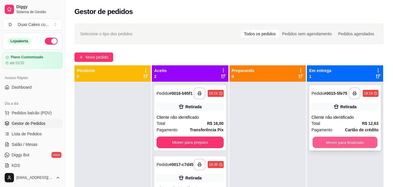
click at [337, 148] on button "Mover para finalizado" at bounding box center [345, 142] width 65 height 11
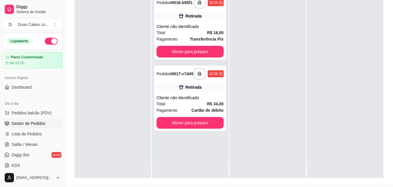
scroll to position [89, 0]
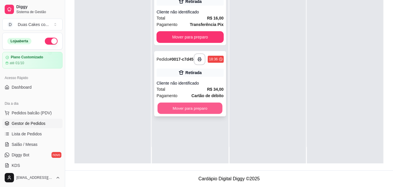
click at [180, 107] on button "Mover para preparo" at bounding box center [190, 108] width 65 height 11
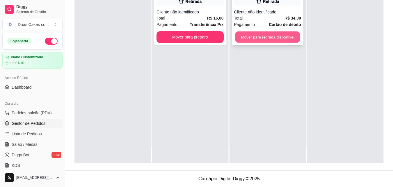
click at [261, 40] on button "Mover para retirada disponível" at bounding box center [267, 36] width 65 height 11
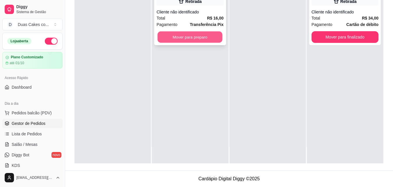
click at [164, 36] on button "Mover para preparo" at bounding box center [190, 36] width 65 height 11
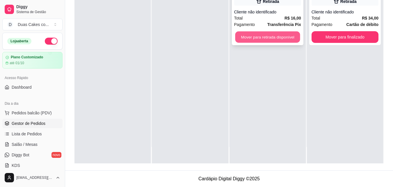
click at [258, 37] on button "Mover para retirada disponível" at bounding box center [267, 36] width 65 height 11
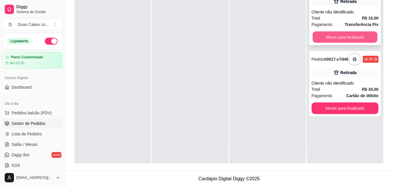
click at [347, 34] on button "Mover para finalizado" at bounding box center [345, 36] width 65 height 11
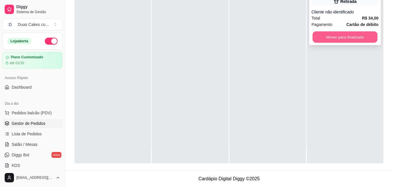
click at [339, 41] on button "Mover para finalizado" at bounding box center [345, 36] width 65 height 11
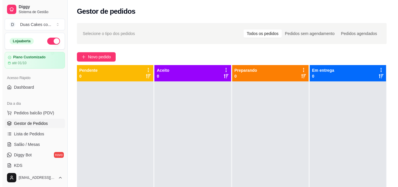
scroll to position [0, 0]
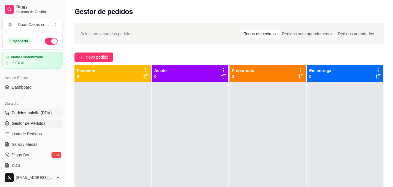
click at [36, 111] on span "Pedidos balcão (PDV)" at bounding box center [32, 113] width 40 height 6
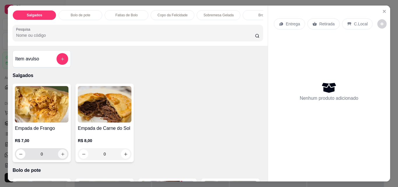
click at [61, 154] on icon "increase-product-quantity" at bounding box center [63, 154] width 4 height 4
type input "1"
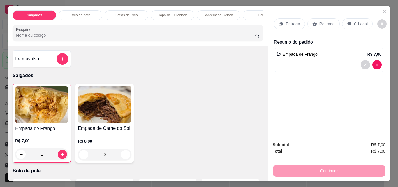
click at [167, 13] on p "Copo da Felicidade" at bounding box center [173, 15] width 30 height 5
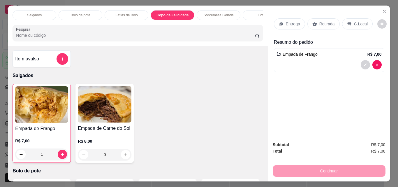
scroll to position [15, 0]
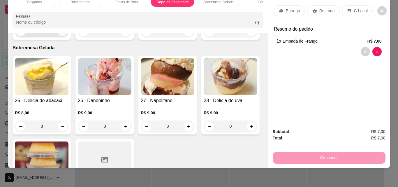
click at [61, 34] on icon "increase-product-quantity" at bounding box center [63, 31] width 4 height 4
type input "1"
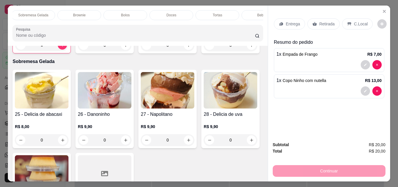
scroll to position [0, 208]
click at [239, 14] on p "Bebidas" at bounding box center [241, 15] width 13 height 5
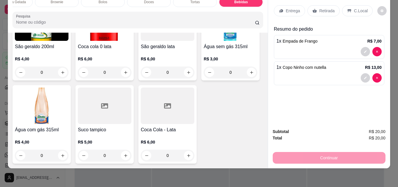
scroll to position [1545, 0]
type input "1"
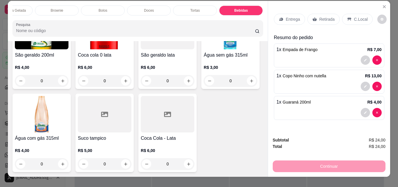
scroll to position [0, 0]
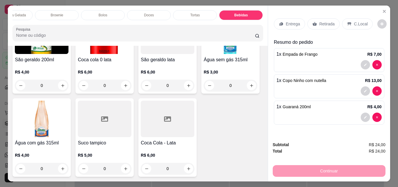
click at [327, 22] on p "Retirada" at bounding box center [326, 24] width 15 height 6
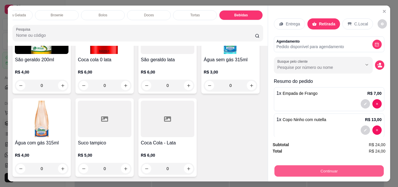
click at [329, 165] on button "Continuar" at bounding box center [328, 170] width 109 height 11
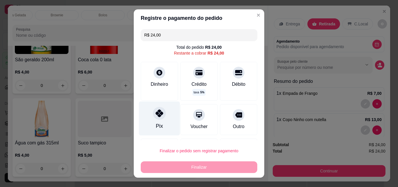
click at [146, 123] on div "Pix" at bounding box center [159, 118] width 41 height 34
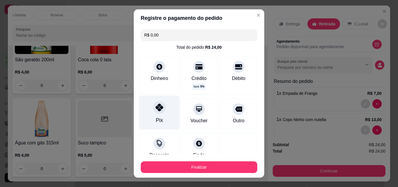
type input "R$ 0,00"
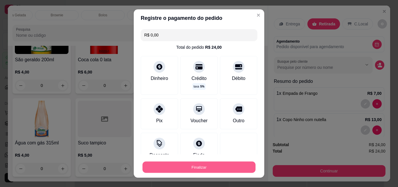
click at [197, 168] on button "Finalizar" at bounding box center [198, 166] width 113 height 11
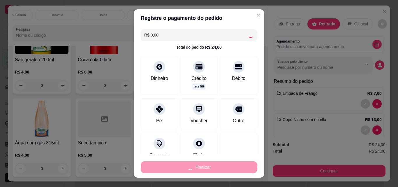
type input "0"
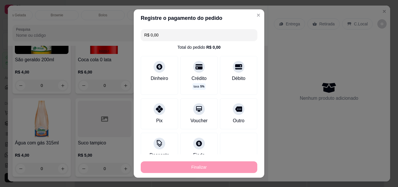
type input "-R$ 24,00"
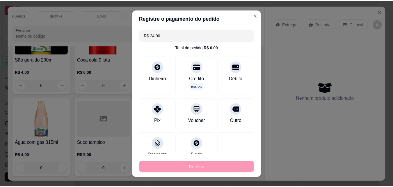
scroll to position [1544, 0]
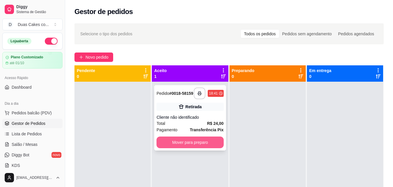
click at [195, 145] on button "Mover para preparo" at bounding box center [190, 142] width 67 height 12
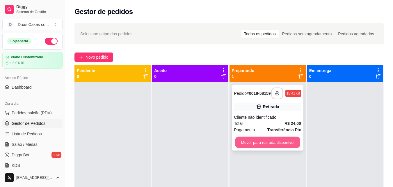
click at [273, 147] on button "Mover para retirada disponível" at bounding box center [267, 142] width 65 height 11
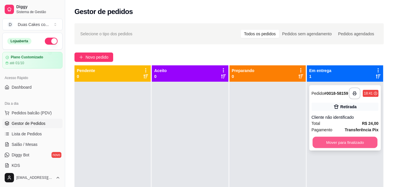
click at [355, 143] on button "Mover para finalizado" at bounding box center [345, 142] width 65 height 11
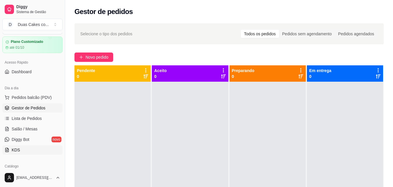
scroll to position [29, 0]
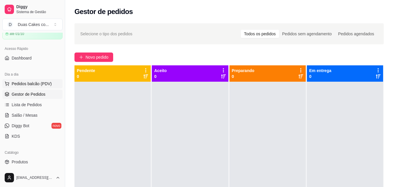
click at [23, 82] on span "Pedidos balcão (PDV)" at bounding box center [32, 84] width 40 height 6
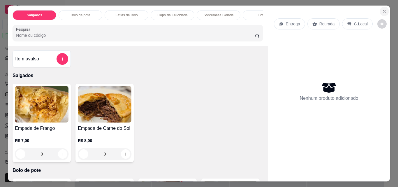
click at [383, 10] on icon "Close" at bounding box center [384, 11] width 2 height 2
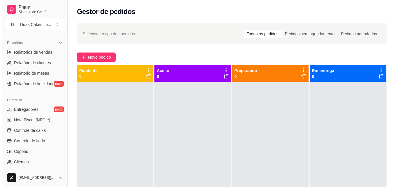
scroll to position [204, 0]
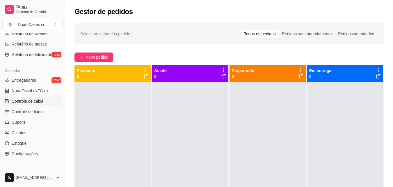
click at [29, 101] on span "Controle de caixa" at bounding box center [28, 101] width 32 height 6
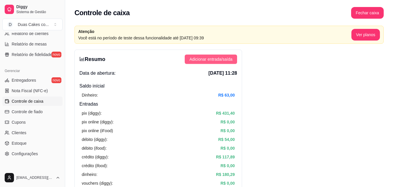
click at [218, 57] on span "Adicionar entrada/saída" at bounding box center [211, 59] width 43 height 6
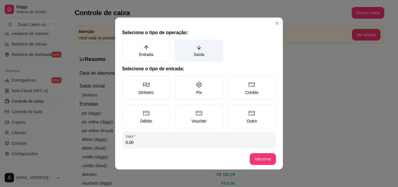
click at [190, 51] on label "Saída" at bounding box center [199, 51] width 48 height 22
click at [179, 44] on button "Saída" at bounding box center [176, 41] width 5 height 5
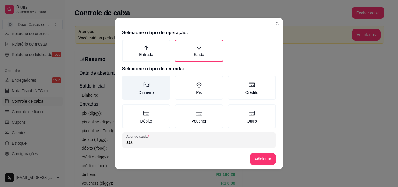
click at [142, 89] on label "Dinheiro" at bounding box center [146, 88] width 48 height 24
click at [126, 80] on button "Dinheiro" at bounding box center [124, 77] width 5 height 5
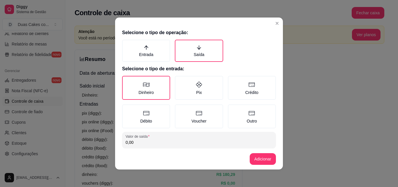
click at [141, 142] on input "0,00" at bounding box center [199, 142] width 147 height 6
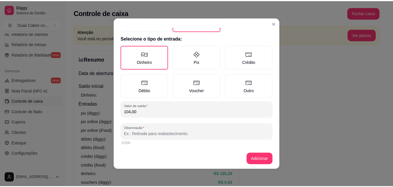
scroll to position [31, 0]
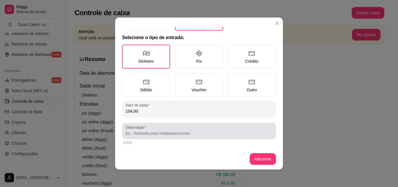
type input "104,00"
click at [144, 130] on input "Observação" at bounding box center [199, 133] width 147 height 6
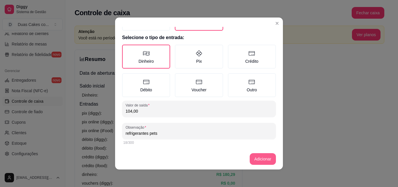
type input "refrigerantes pets"
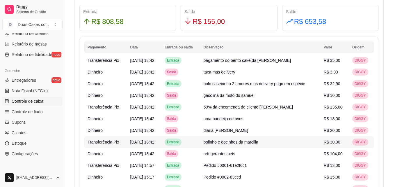
scroll to position [408, 0]
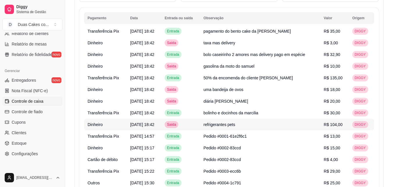
click at [349, 125] on td "R$ 104,00" at bounding box center [335, 125] width 29 height 12
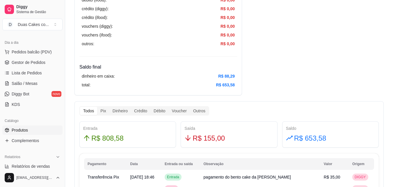
scroll to position [29, 0]
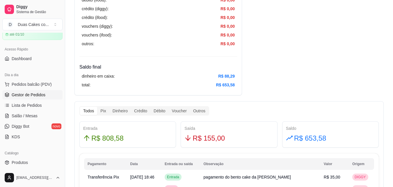
click at [35, 96] on span "Gestor de Pedidos" at bounding box center [29, 95] width 34 height 6
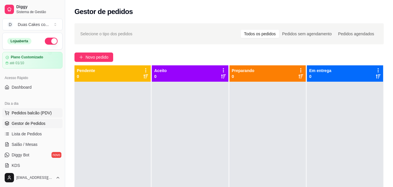
click at [29, 112] on span "Pedidos balcão (PDV)" at bounding box center [32, 113] width 40 height 6
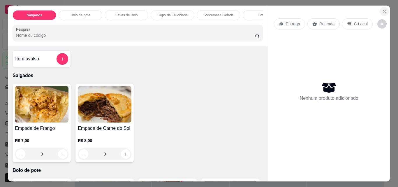
click at [383, 9] on icon "Close" at bounding box center [384, 11] width 5 height 5
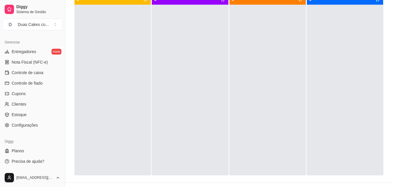
scroll to position [89, 0]
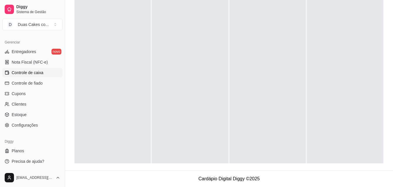
click at [32, 72] on span "Controle de caixa" at bounding box center [28, 73] width 32 height 6
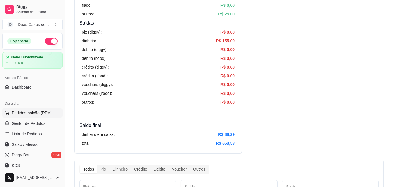
click at [25, 114] on span "Pedidos balcão (PDV)" at bounding box center [32, 113] width 40 height 6
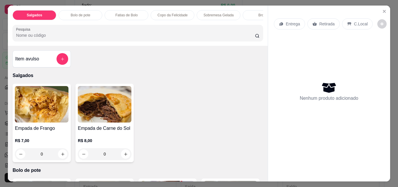
click at [230, 13] on p "Sobremesa Gelada" at bounding box center [219, 15] width 30 height 5
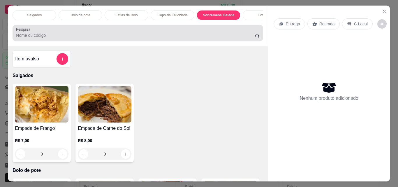
scroll to position [15, 0]
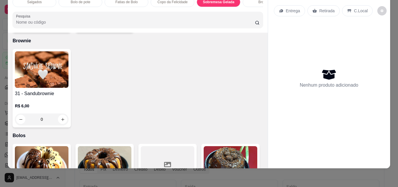
type input "1"
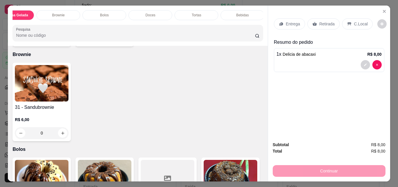
scroll to position [0, 208]
click at [146, 10] on div "Doces" at bounding box center [149, 15] width 44 height 10
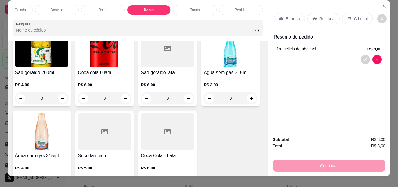
scroll to position [0, 0]
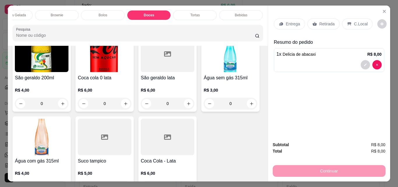
click at [61, 13] on p "Brownie" at bounding box center [57, 15] width 13 height 5
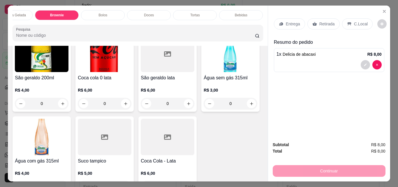
scroll to position [15, 0]
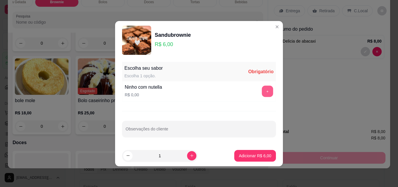
click at [262, 90] on button "+" at bounding box center [267, 90] width 11 height 11
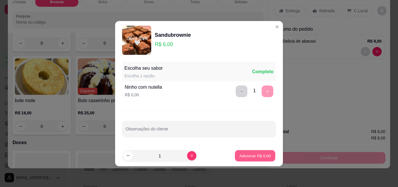
click at [251, 159] on button "Adicionar R$ 6,00" at bounding box center [255, 155] width 40 height 11
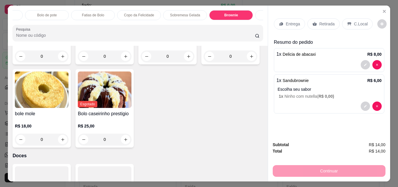
scroll to position [0, 0]
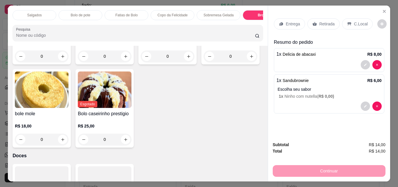
click at [85, 13] on p "Bolo de pote" at bounding box center [81, 15] width 20 height 5
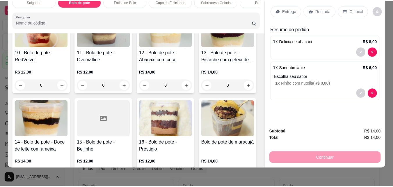
scroll to position [237, 0]
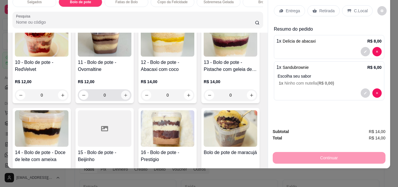
click at [128, 96] on icon "increase-product-quantity" at bounding box center [125, 95] width 4 height 4
type input "1"
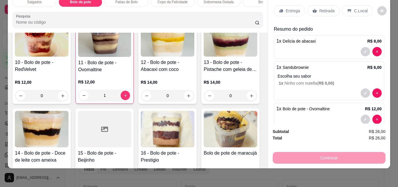
click at [320, 8] on p "Retirada" at bounding box center [326, 11] width 15 height 6
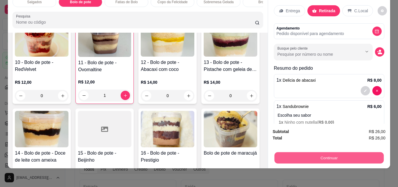
click at [331, 152] on button "Continuar" at bounding box center [328, 157] width 109 height 11
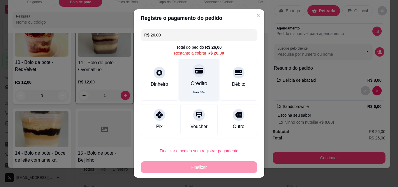
click at [194, 80] on div "Crédito" at bounding box center [199, 84] width 17 height 8
type input "R$ 0,00"
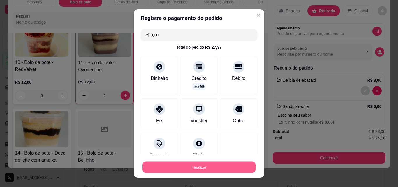
click at [194, 166] on button "Finalizar" at bounding box center [198, 166] width 113 height 11
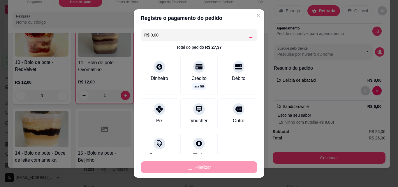
type input "0"
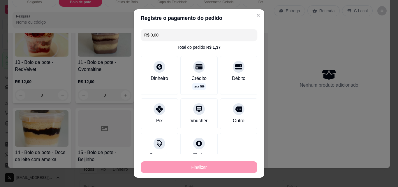
type input "-R$ 26,00"
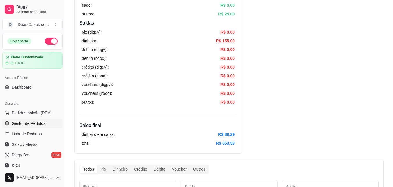
click at [33, 121] on span "Gestor de Pedidos" at bounding box center [29, 123] width 34 height 6
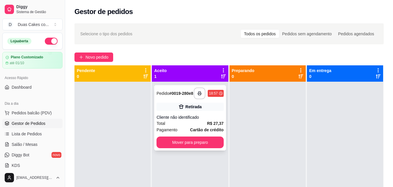
click at [186, 138] on div "**********" at bounding box center [190, 117] width 72 height 65
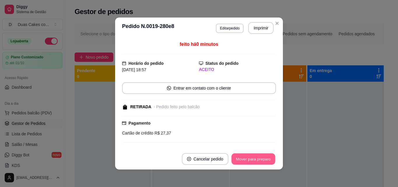
click at [246, 160] on button "Mover para preparo" at bounding box center [253, 158] width 44 height 11
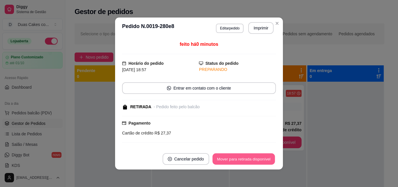
click at [251, 160] on button "Mover para retirada disponível" at bounding box center [243, 158] width 62 height 11
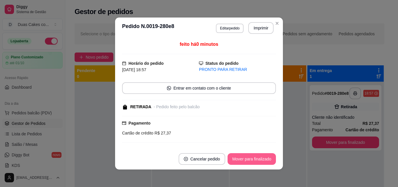
click at [253, 160] on button "Mover para finalizado" at bounding box center [251, 159] width 48 height 12
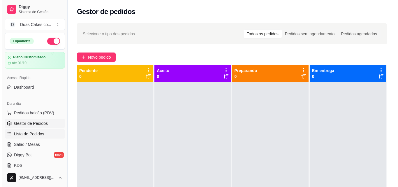
scroll to position [29, 0]
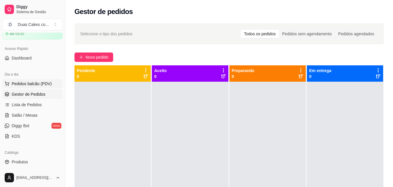
click at [24, 84] on span "Pedidos balcão (PDV)" at bounding box center [32, 84] width 40 height 6
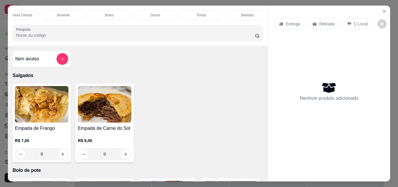
scroll to position [0, 208]
click at [192, 13] on p "Tortas" at bounding box center [195, 15] width 10 height 5
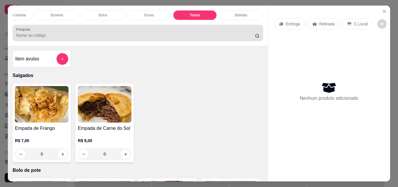
scroll to position [15, 0]
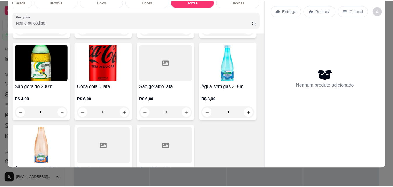
scroll to position [0, 0]
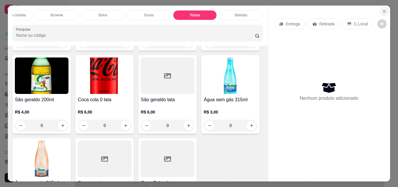
click at [382, 9] on icon "Close" at bounding box center [384, 11] width 5 height 5
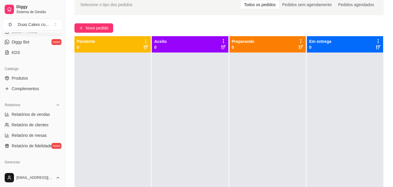
scroll to position [116, 0]
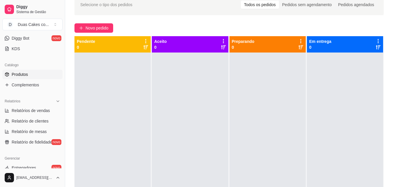
click at [15, 71] on link "Produtos" at bounding box center [32, 74] width 60 height 9
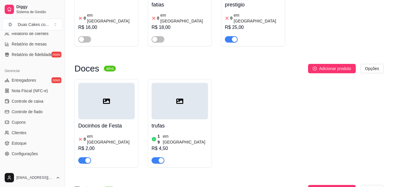
scroll to position [2184, 0]
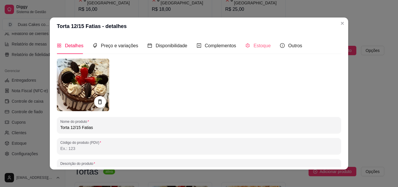
click at [256, 40] on div "Estoque" at bounding box center [257, 45] width 25 height 17
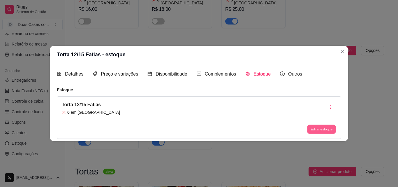
click at [317, 128] on button "Editar estoque" at bounding box center [321, 129] width 29 height 9
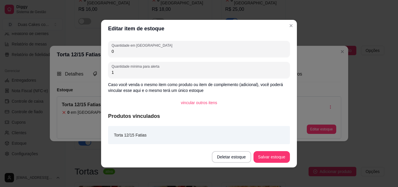
click at [118, 51] on input "0" at bounding box center [199, 51] width 175 height 6
type input "3"
click at [262, 156] on button "Salvar estoque" at bounding box center [272, 156] width 36 height 11
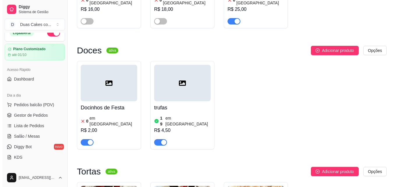
scroll to position [0, 0]
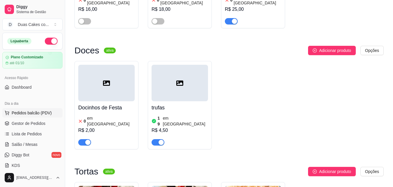
click at [26, 113] on span "Pedidos balcão (PDV)" at bounding box center [32, 113] width 40 height 6
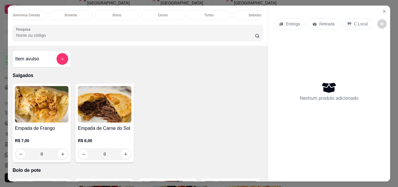
scroll to position [0, 208]
click at [197, 13] on p "Tortas" at bounding box center [195, 15] width 10 height 5
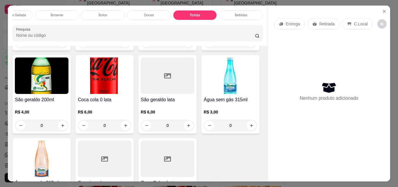
scroll to position [15, 0]
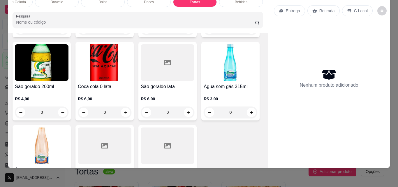
type input "1"
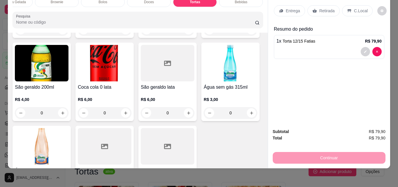
click at [320, 9] on p "Retirada" at bounding box center [326, 11] width 15 height 6
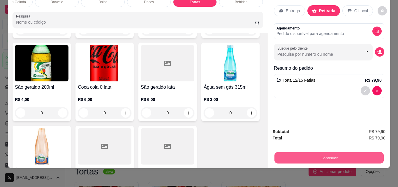
click at [330, 153] on button "Continuar" at bounding box center [328, 157] width 109 height 11
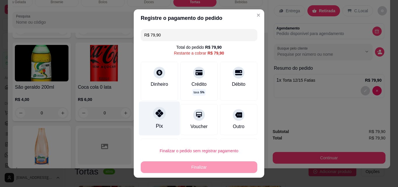
click at [159, 119] on div at bounding box center [159, 113] width 13 height 13
type input "R$ 0,00"
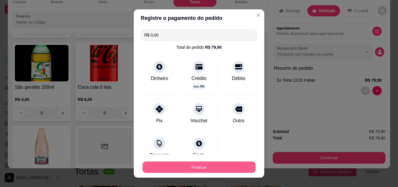
click at [193, 171] on button "Finalizar" at bounding box center [198, 166] width 113 height 11
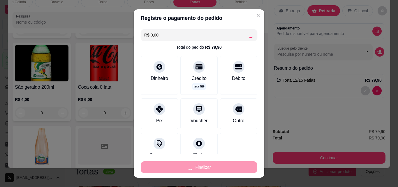
type input "0"
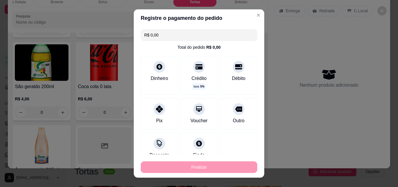
type input "-R$ 79,90"
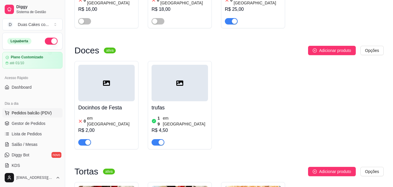
click at [18, 112] on span "Pedidos balcão (PDV)" at bounding box center [32, 113] width 40 height 6
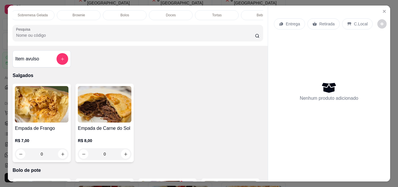
scroll to position [0, 208]
click at [197, 14] on p "Tortas" at bounding box center [195, 15] width 10 height 5
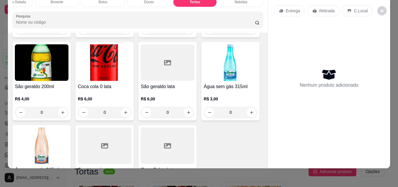
type input "1"
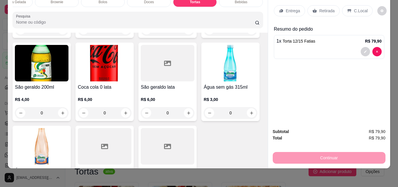
click at [326, 8] on p "Retirada" at bounding box center [326, 11] width 15 height 6
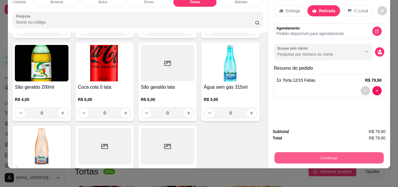
click at [326, 152] on button "Continuar" at bounding box center [328, 157] width 109 height 11
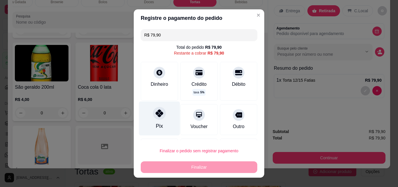
click at [156, 120] on div "Pix" at bounding box center [159, 118] width 41 height 34
type input "R$ 0,00"
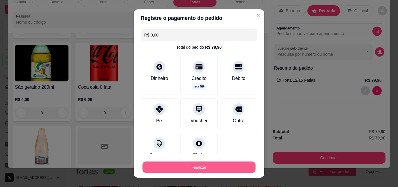
click at [190, 167] on button "Finalizar" at bounding box center [198, 166] width 113 height 11
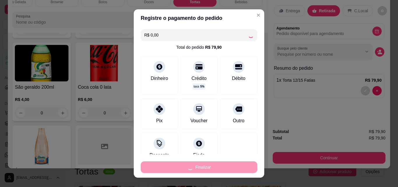
type input "0"
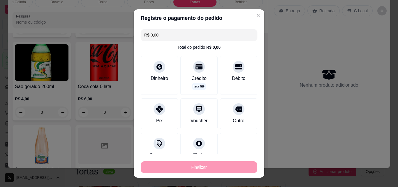
type input "-R$ 79,90"
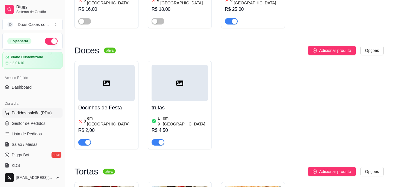
click at [23, 112] on span "Pedidos balcão (PDV)" at bounding box center [32, 113] width 40 height 6
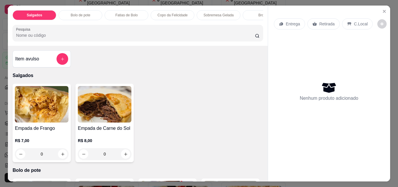
click at [79, 13] on p "Bolo de pote" at bounding box center [81, 15] width 20 height 5
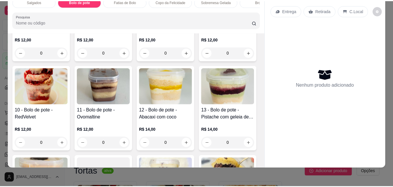
scroll to position [208, 0]
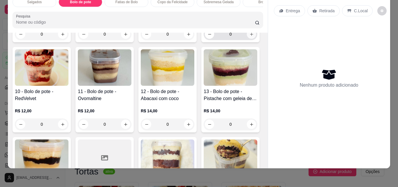
click at [249, 36] on icon "increase-product-quantity" at bounding box center [251, 34] width 4 height 4
type input "1"
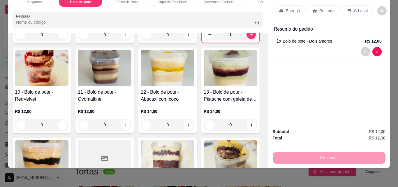
click at [329, 8] on p "Retirada" at bounding box center [326, 11] width 15 height 6
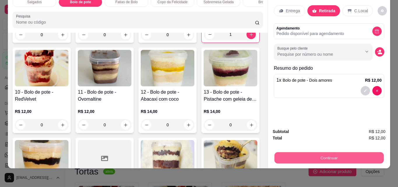
click at [330, 152] on button "Continuar" at bounding box center [328, 157] width 109 height 11
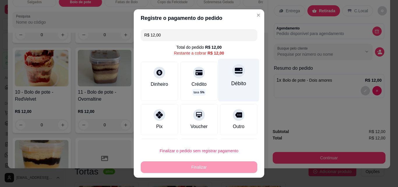
click at [235, 71] on icon at bounding box center [239, 71] width 8 height 8
type input "R$ 0,00"
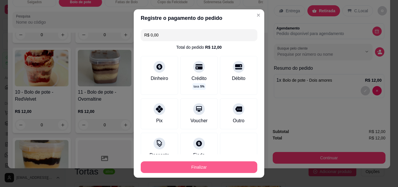
click at [192, 168] on button "Finalizar" at bounding box center [199, 167] width 116 height 12
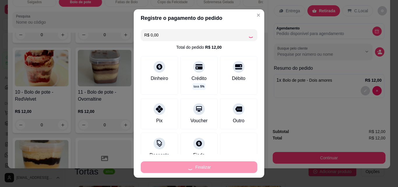
type input "0"
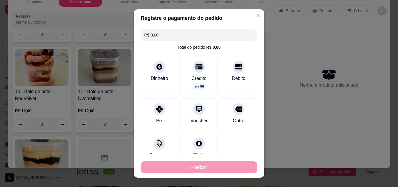
type input "-R$ 12,00"
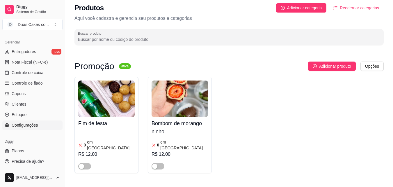
scroll to position [29, 0]
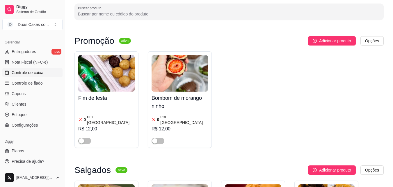
click at [15, 72] on span "Controle de caixa" at bounding box center [28, 73] width 32 height 6
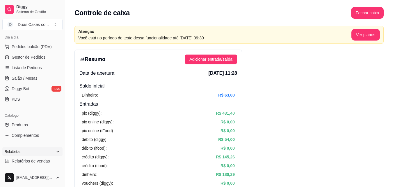
scroll to position [58, 0]
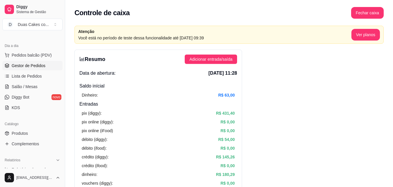
click at [23, 66] on span "Gestor de Pedidos" at bounding box center [29, 66] width 34 height 6
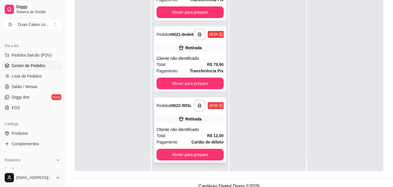
scroll to position [89, 0]
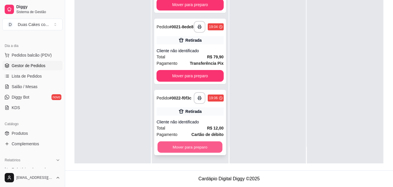
click at [190, 145] on button "Mover para preparo" at bounding box center [190, 146] width 65 height 11
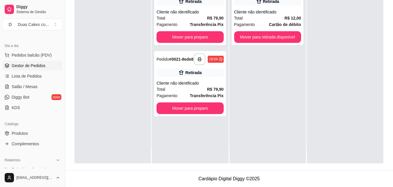
scroll to position [0, 0]
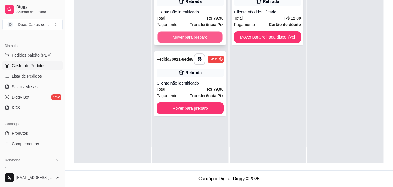
click at [191, 35] on button "Mover para preparo" at bounding box center [190, 36] width 65 height 11
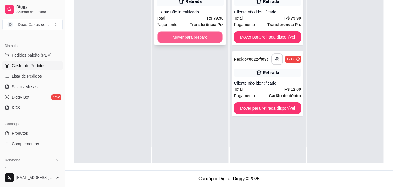
click at [181, 39] on button "Mover para preparo" at bounding box center [190, 36] width 65 height 11
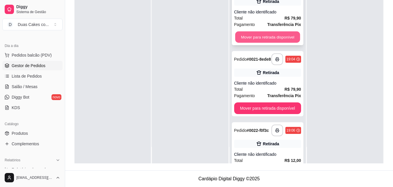
click at [265, 37] on button "Mover para retirada disponível" at bounding box center [267, 36] width 65 height 11
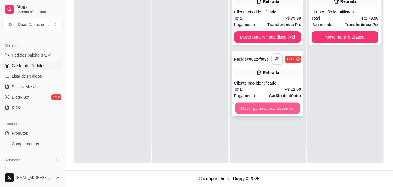
click at [268, 114] on button "Mover para retirada disponível" at bounding box center [267, 108] width 65 height 11
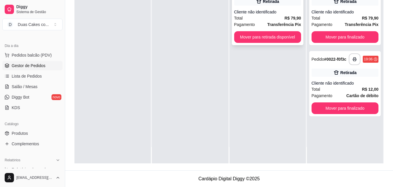
click at [276, 33] on div "**********" at bounding box center [268, 12] width 72 height 65
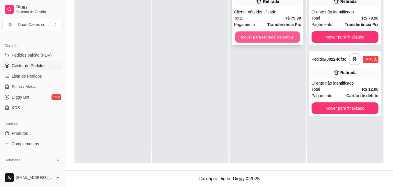
click at [287, 39] on button "Mover para retirada disponível" at bounding box center [267, 36] width 65 height 11
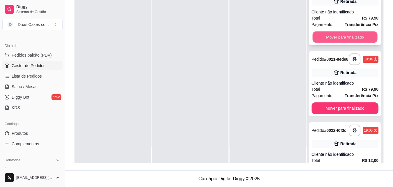
click at [330, 43] on button "Mover para finalizado" at bounding box center [345, 36] width 65 height 11
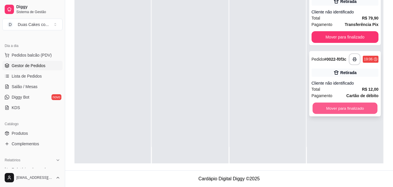
click at [351, 106] on button "Mover para finalizado" at bounding box center [345, 108] width 65 height 11
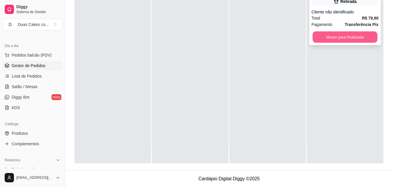
click at [331, 41] on button "Mover para finalizado" at bounding box center [345, 36] width 65 height 11
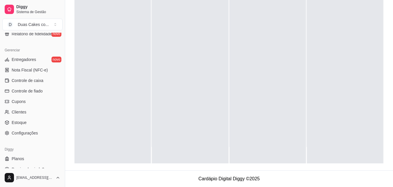
scroll to position [232, 0]
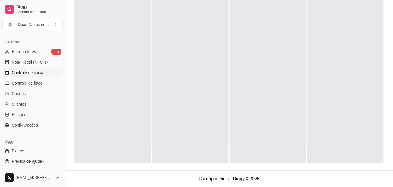
click at [24, 71] on span "Controle de caixa" at bounding box center [28, 73] width 32 height 6
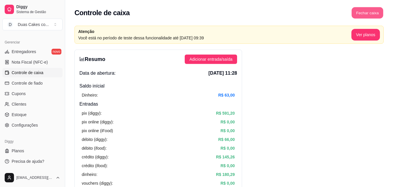
click at [371, 11] on button "Fechar caixa" at bounding box center [368, 12] width 32 height 11
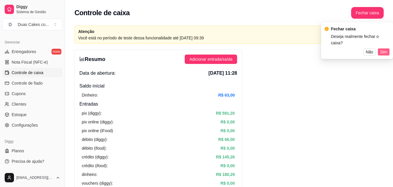
click at [383, 49] on span "Sim" at bounding box center [384, 52] width 7 height 6
